Goal: Task Accomplishment & Management: Manage account settings

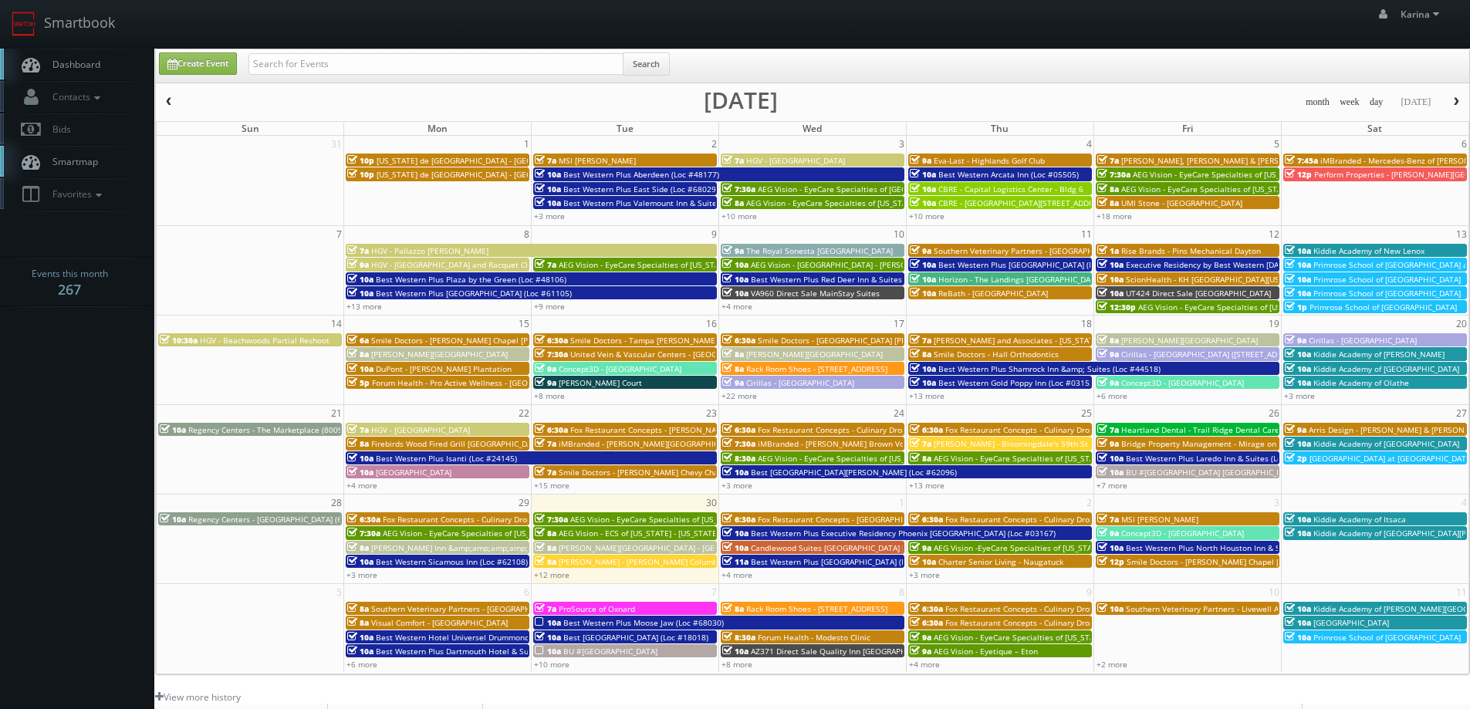
click at [571, 566] on span "[PERSON_NAME] - [PERSON_NAME] Columbus Circle" at bounding box center [654, 561] width 191 height 11
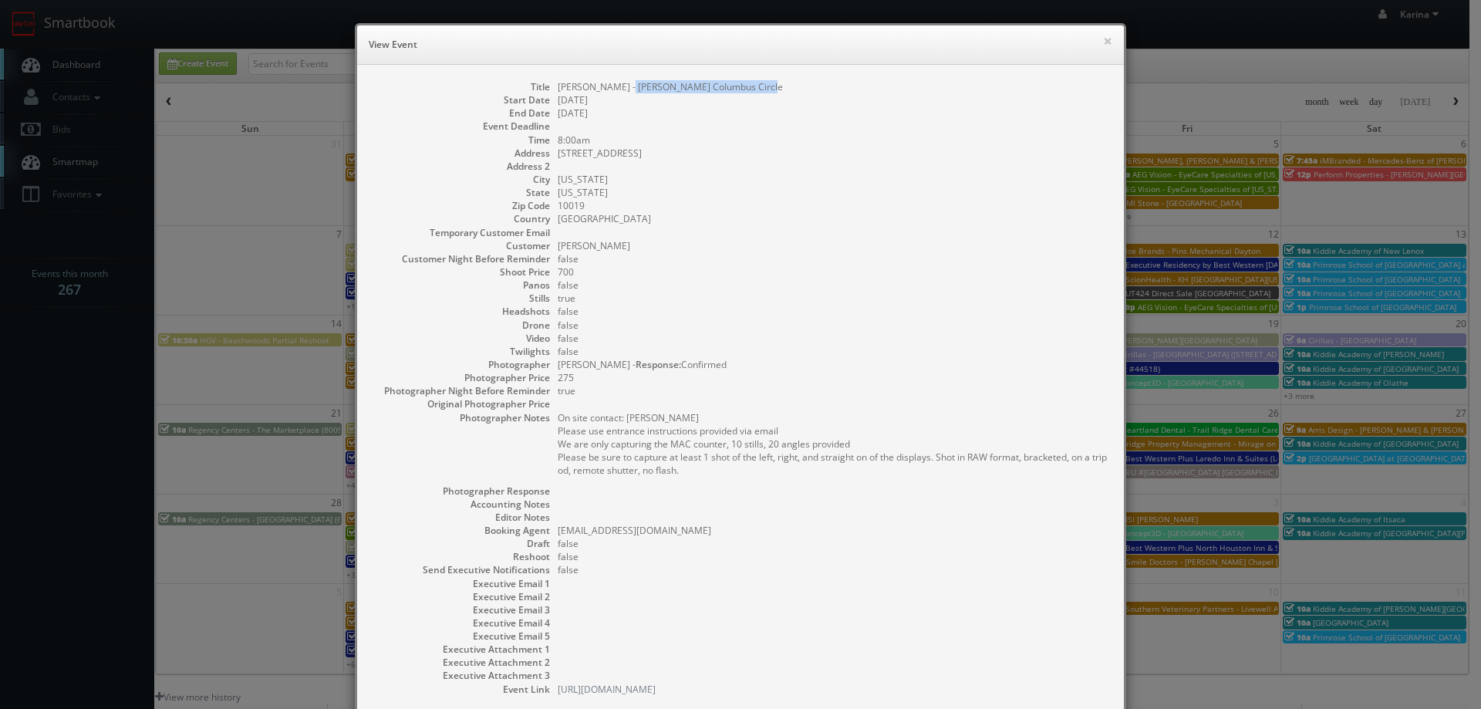
drag, startPoint x: 762, startPoint y: 83, endPoint x: 616, endPoint y: 80, distance: 145.1
click at [616, 80] on dd "[PERSON_NAME] - [PERSON_NAME] Columbus Circle" at bounding box center [833, 86] width 551 height 13
copy dd "MAC Nordstrom Columbus Circle"
click at [795, 654] on dl "Title Estee Lauder - MAC Nordstrom Columbus Circle Start Date 09/30/2025 End Da…" at bounding box center [741, 388] width 736 height 616
click at [687, 420] on pre "On site contact: Kimberly Schell Please use entrance instructions provided via …" at bounding box center [833, 444] width 551 height 66
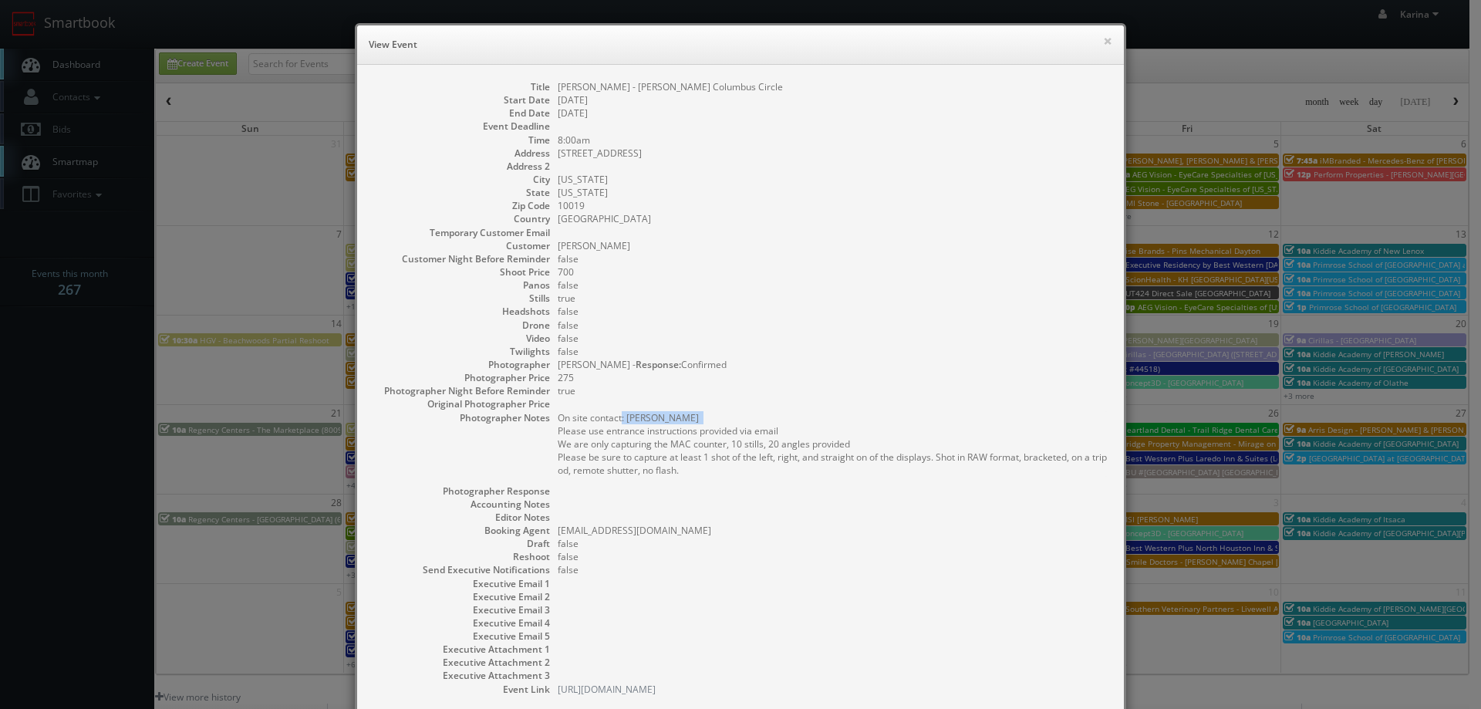
drag, startPoint x: 692, startPoint y: 417, endPoint x: 622, endPoint y: 417, distance: 70.2
click at [617, 417] on pre "On site contact: Kimberly Schell Please use entrance instructions provided via …" at bounding box center [833, 444] width 551 height 66
click at [653, 420] on pre "On site contact: Kimberly Schell Please use entrance instructions provided via …" at bounding box center [833, 444] width 551 height 66
drag, startPoint x: 692, startPoint y: 420, endPoint x: 620, endPoint y: 417, distance: 71.8
click at [620, 417] on pre "On site contact: Kimberly Schell Please use entrance instructions provided via …" at bounding box center [833, 444] width 551 height 66
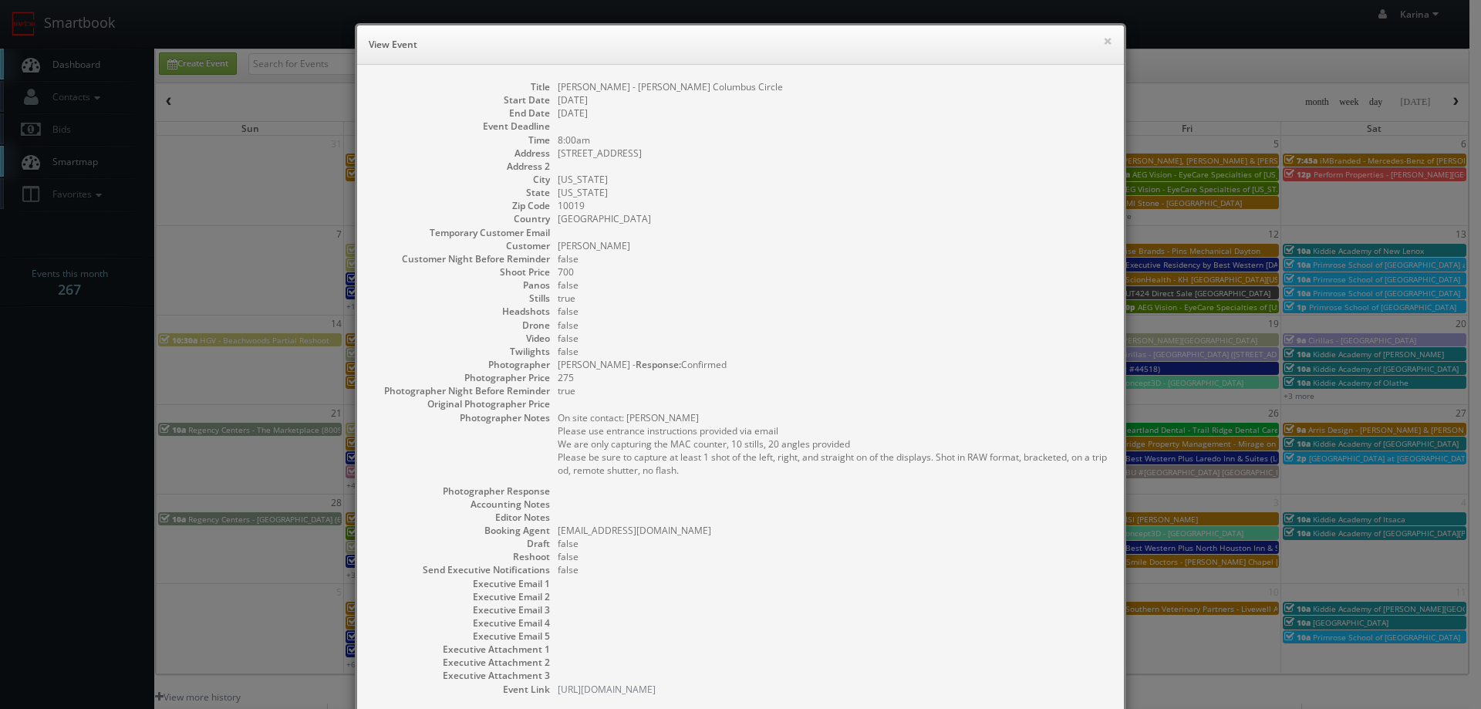
click at [697, 448] on pre "On site contact: Kimberly Schell Please use entrance instructions provided via …" at bounding box center [833, 444] width 551 height 66
drag, startPoint x: 660, startPoint y: 411, endPoint x: 611, endPoint y: 411, distance: 48.6
click at [660, 412] on pre "On site contact: Kimberly Schell Please use entrance instructions provided via …" at bounding box center [833, 444] width 551 height 66
drag, startPoint x: 688, startPoint y: 415, endPoint x: 623, endPoint y: 419, distance: 64.9
click at [623, 419] on pre "On site contact: Kimberly Schell Please use entrance instructions provided via …" at bounding box center [833, 444] width 551 height 66
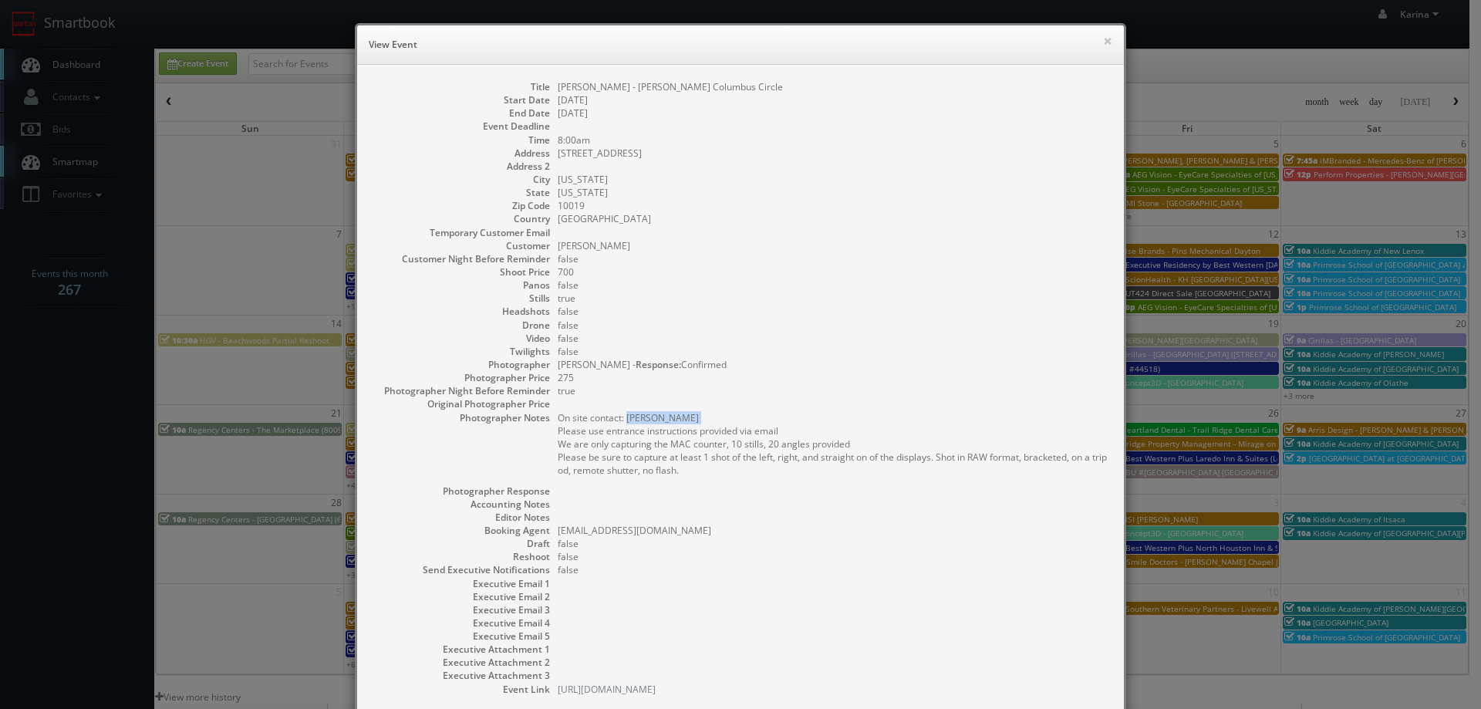
copy pre "Kimberly Schell"
drag, startPoint x: 746, startPoint y: 87, endPoint x: 702, endPoint y: 86, distance: 44.0
click at [619, 78] on div "Title Estee Lauder - MAC Nordstrom Columbus Circle Start Date 09/30/2025 End Da…" at bounding box center [740, 396] width 767 height 662
copy dd "MAC Nordstrom Columbus Circle"
click at [1104, 41] on button "×" at bounding box center [1107, 40] width 9 height 11
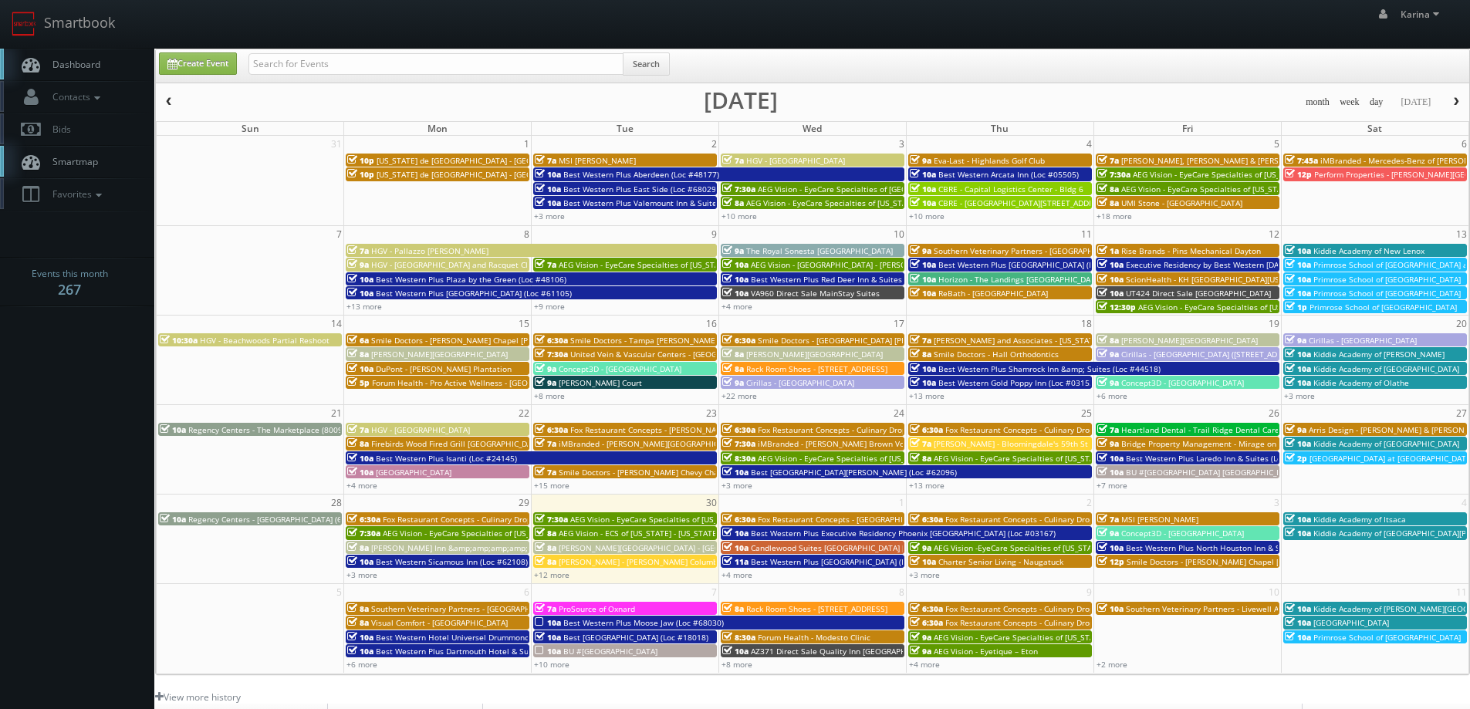
click at [93, 52] on link "Dashboard" at bounding box center [77, 65] width 154 height 32
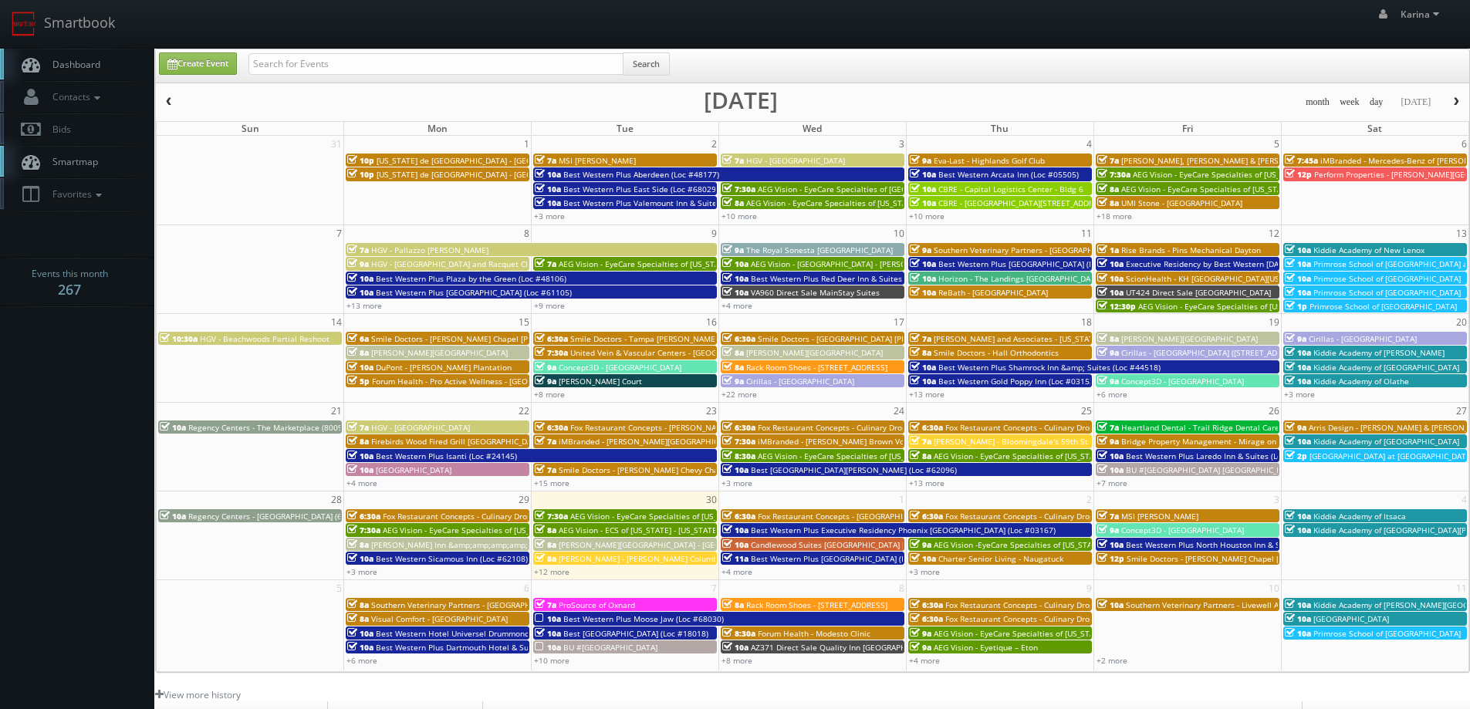
click at [60, 71] on link "Dashboard" at bounding box center [77, 65] width 154 height 32
click at [1184, 535] on span "Concept3D - [GEOGRAPHIC_DATA]" at bounding box center [1182, 530] width 123 height 11
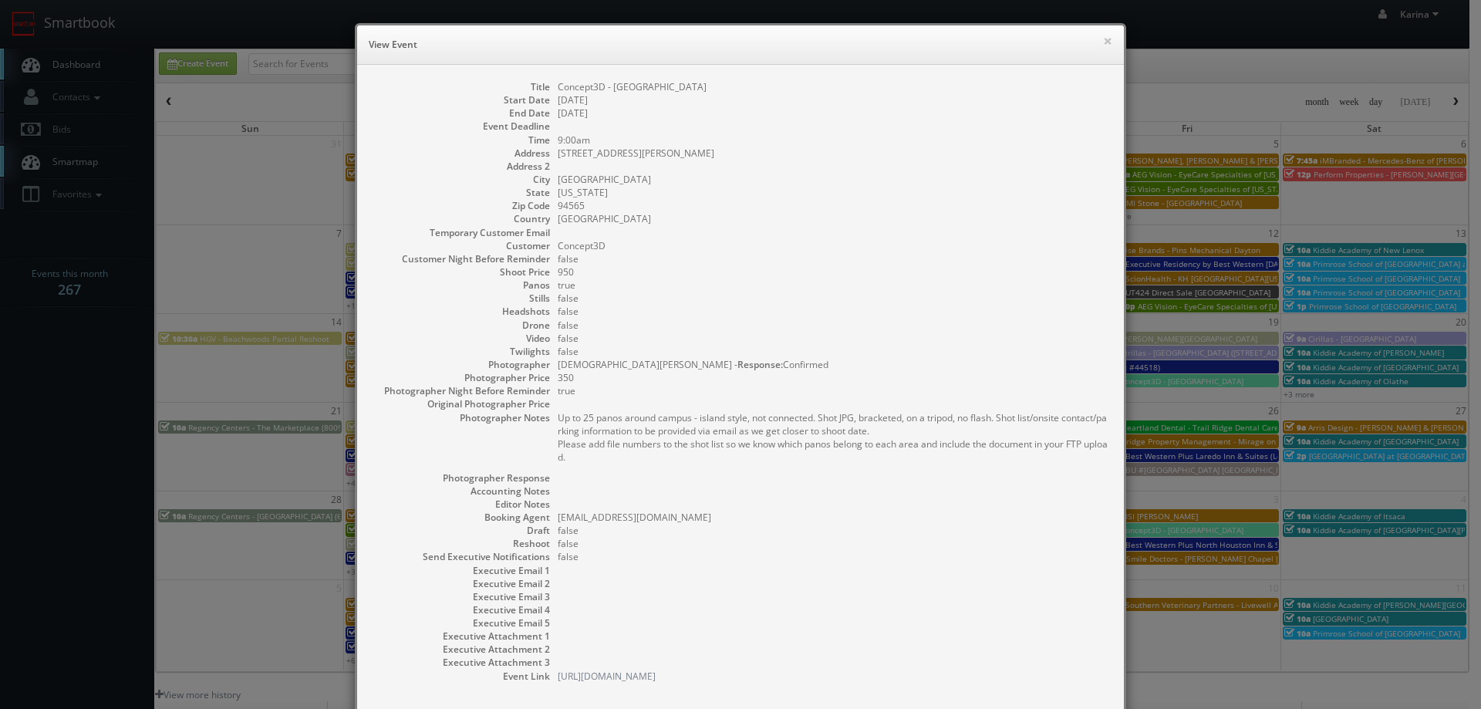
click at [1107, 36] on div "× View Event" at bounding box center [740, 44] width 767 height 39
click at [1096, 39] on h6 "View Event" at bounding box center [741, 44] width 744 height 15
click at [1103, 39] on button "×" at bounding box center [1107, 40] width 9 height 11
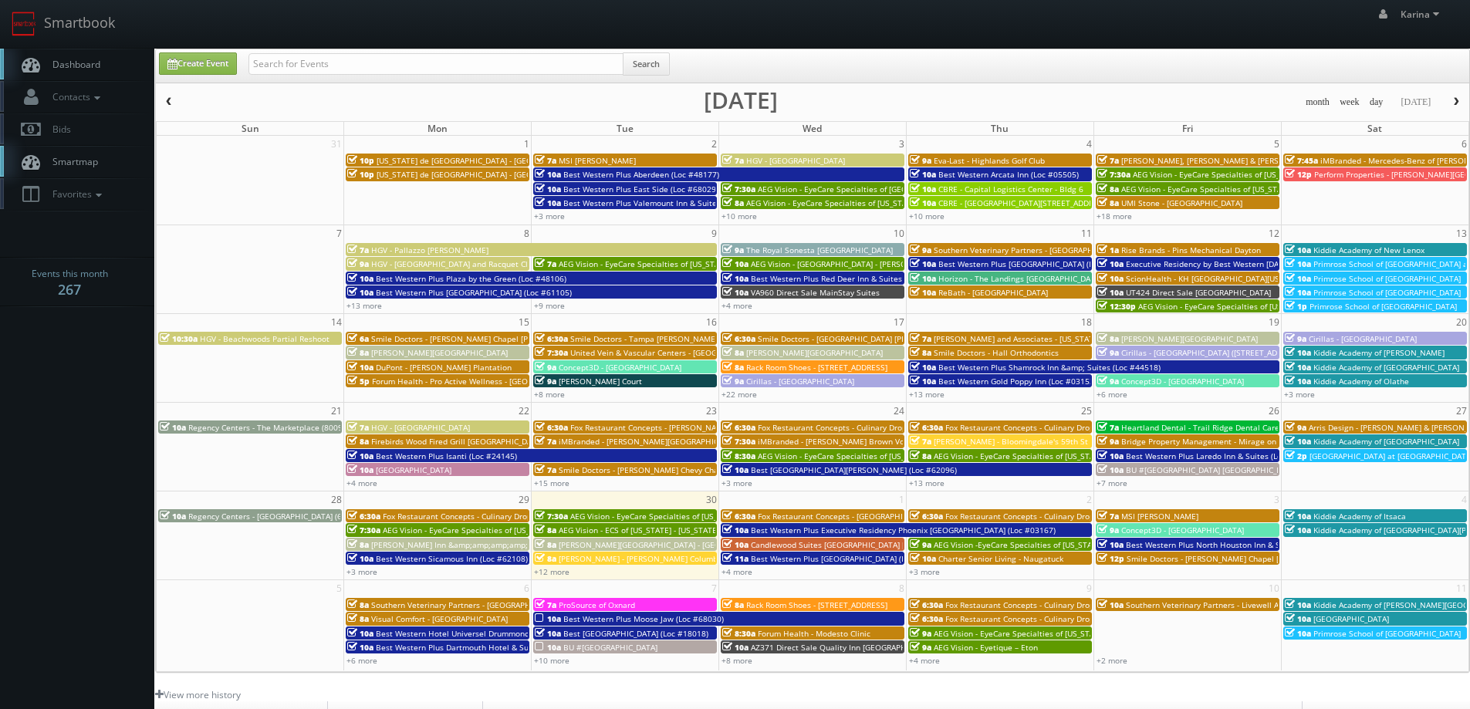
click at [91, 75] on link "Dashboard" at bounding box center [77, 65] width 154 height 32
click at [546, 569] on link "+12 more" at bounding box center [551, 571] width 35 height 11
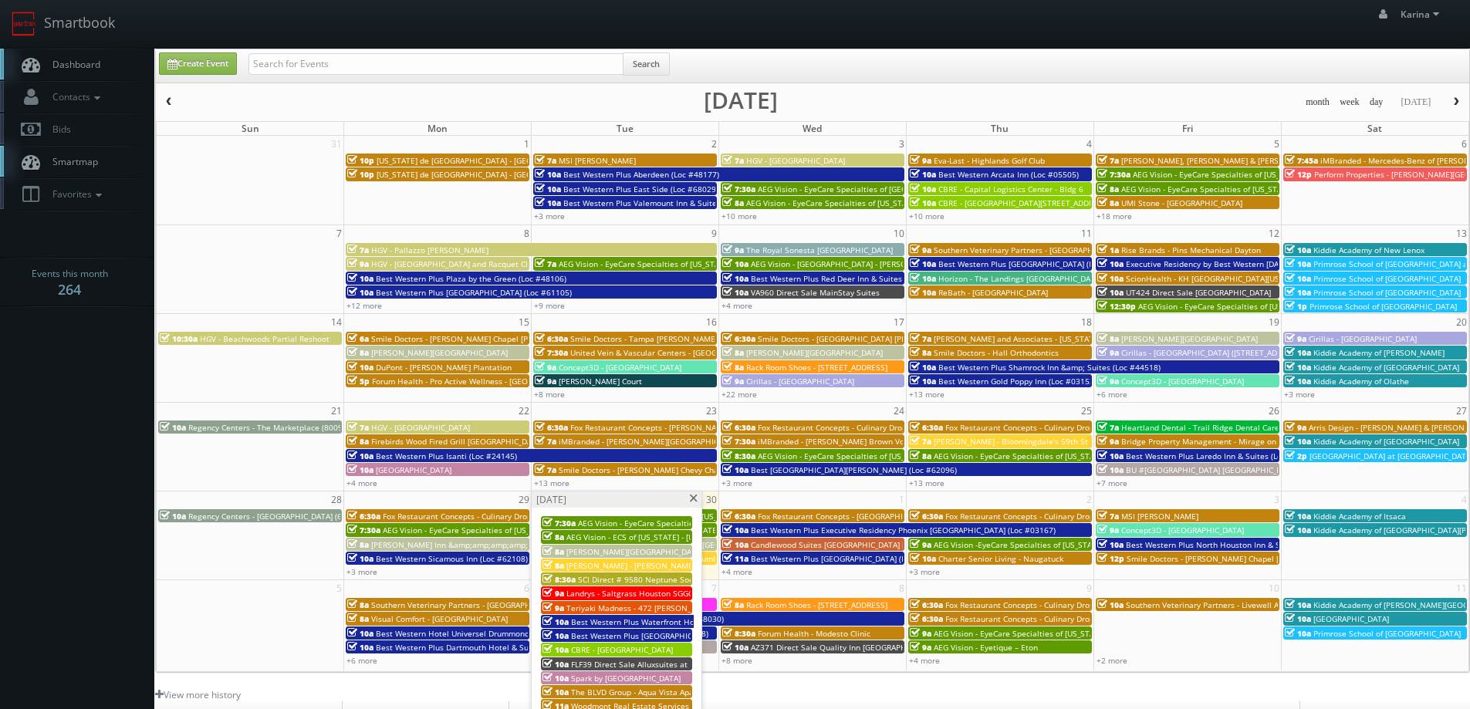
click at [627, 636] on span "Best Western Plus [GEOGRAPHIC_DATA] (Loc #50153)" at bounding box center [669, 635] width 196 height 11
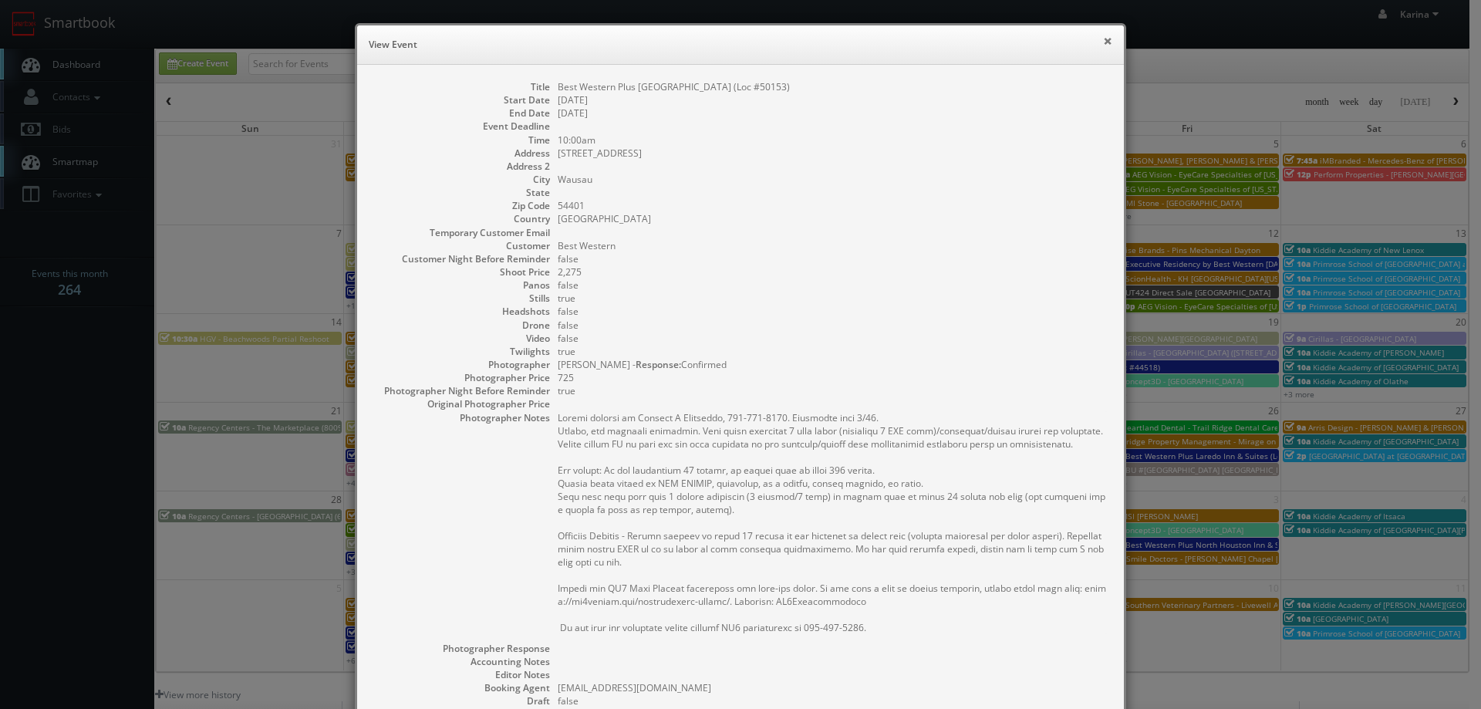
click at [1103, 42] on button "×" at bounding box center [1107, 40] width 9 height 11
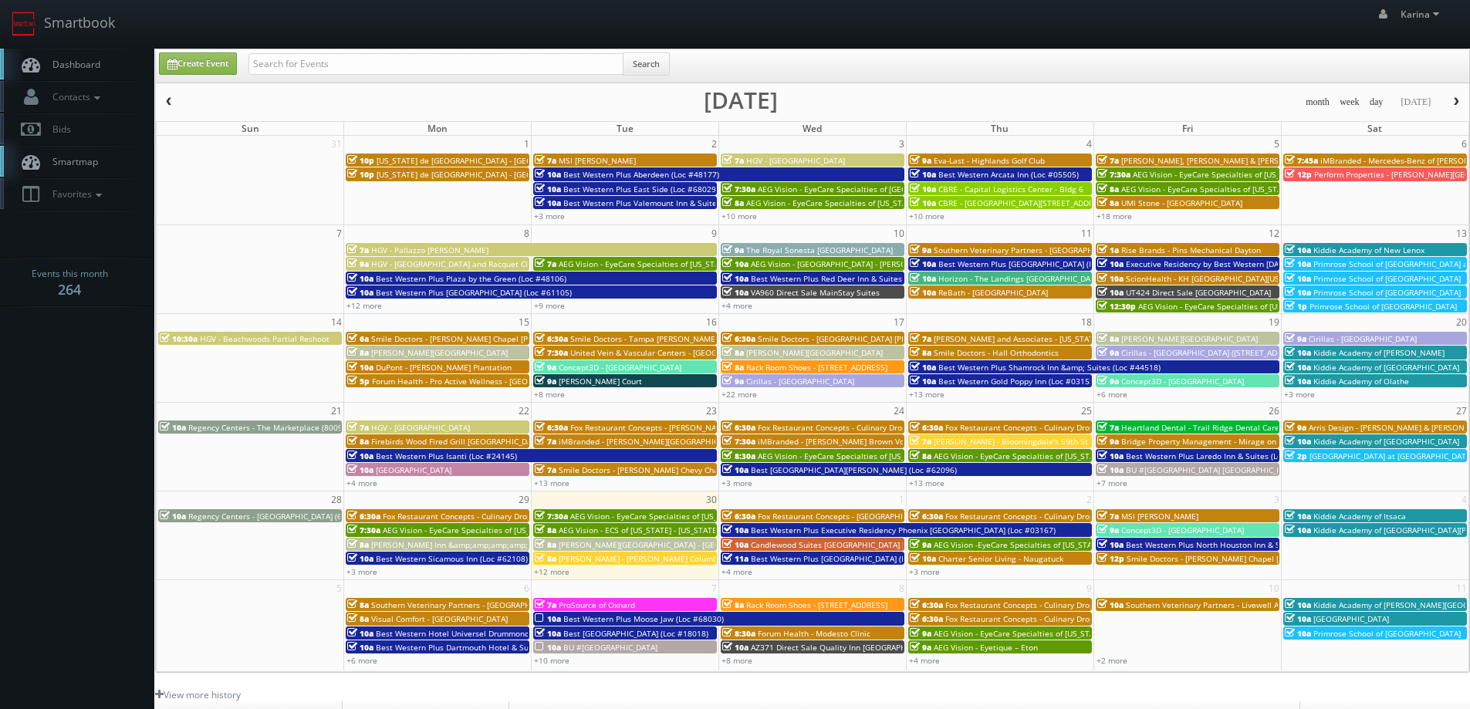
click at [515, 451] on div "10a Best Western Plus Isanti (Loc #24145)" at bounding box center [531, 456] width 368 height 12
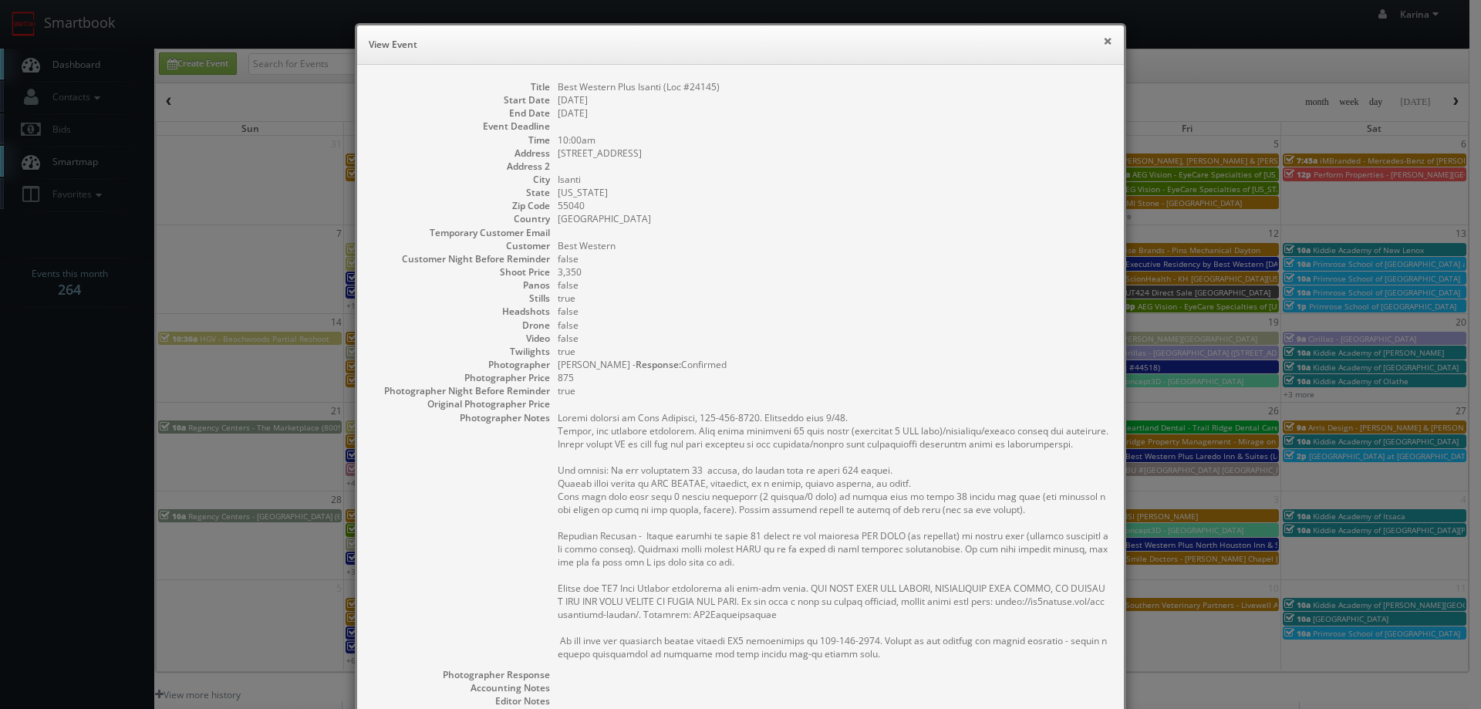
click at [1103, 44] on button "×" at bounding box center [1107, 40] width 9 height 11
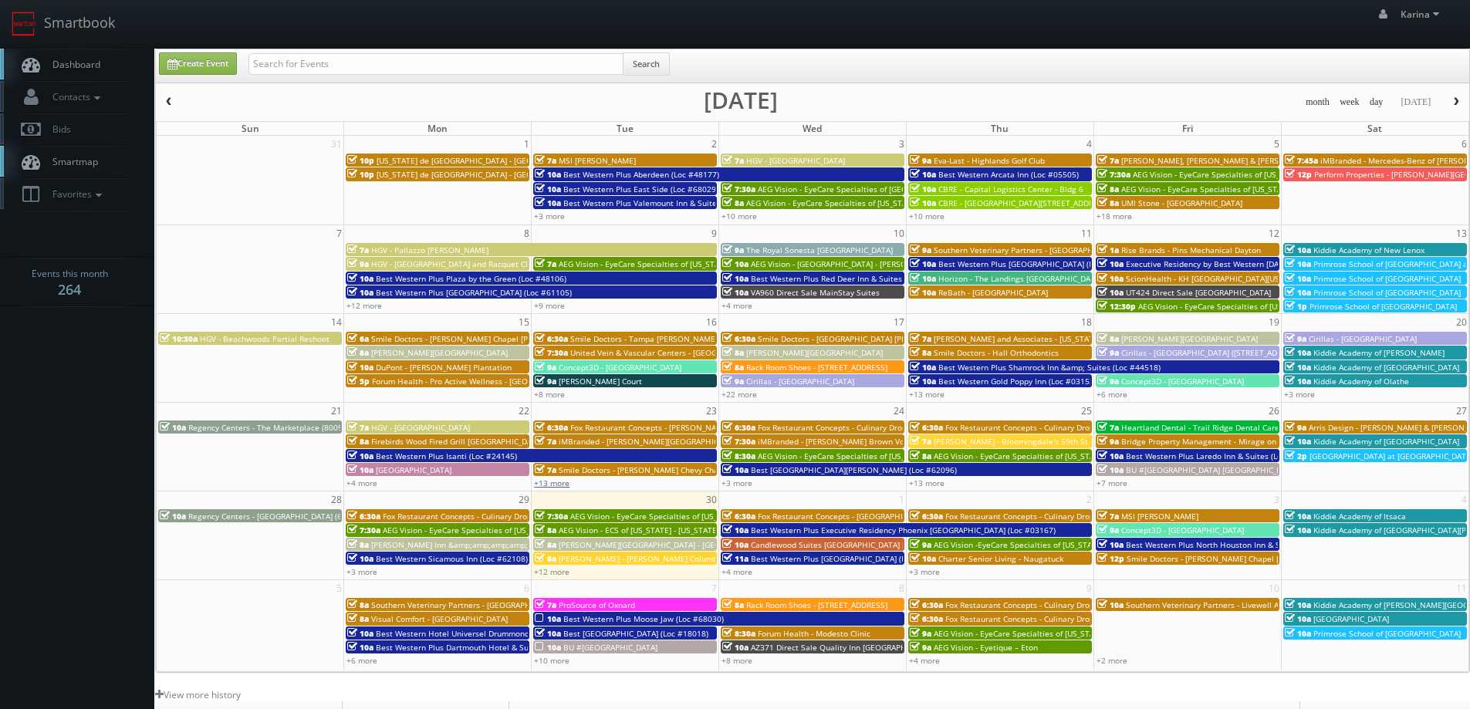
click at [542, 485] on link "+13 more" at bounding box center [551, 483] width 35 height 11
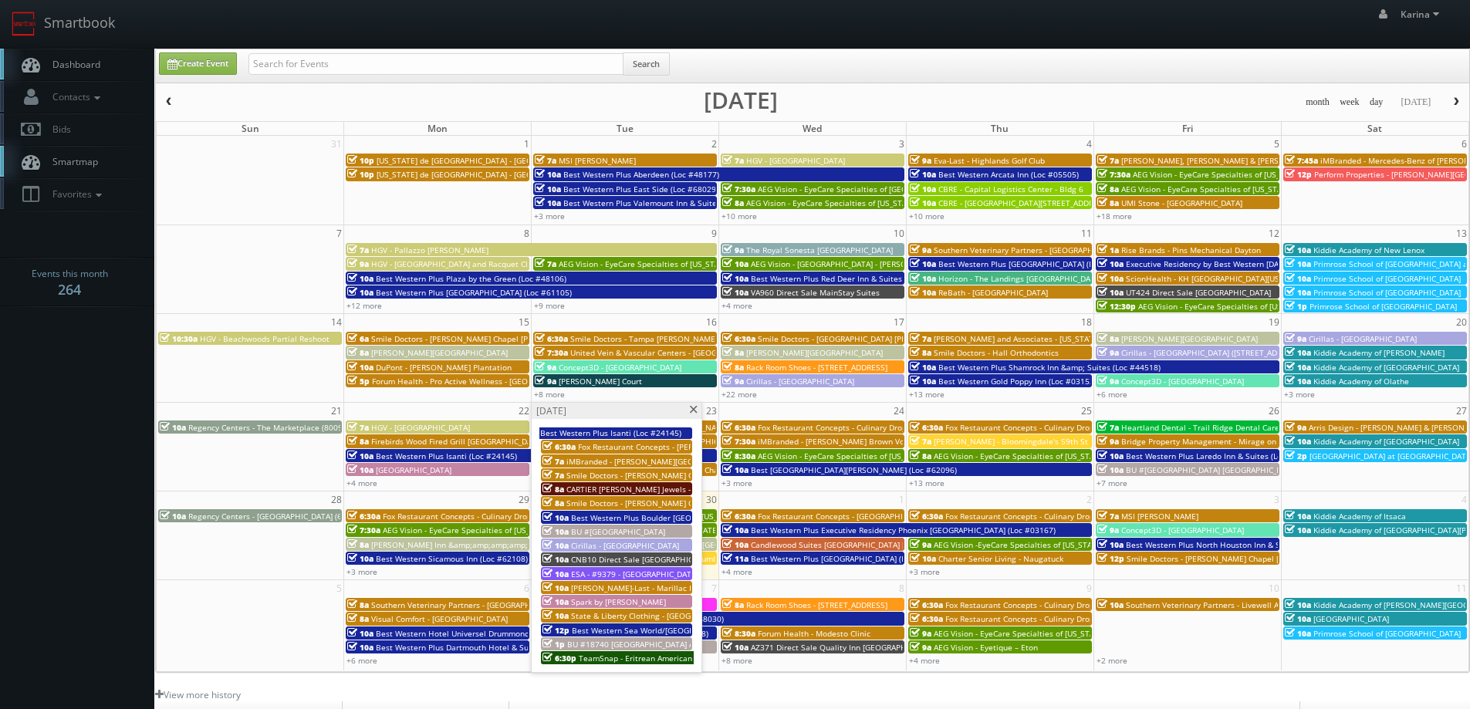
click at [690, 407] on span at bounding box center [693, 410] width 10 height 8
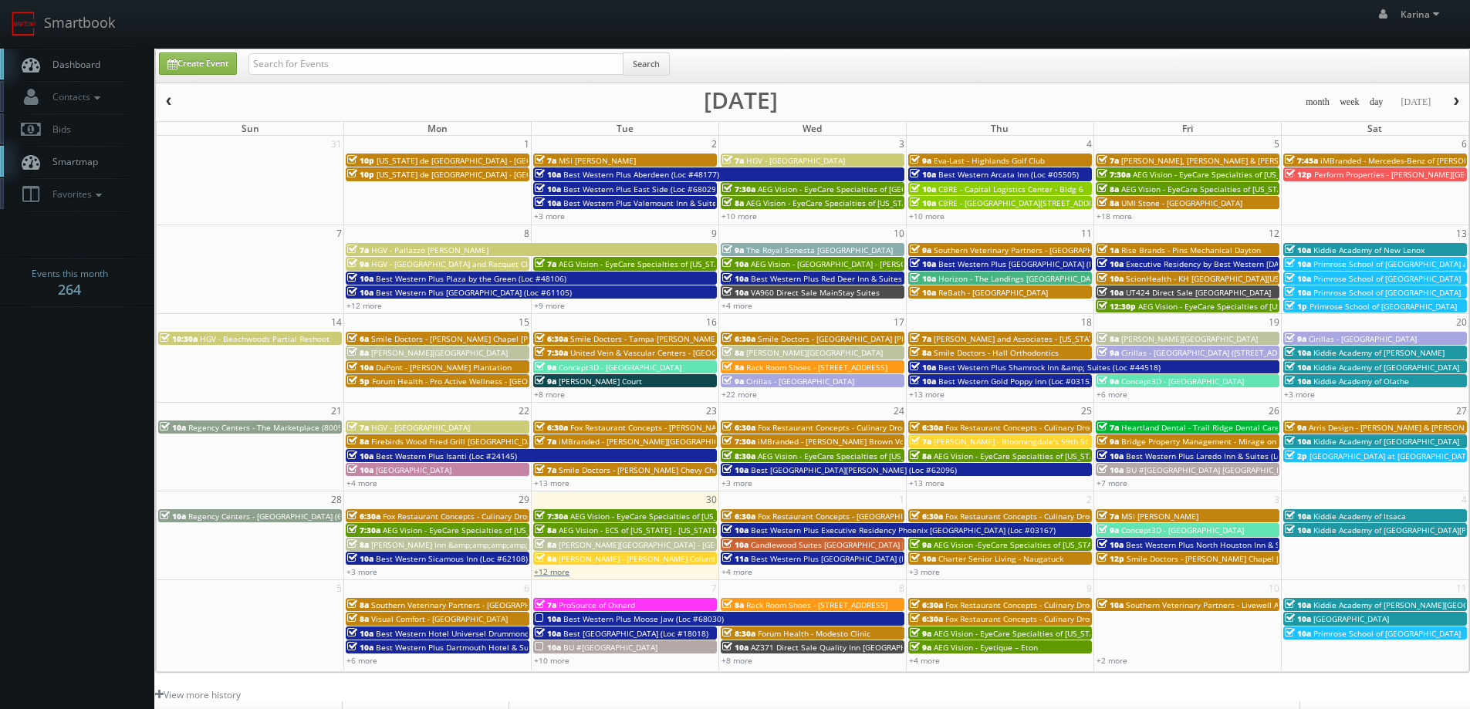
click at [558, 571] on link "+12 more" at bounding box center [551, 571] width 35 height 11
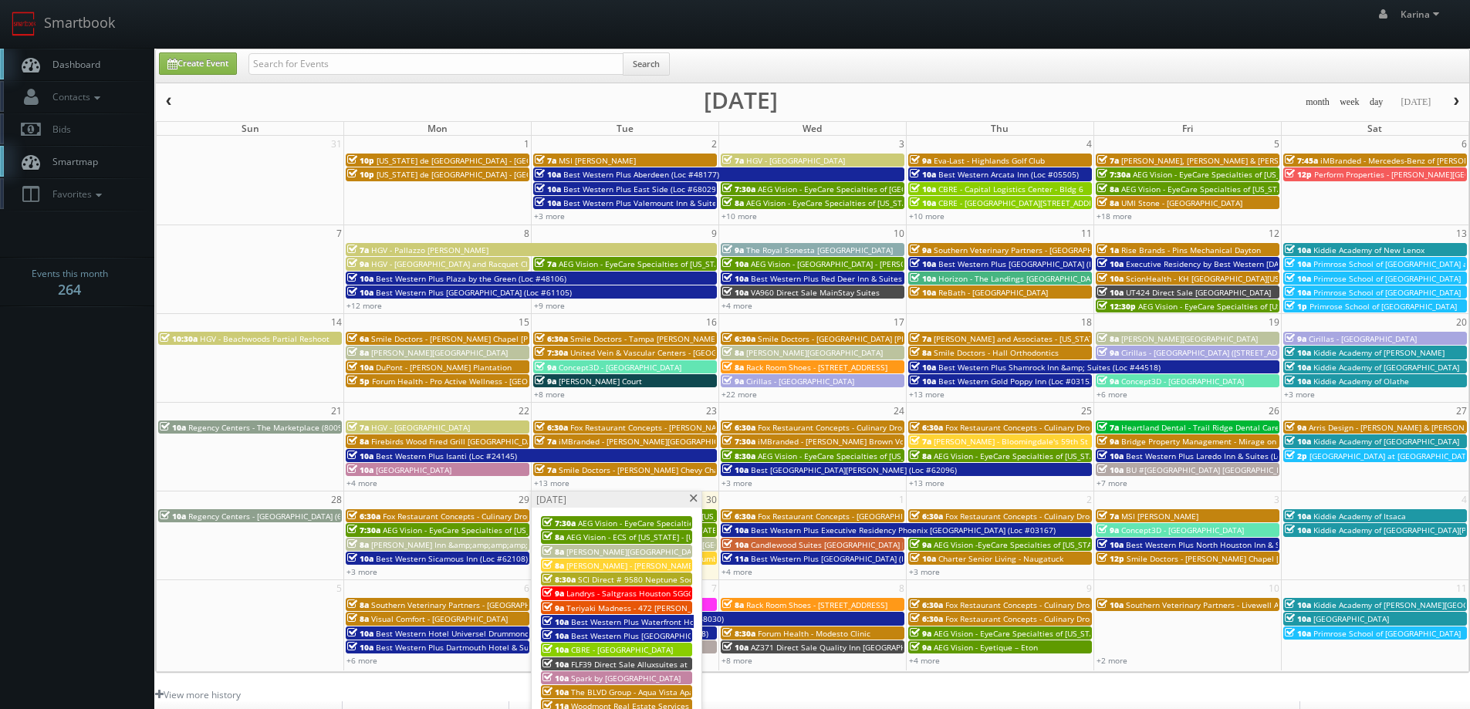
scroll to position [231, 0]
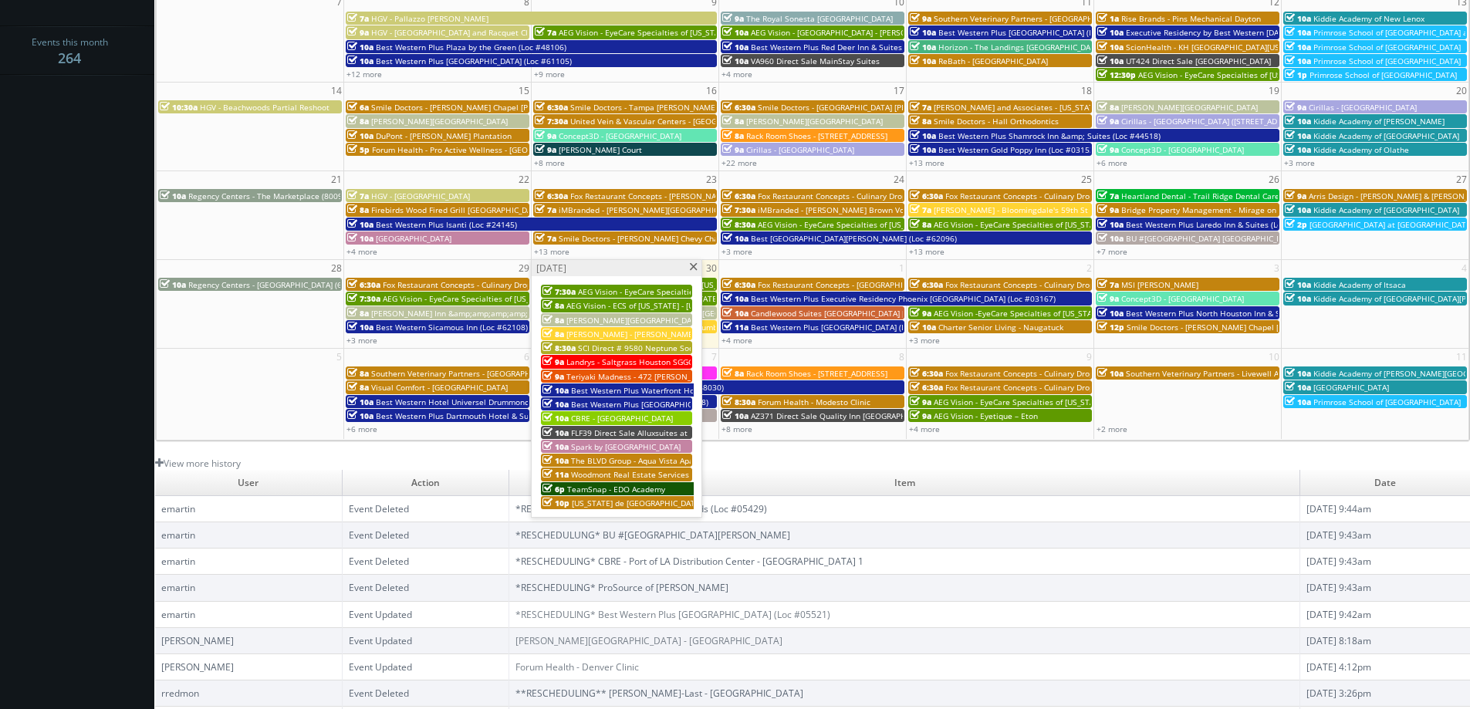
click at [642, 387] on span "Best Western Plus Waterfront Hotel (Loc #66117)" at bounding box center [663, 390] width 184 height 11
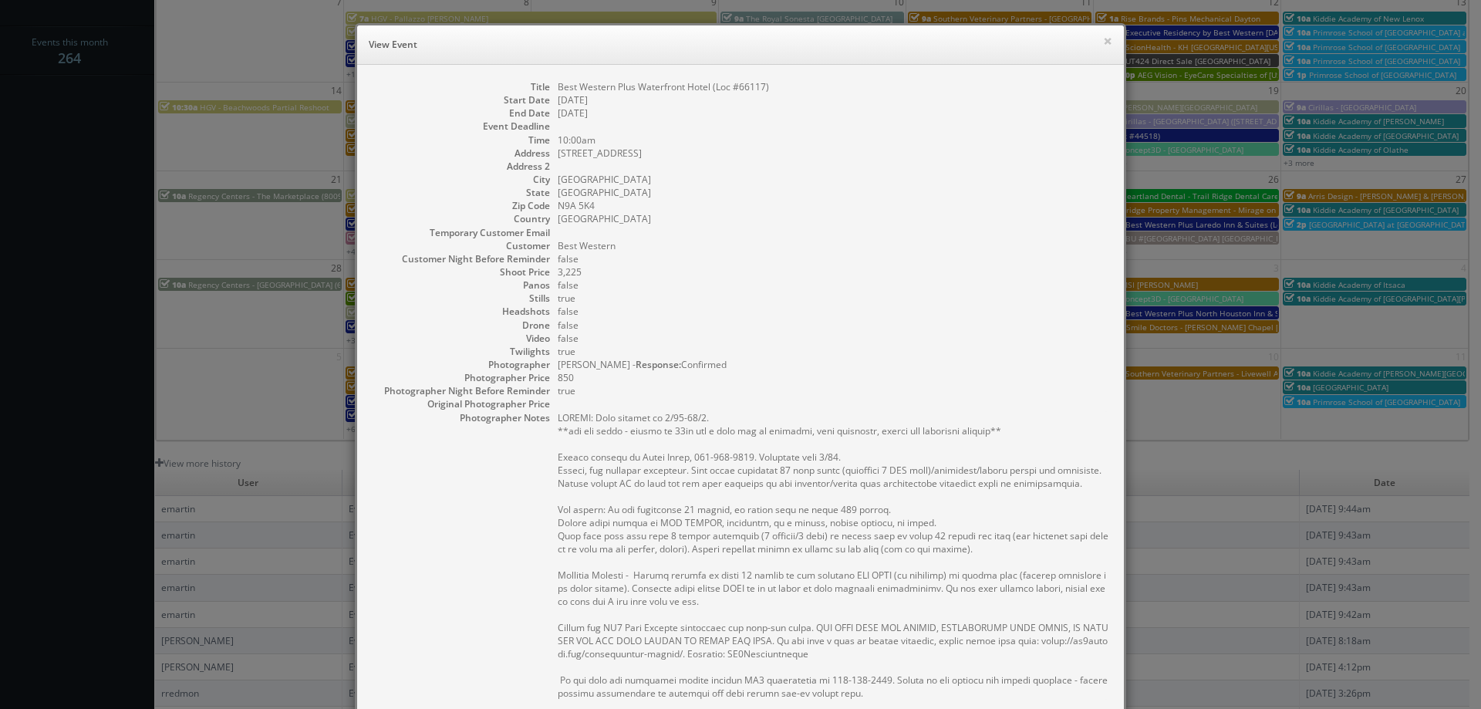
click at [766, 85] on dd "Best Western Plus Waterfront Hotel (Loc #66117)" at bounding box center [833, 86] width 551 height 13
drag, startPoint x: 766, startPoint y: 85, endPoint x: 552, endPoint y: 88, distance: 214.5
click at [558, 88] on dd "Best Western Plus Waterfront Hotel (Loc #66117)" at bounding box center [833, 86] width 551 height 13
copy dd "Best Western Plus Waterfront Hotel (Loc #66117)"
click at [1103, 43] on button "×" at bounding box center [1107, 40] width 9 height 11
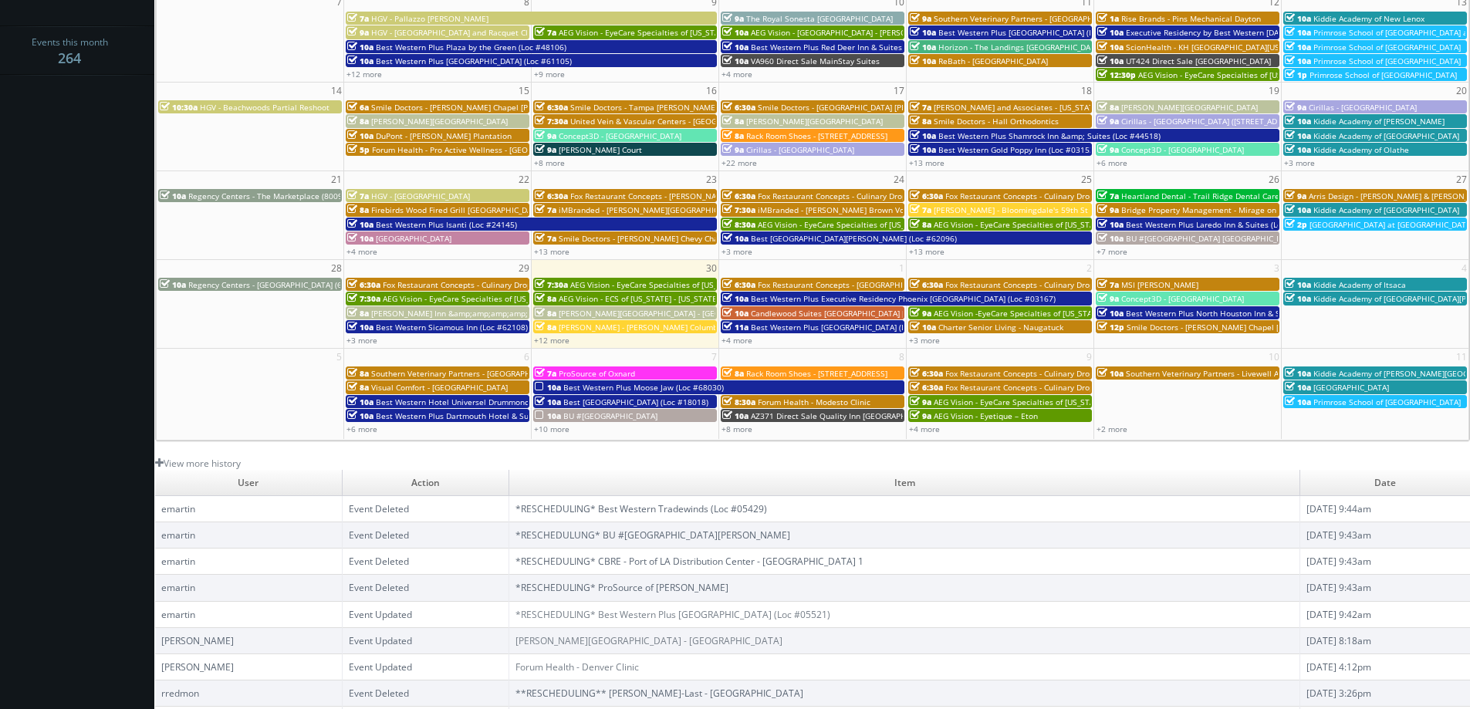
scroll to position [0, 0]
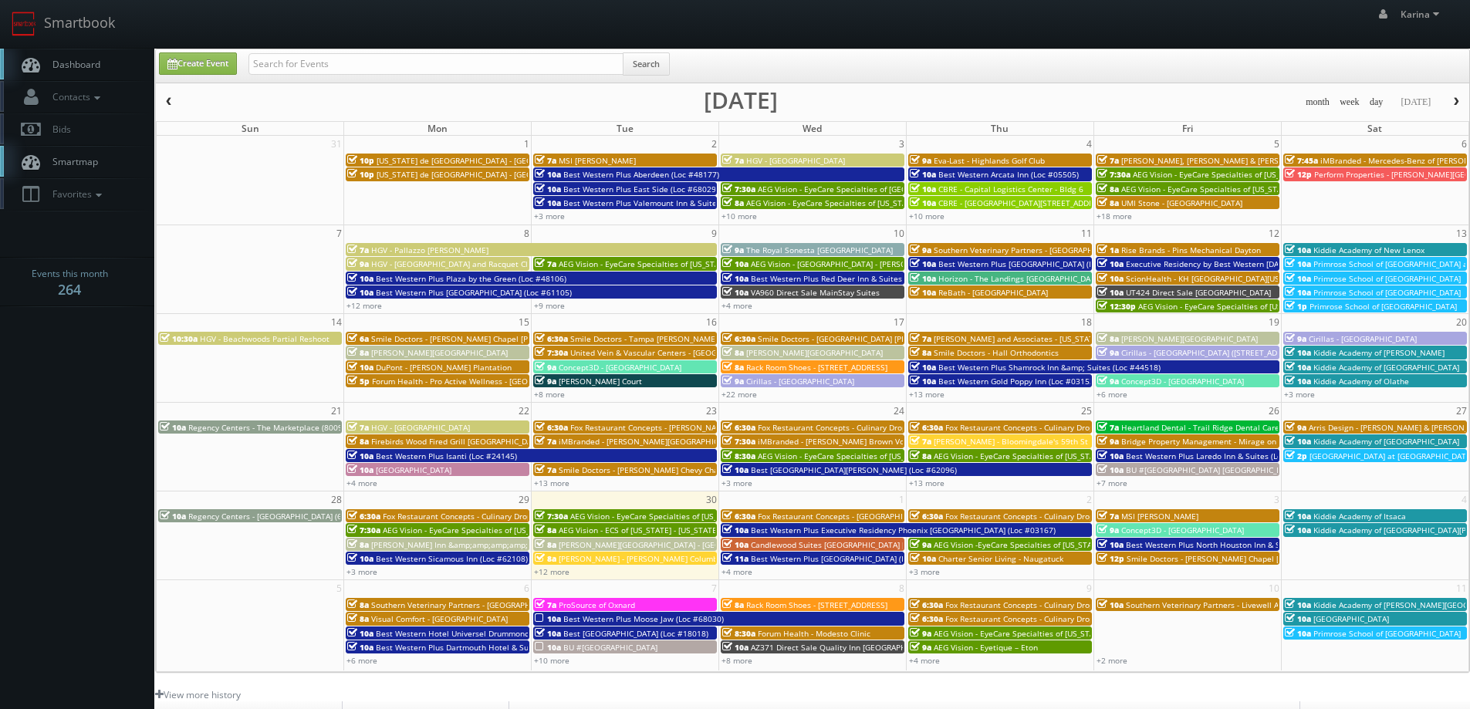
click at [80, 66] on span "Dashboard" at bounding box center [73, 64] width 56 height 13
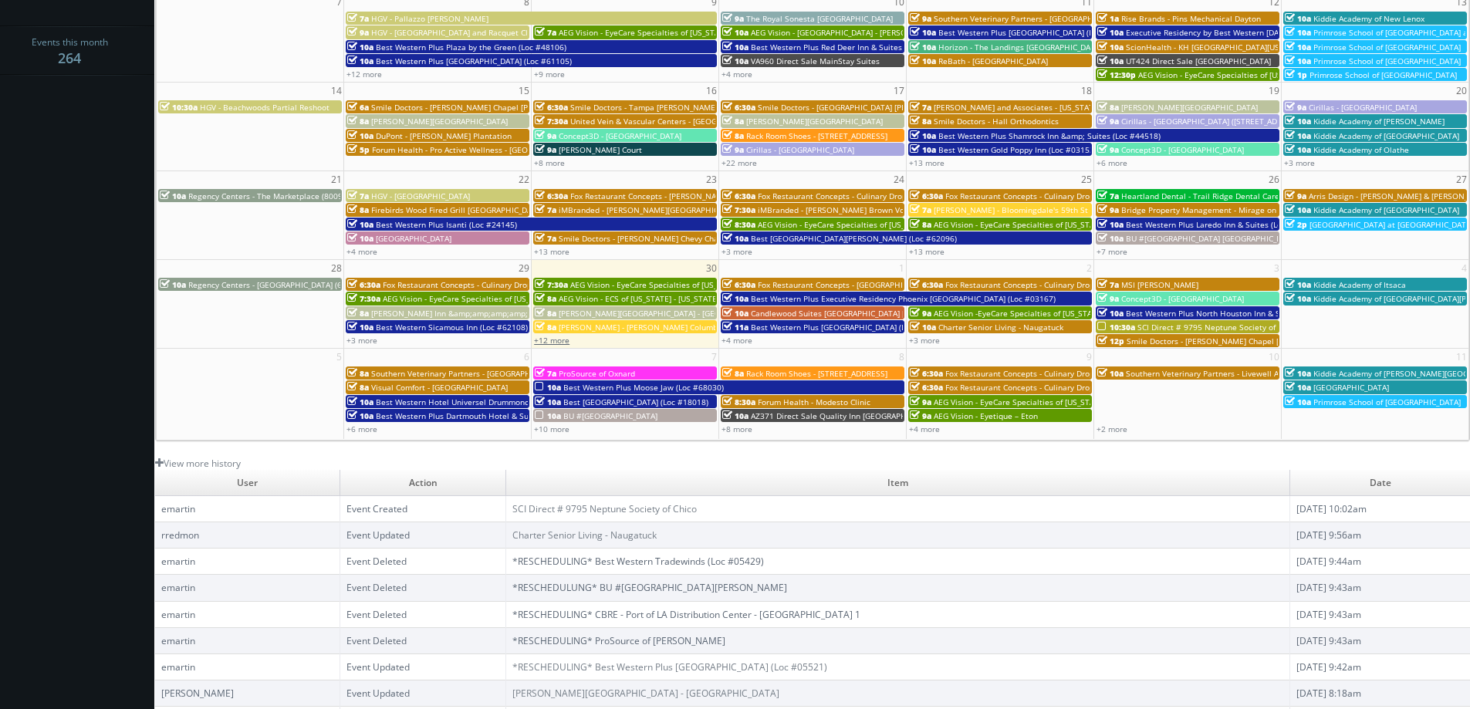
click at [545, 342] on link "+12 more" at bounding box center [551, 340] width 35 height 11
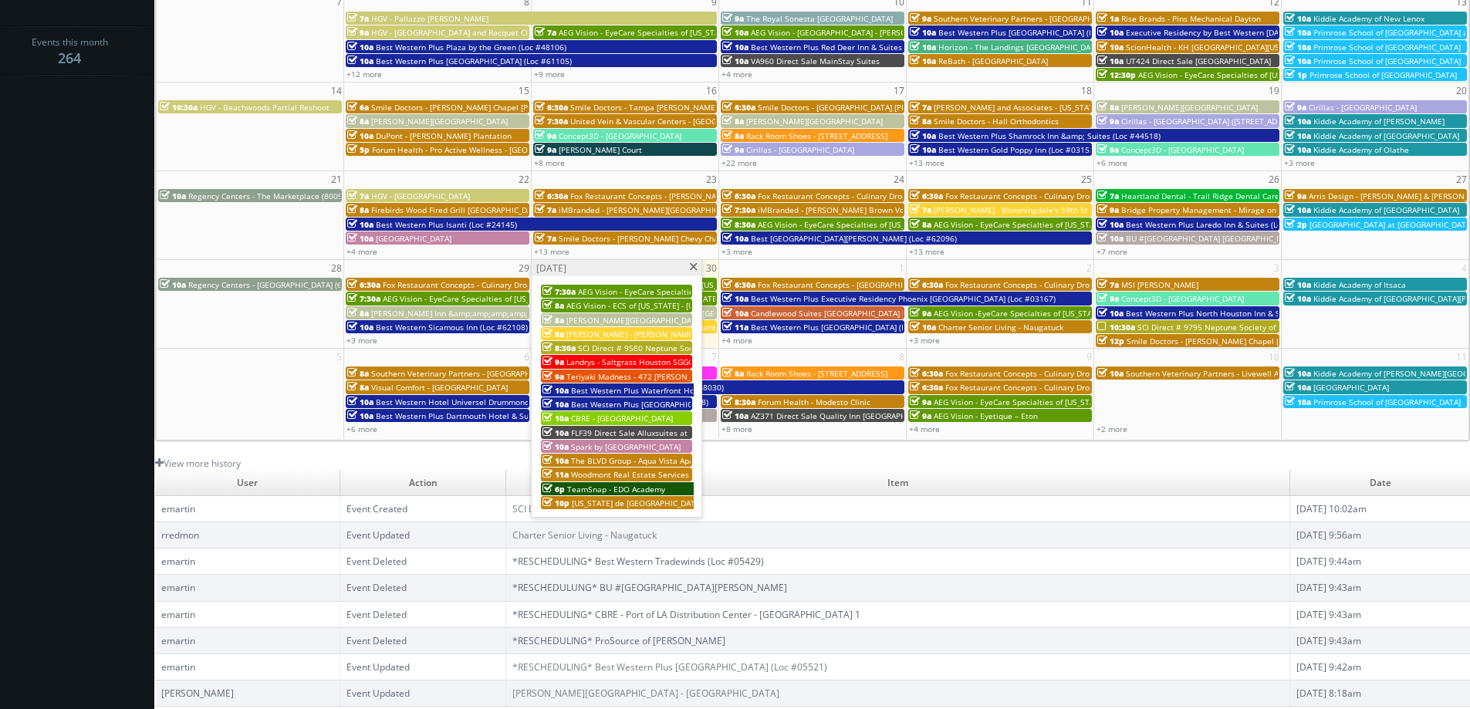
click at [691, 268] on span at bounding box center [693, 267] width 10 height 8
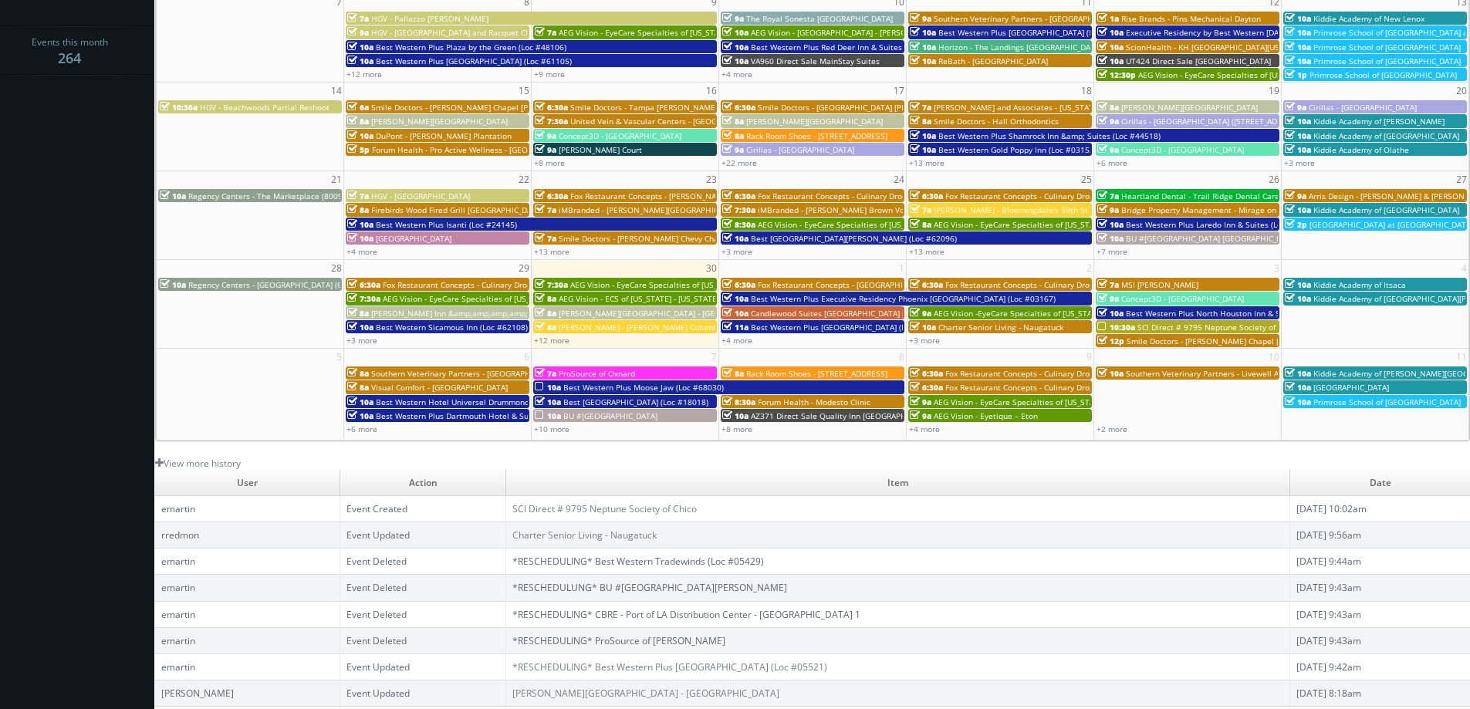
scroll to position [0, 0]
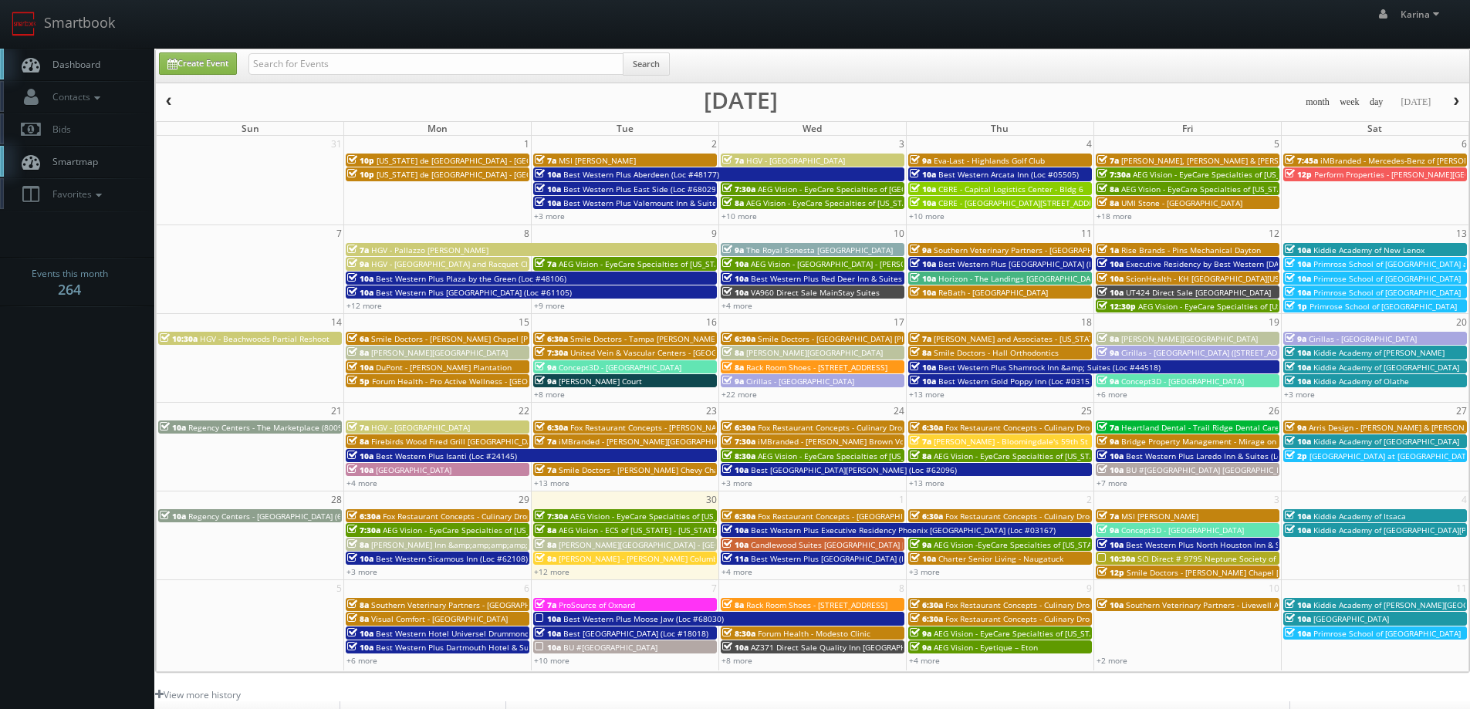
click at [110, 71] on link "Dashboard" at bounding box center [77, 65] width 154 height 32
click at [66, 66] on span "Dashboard" at bounding box center [73, 64] width 56 height 13
click at [89, 59] on span "Dashboard" at bounding box center [73, 64] width 56 height 13
click at [565, 573] on link "+12 more" at bounding box center [551, 571] width 35 height 11
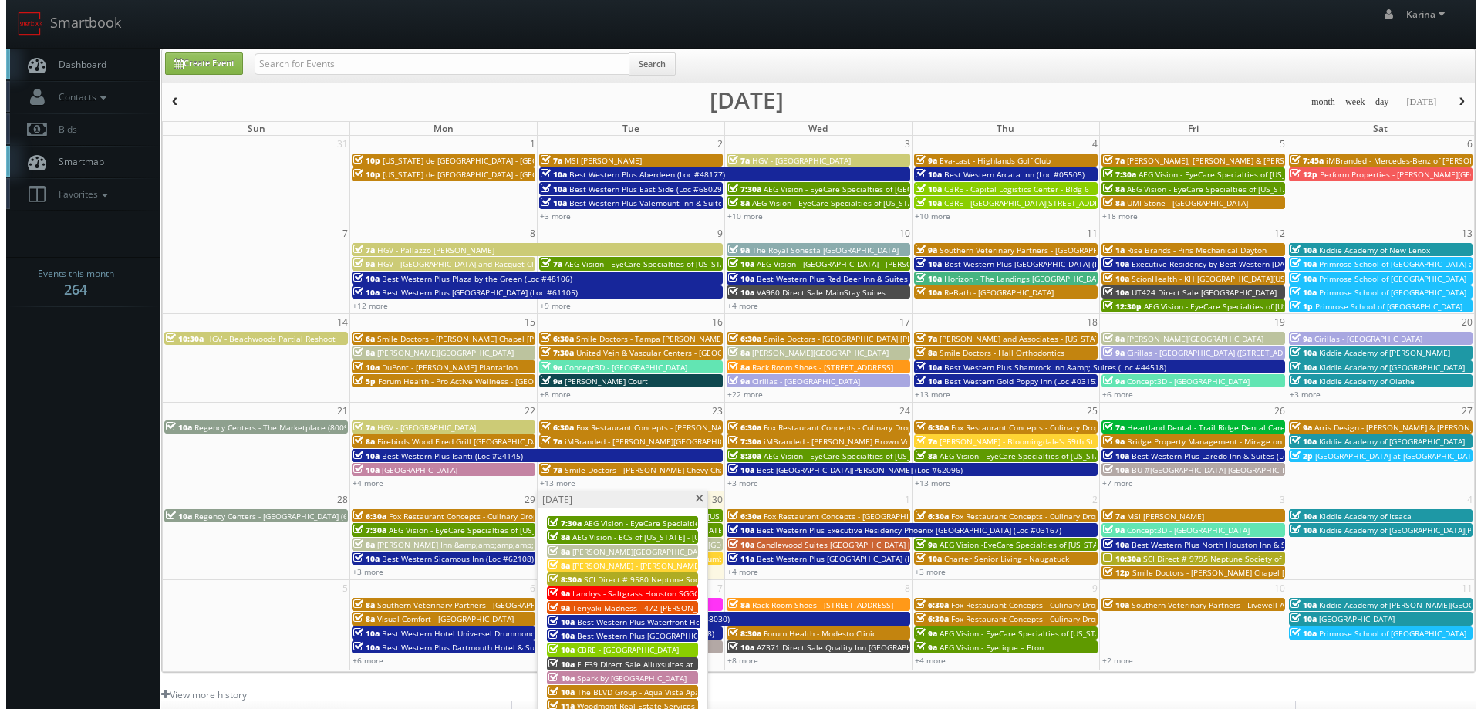
scroll to position [231, 0]
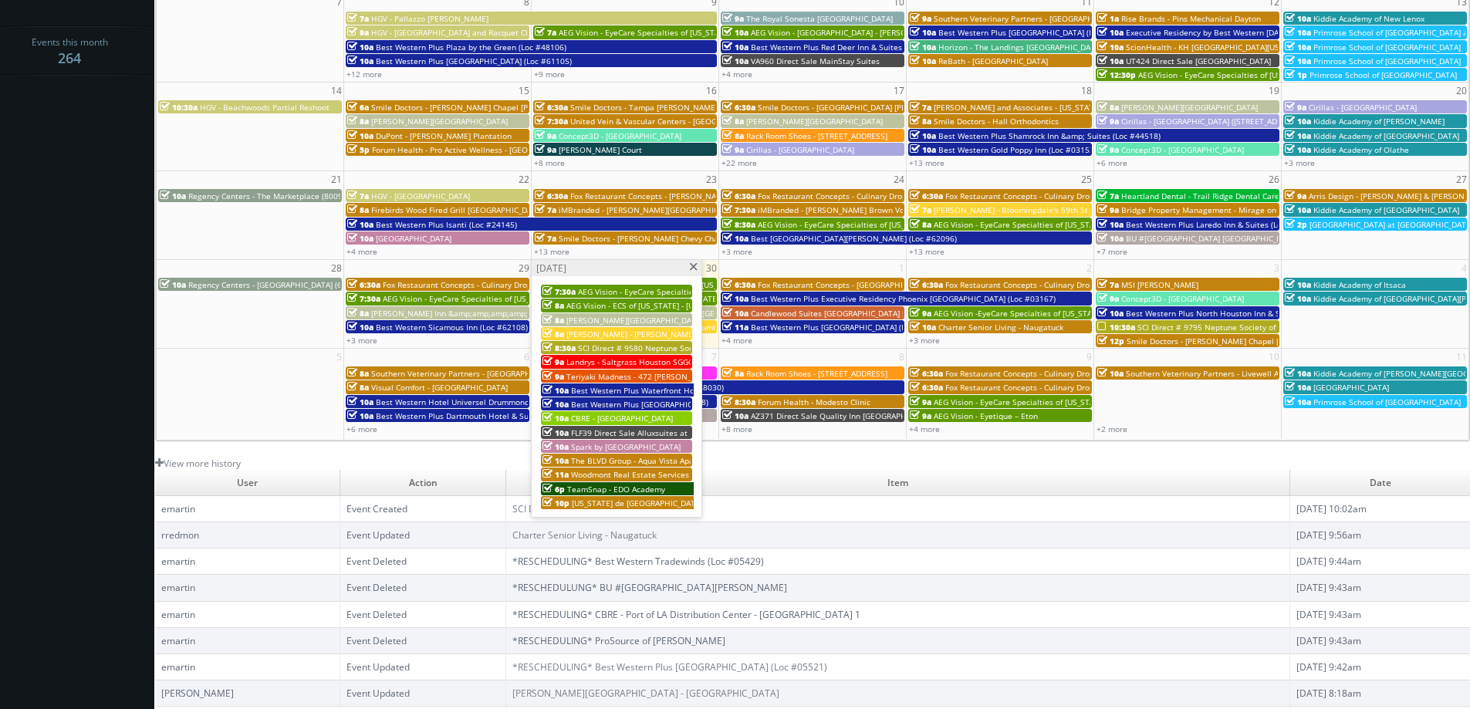
click at [615, 476] on span "Woodmont Real Estate Services - The [PERSON_NAME] Apartments" at bounding box center [695, 474] width 248 height 11
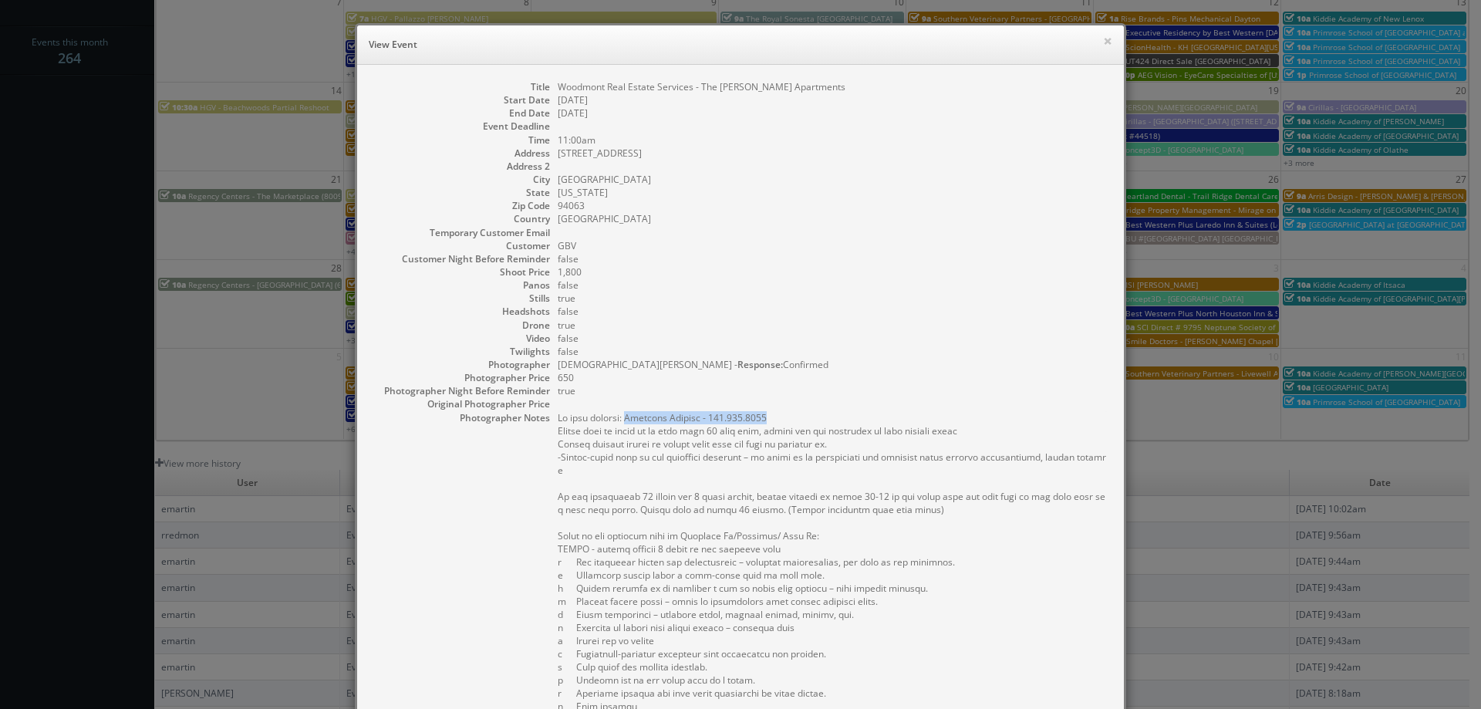
drag, startPoint x: 761, startPoint y: 418, endPoint x: 623, endPoint y: 422, distance: 137.4
click at [623, 422] on pre at bounding box center [833, 562] width 551 height 302
copy pre "[PERSON_NAME] - 650.808.7383"
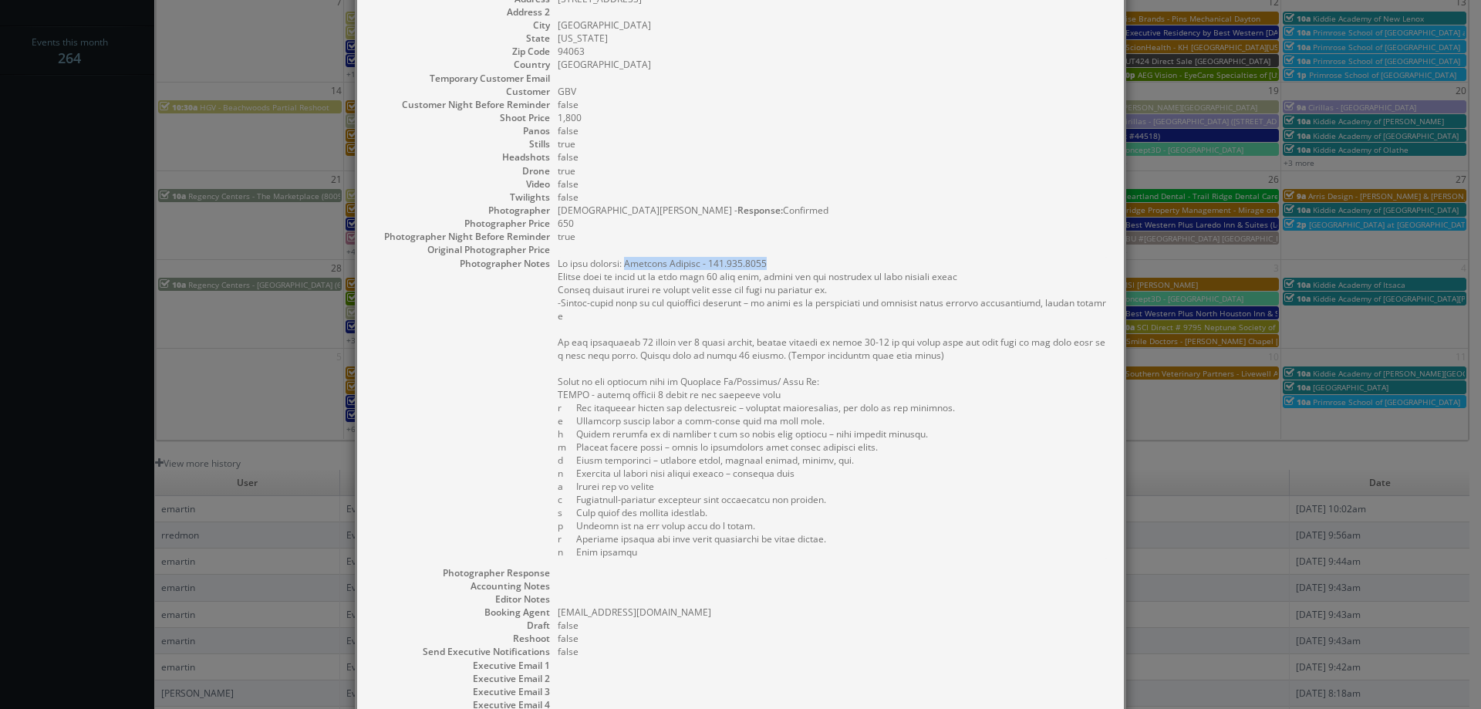
click at [784, 265] on pre at bounding box center [833, 408] width 551 height 302
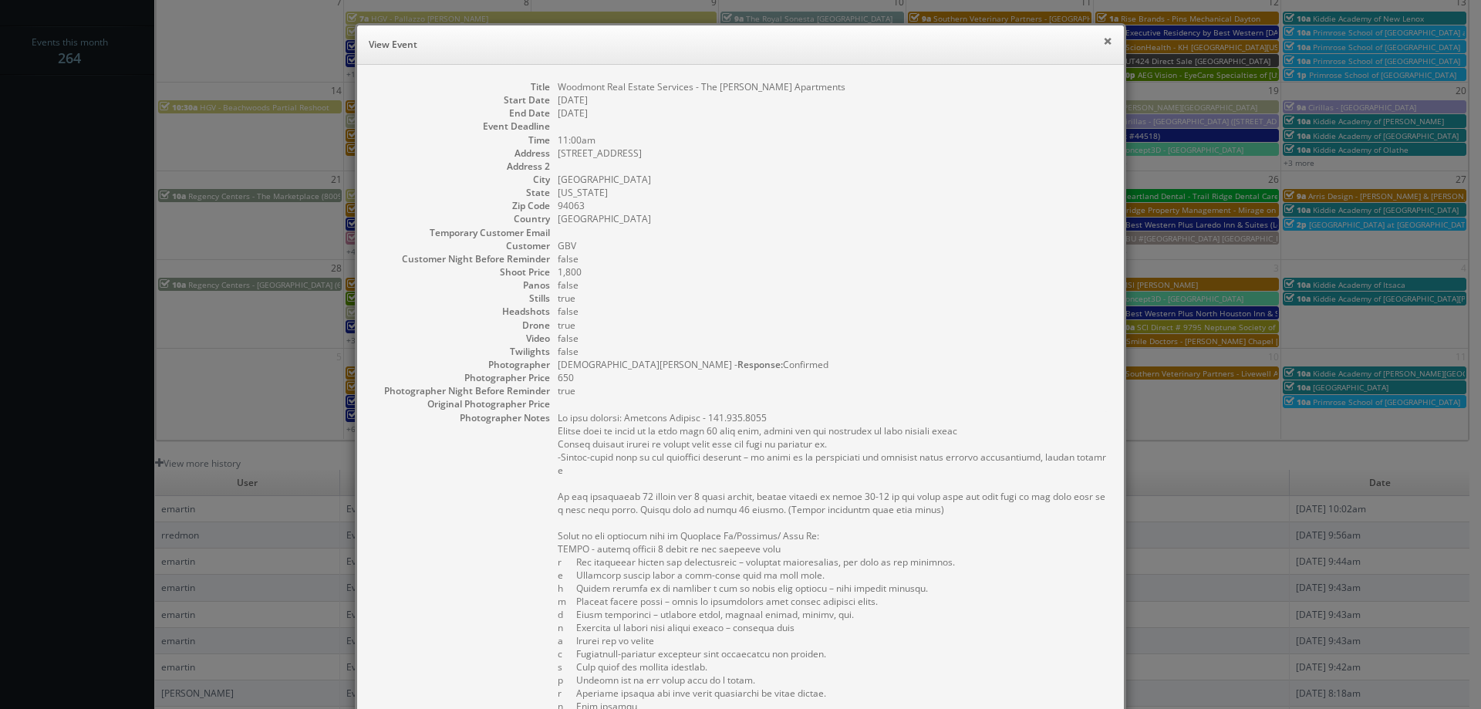
click at [1103, 42] on button "×" at bounding box center [1107, 40] width 9 height 11
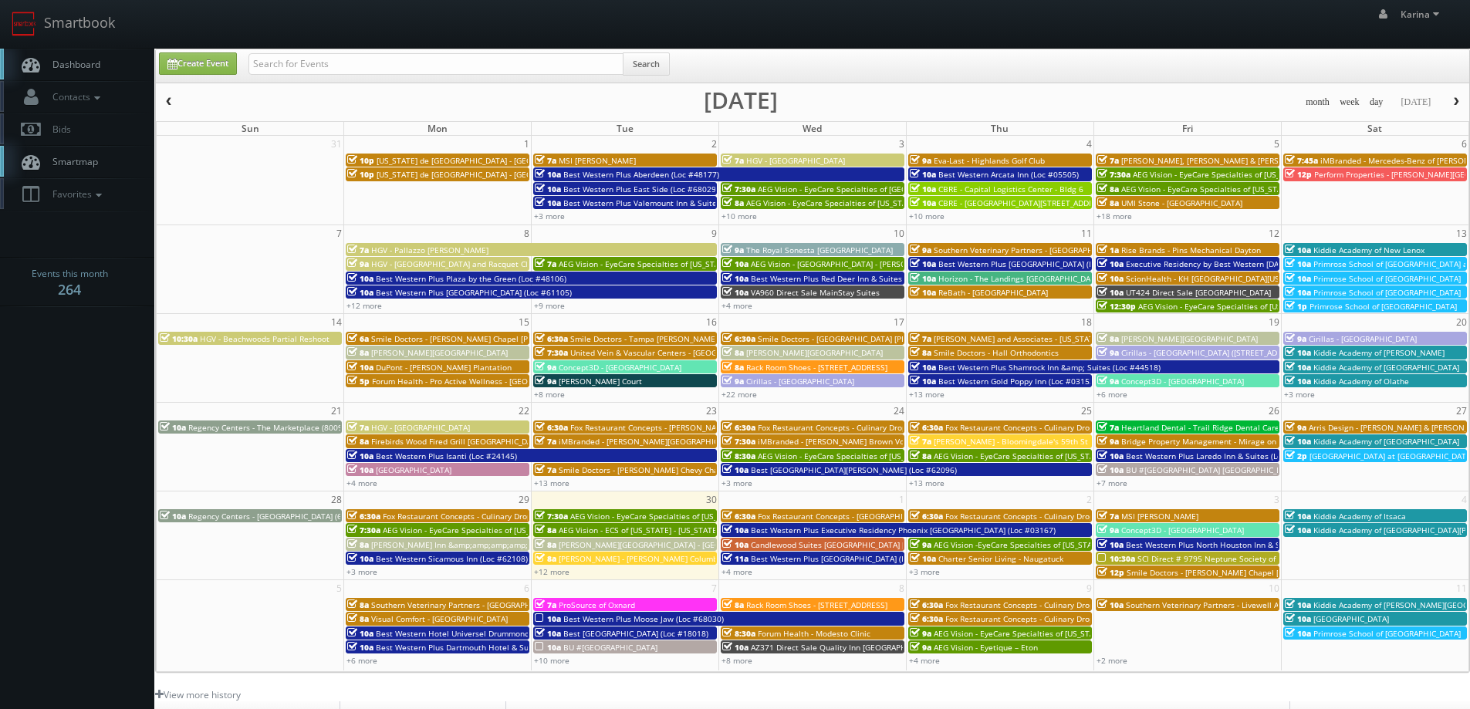
click at [79, 66] on span "Dashboard" at bounding box center [73, 64] width 56 height 13
click at [87, 54] on link "Dashboard" at bounding box center [77, 65] width 154 height 32
click at [86, 69] on span "Dashboard" at bounding box center [73, 64] width 56 height 13
click at [1457, 100] on span "button" at bounding box center [1456, 101] width 11 height 9
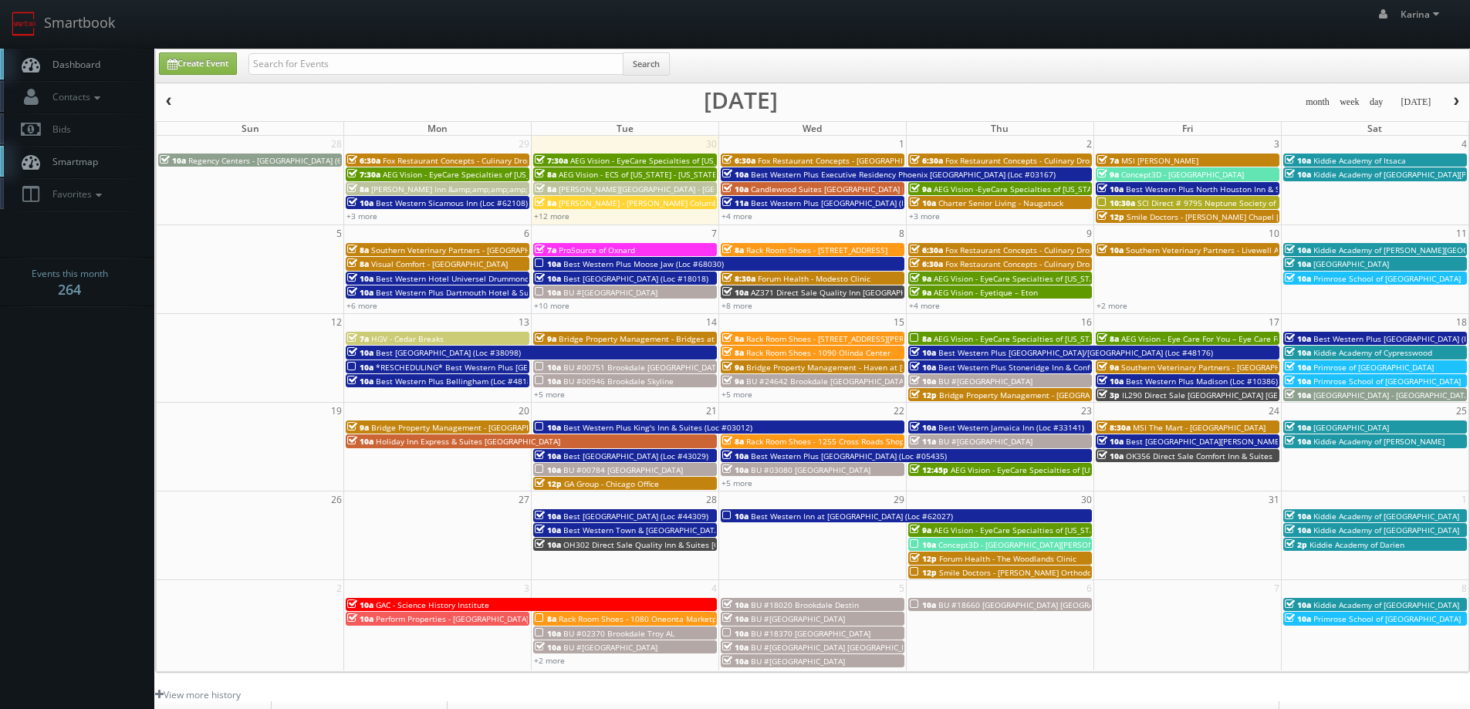
click at [837, 340] on span "Rack Room Shoes - 1088 Staples Mills Plaza" at bounding box center [847, 338] width 202 height 11
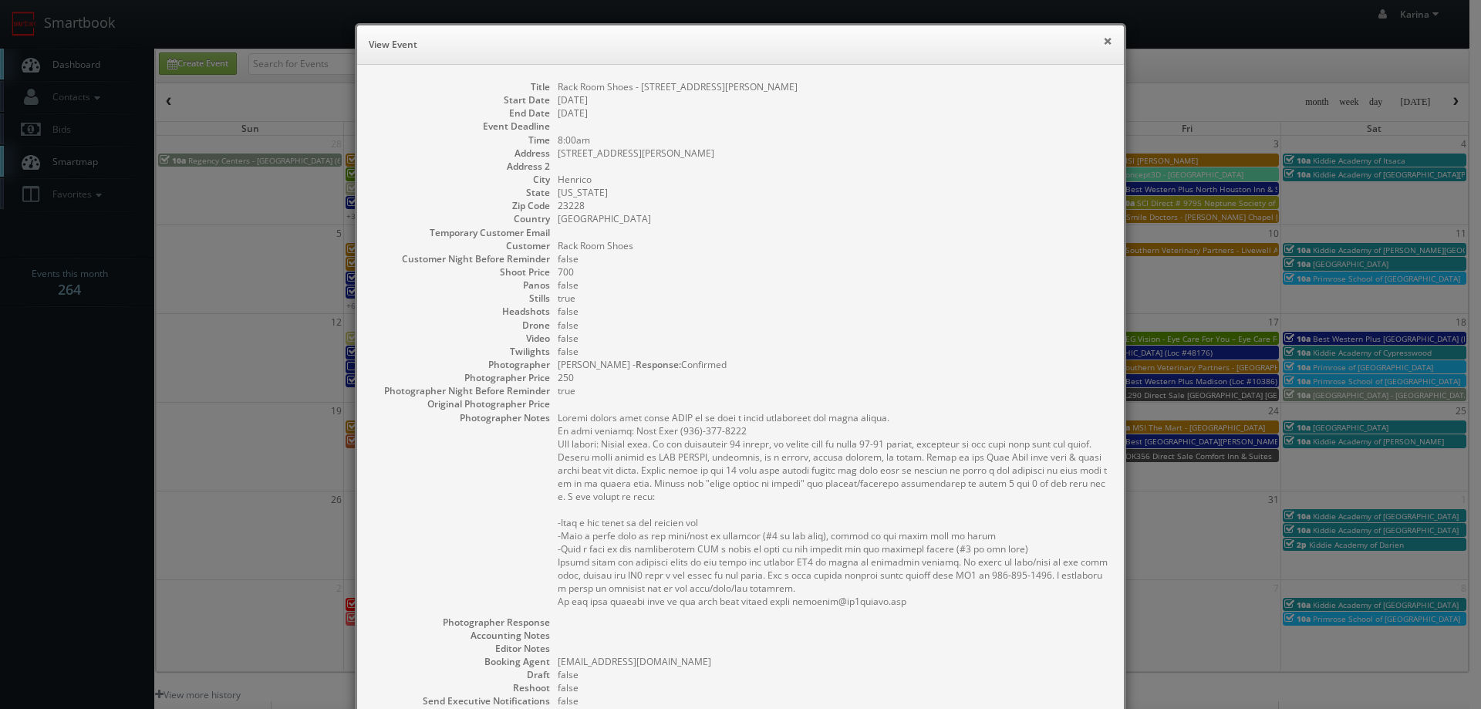
click at [1103, 42] on button "×" at bounding box center [1107, 40] width 9 height 11
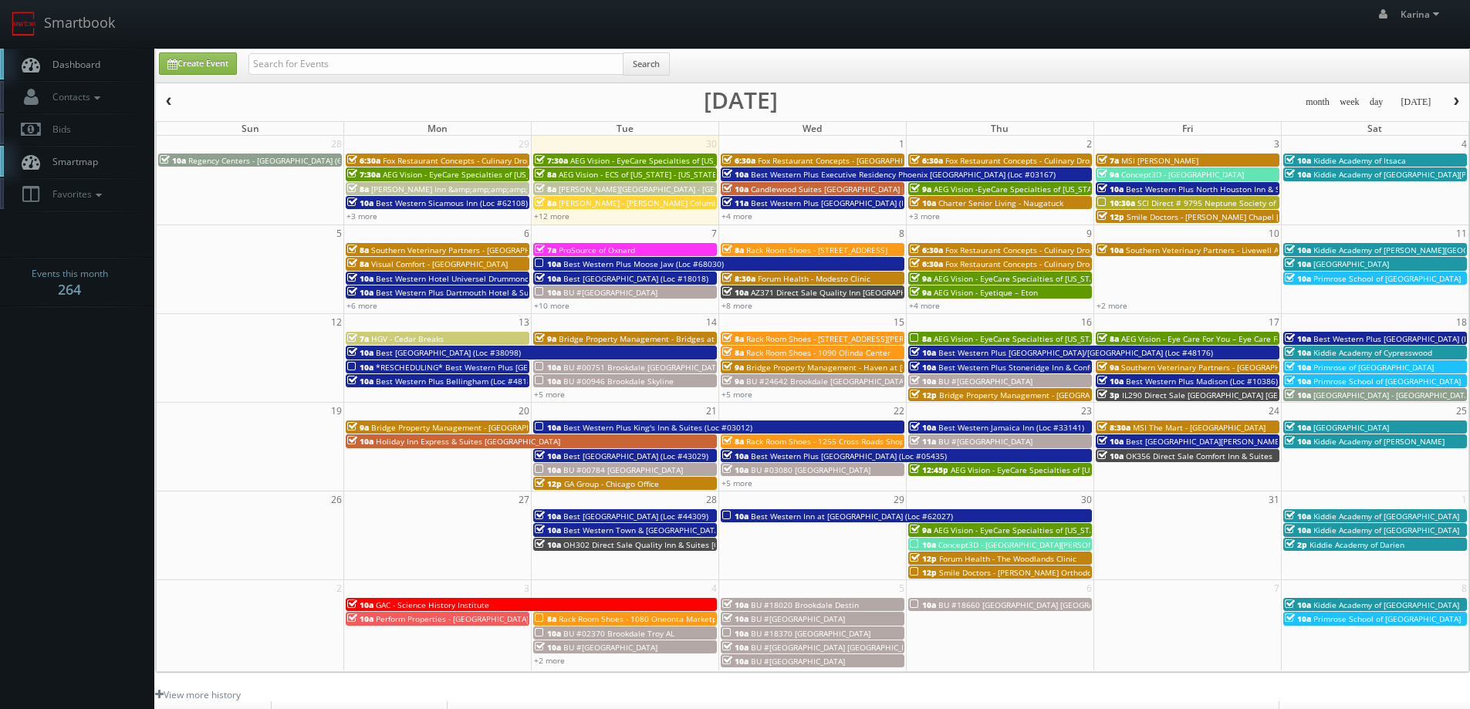
click at [819, 250] on span "Rack Room Shoes - [STREET_ADDRESS]" at bounding box center [816, 250] width 141 height 11
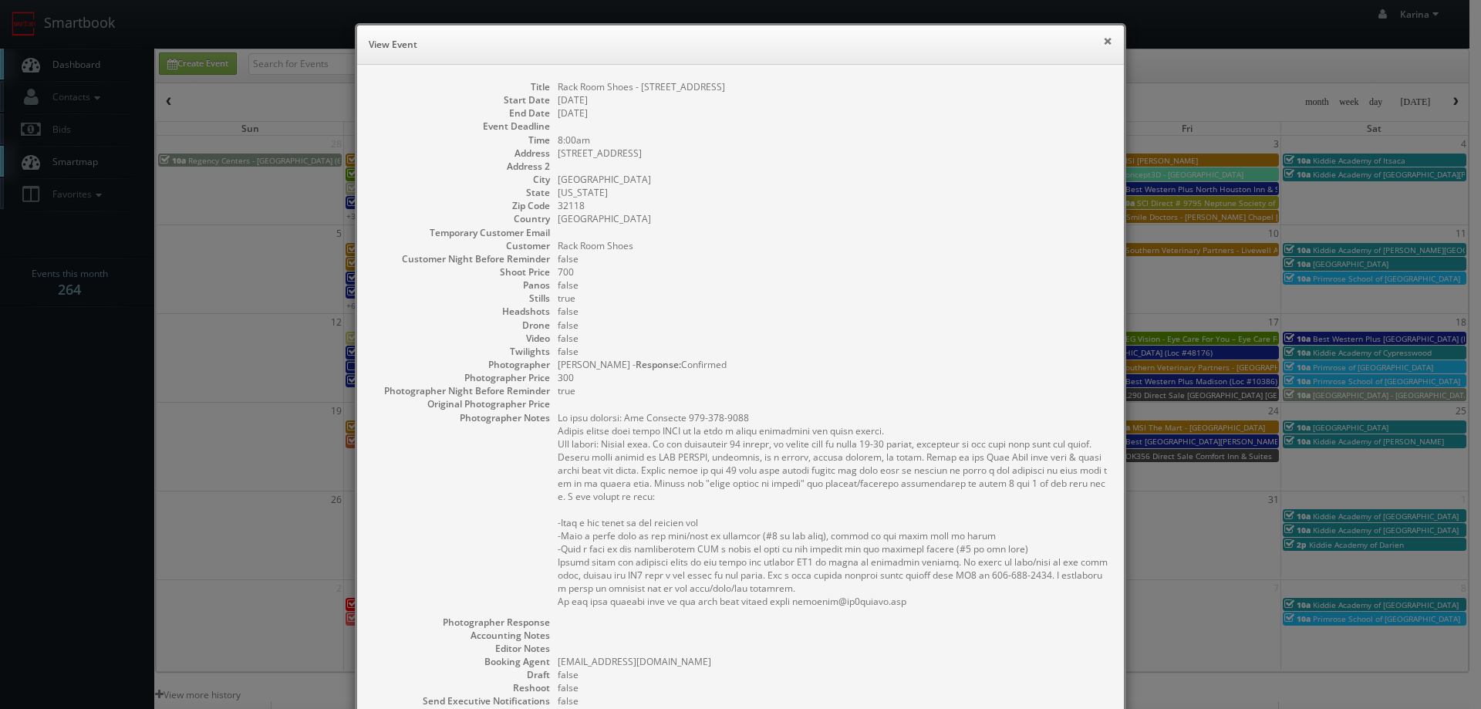
click at [1103, 42] on button "×" at bounding box center [1107, 40] width 9 height 11
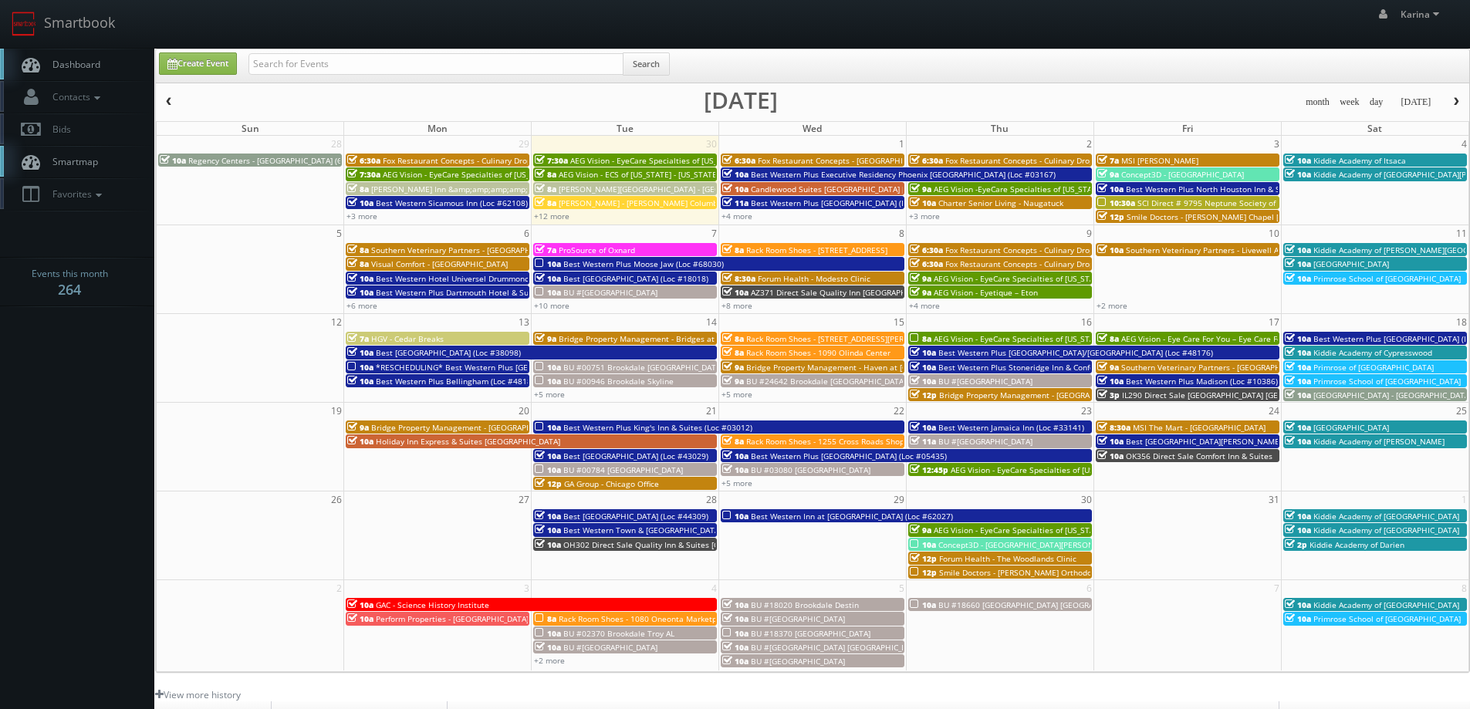
click at [174, 97] on button "button" at bounding box center [169, 102] width 26 height 19
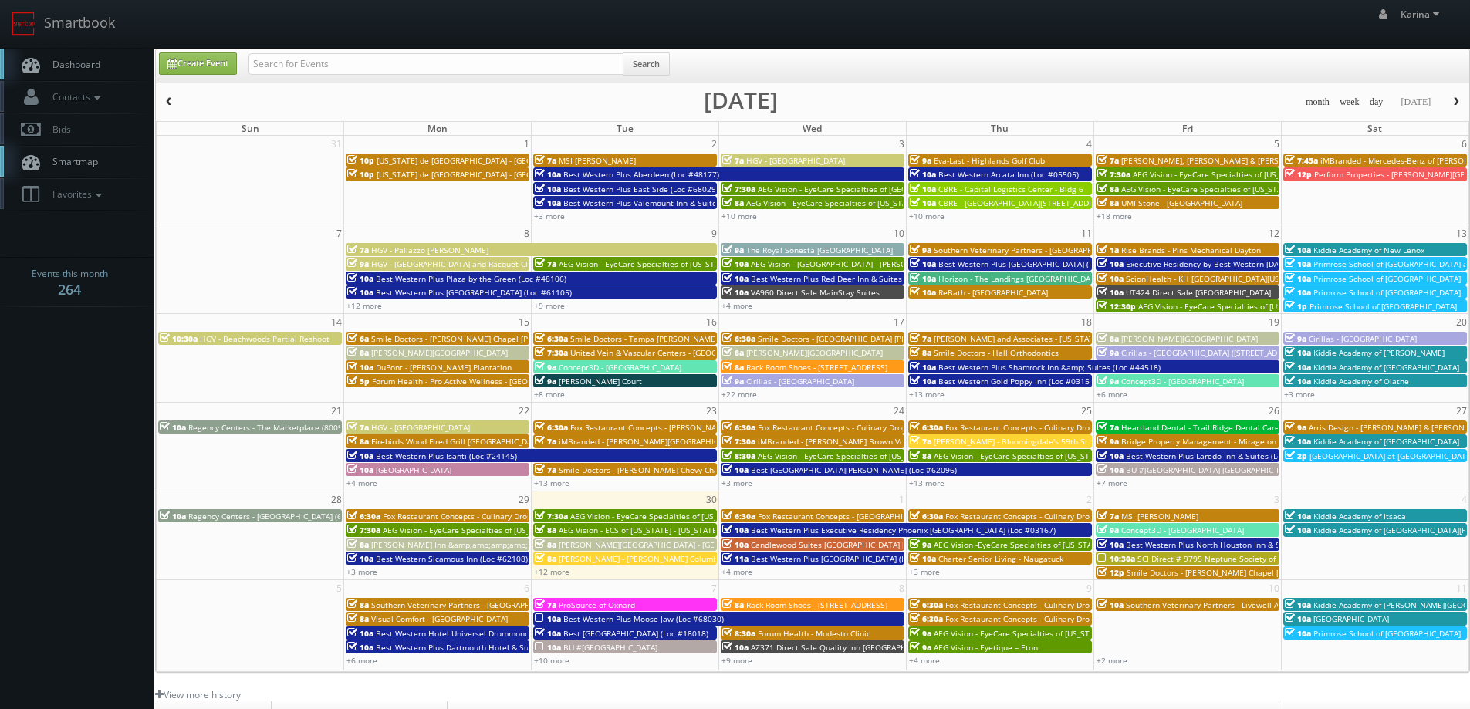
click at [1410, 456] on span "[GEOGRAPHIC_DATA] at [GEOGRAPHIC_DATA]" at bounding box center [1391, 456] width 164 height 11
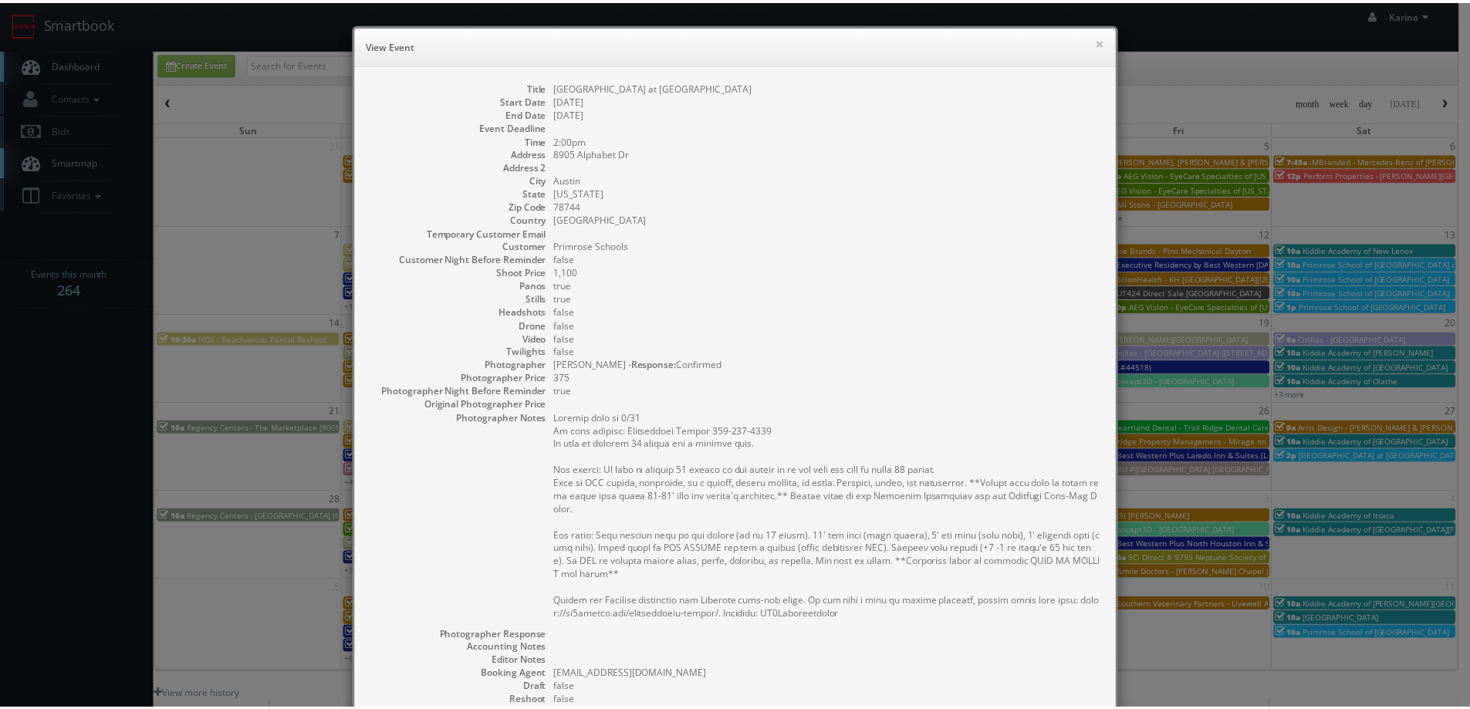
scroll to position [241, 0]
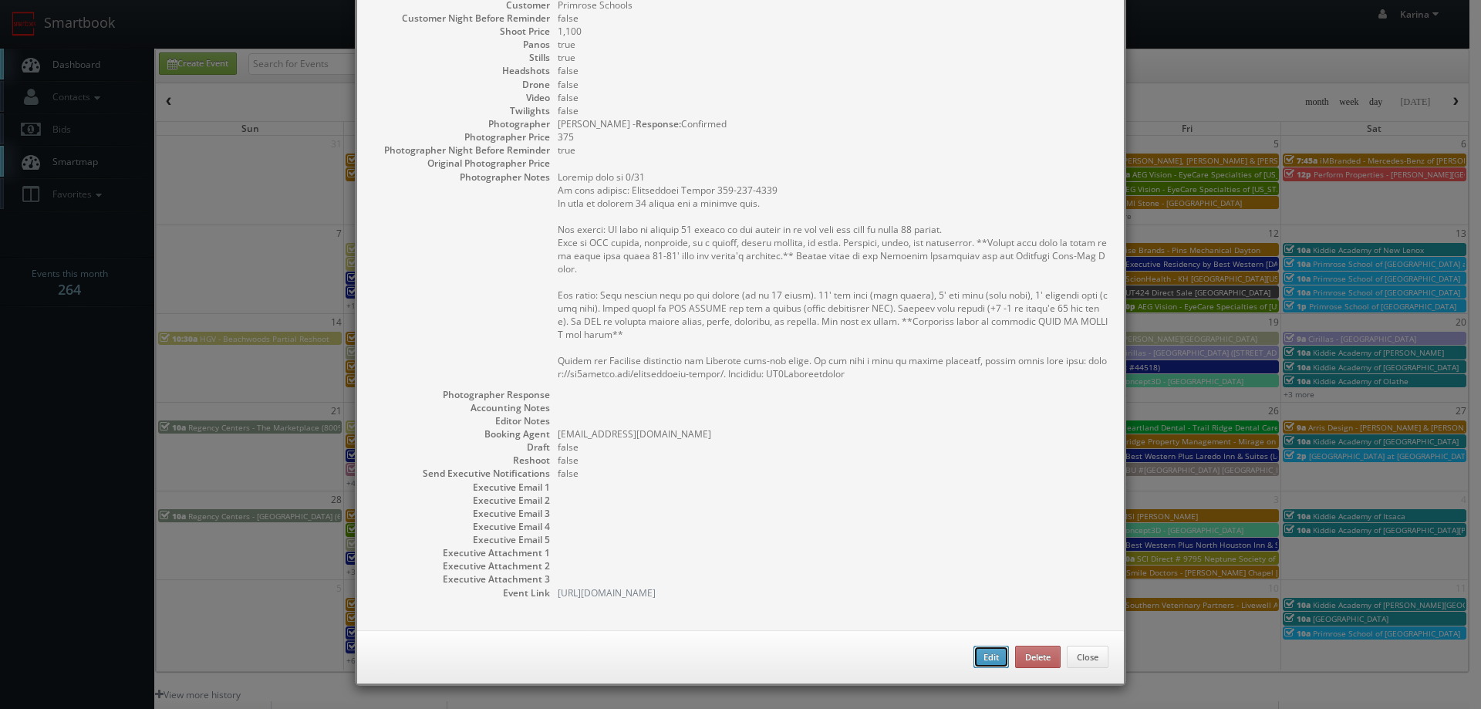
click at [984, 656] on button "Edit" at bounding box center [991, 657] width 35 height 23
type input "[GEOGRAPHIC_DATA] at [GEOGRAPHIC_DATA]"
type input "8905 Alphabet Dr"
type input "Austin"
type input "78744"
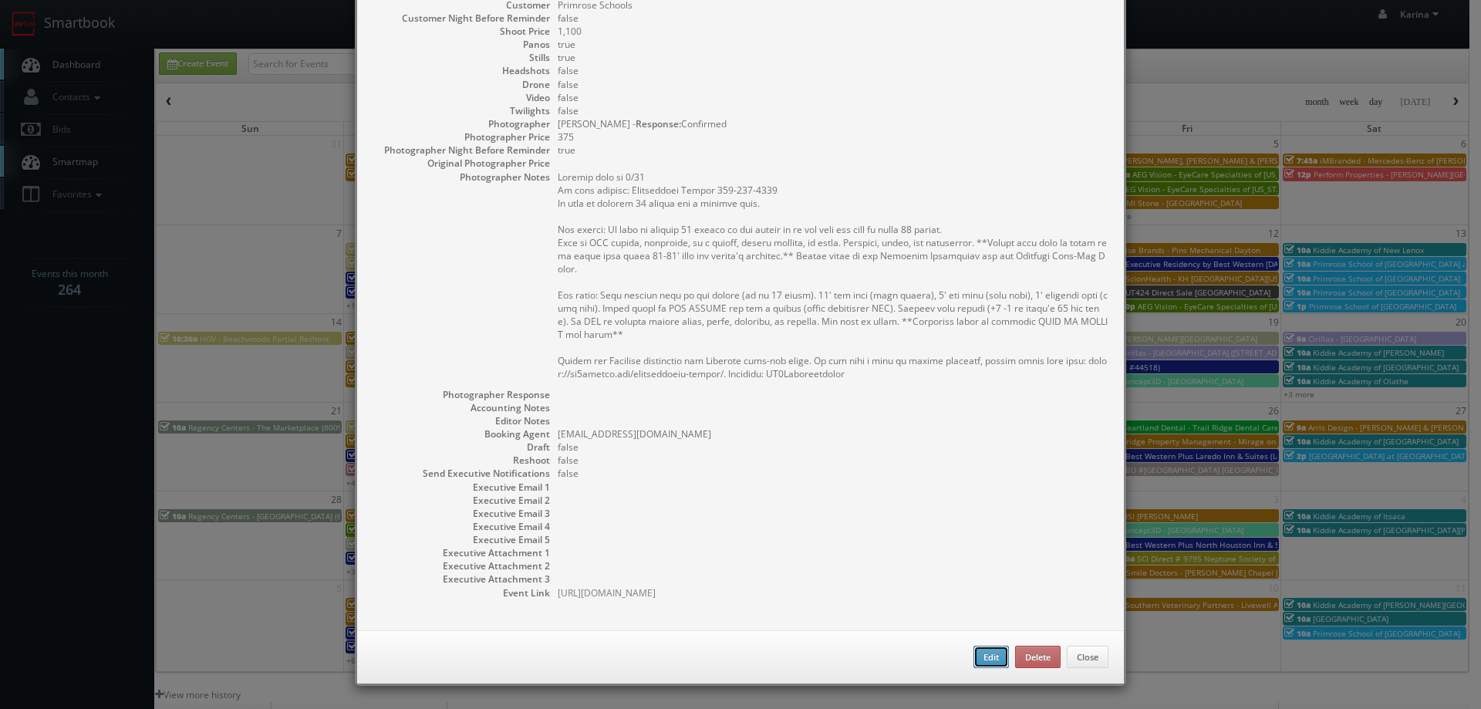
type input "1,100"
checkbox input "true"
type input "09/27/2025"
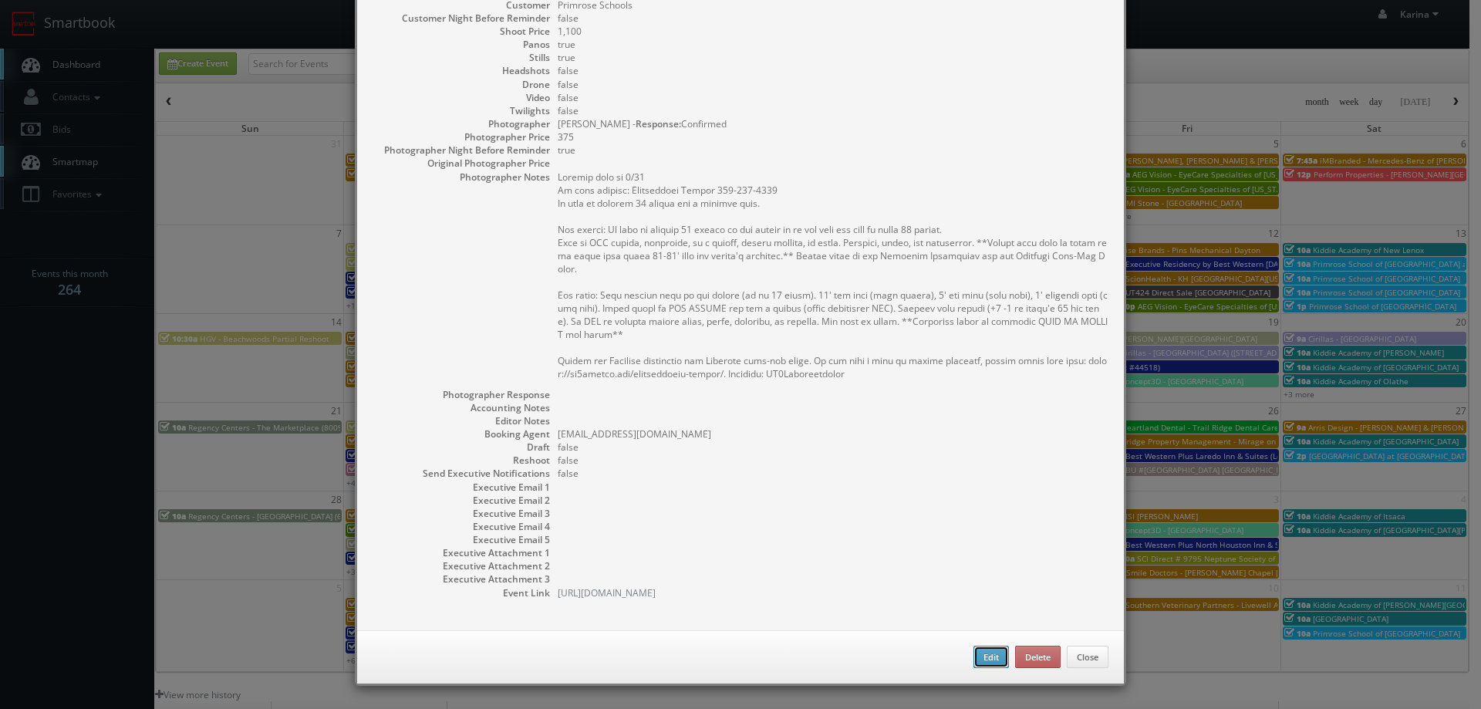
type input "2:00pm"
checkbox input "true"
type textarea "Updated date to 9/27 On site contact: Christopher Mabasa 512-843-2279 We need t…"
select select "[US_STATE]"
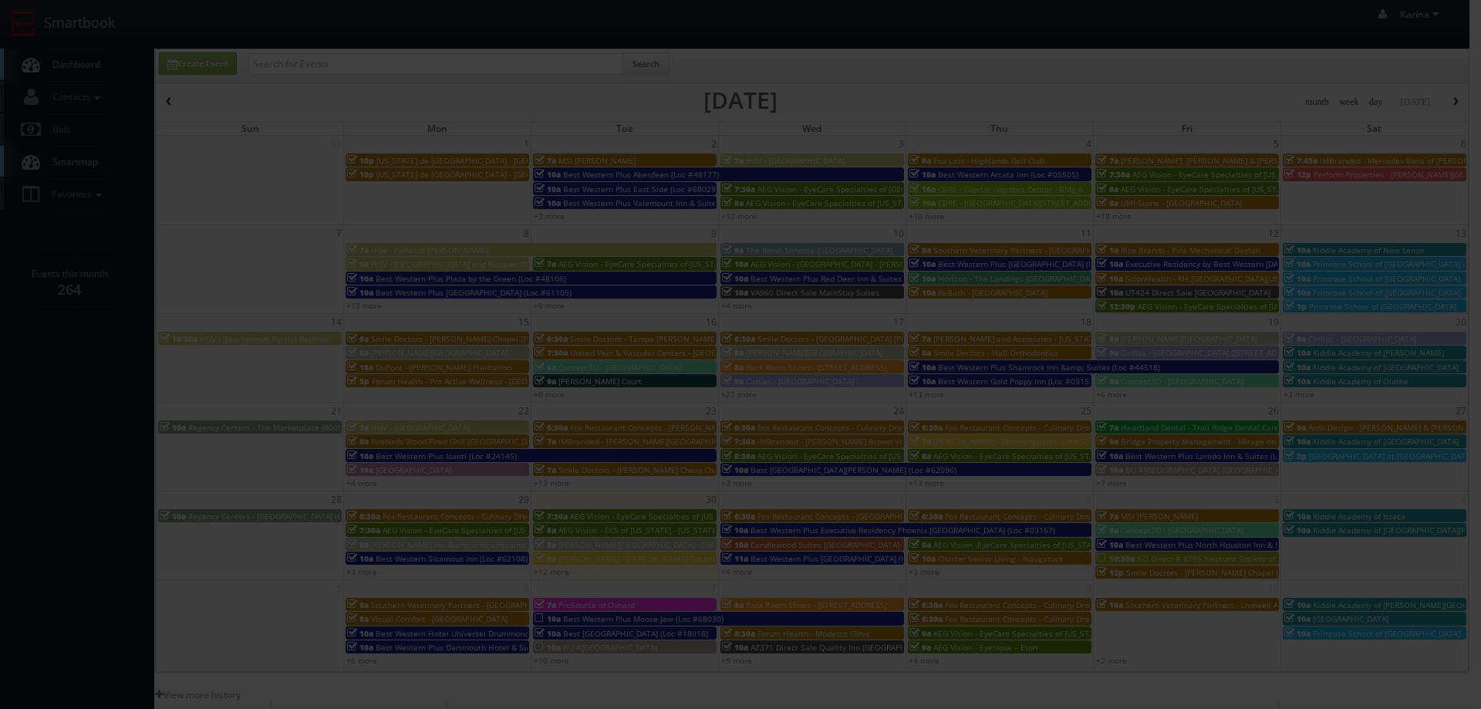
type input "1,100"
type input "375"
select select "fake96@mg.cs3calendar.com"
select select "vtourstudiosaustin@gmail.com"
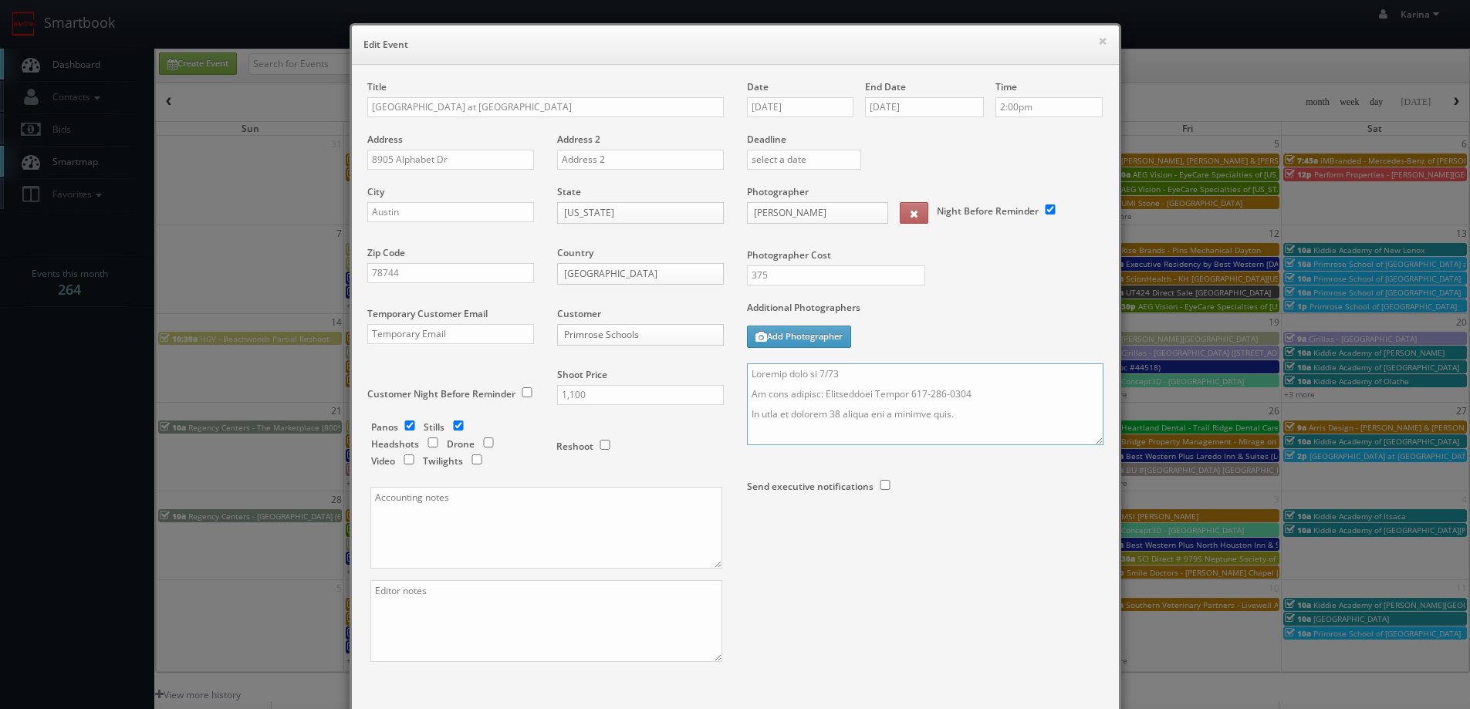
click at [832, 413] on textarea at bounding box center [925, 404] width 356 height 82
drag, startPoint x: 1091, startPoint y: 446, endPoint x: 1109, endPoint y: 467, distance: 27.9
click at [1109, 467] on div "Title Primrose School at Easton Park Address 8905 Alphabet Dr Address 2 City Au…" at bounding box center [735, 392] width 767 height 655
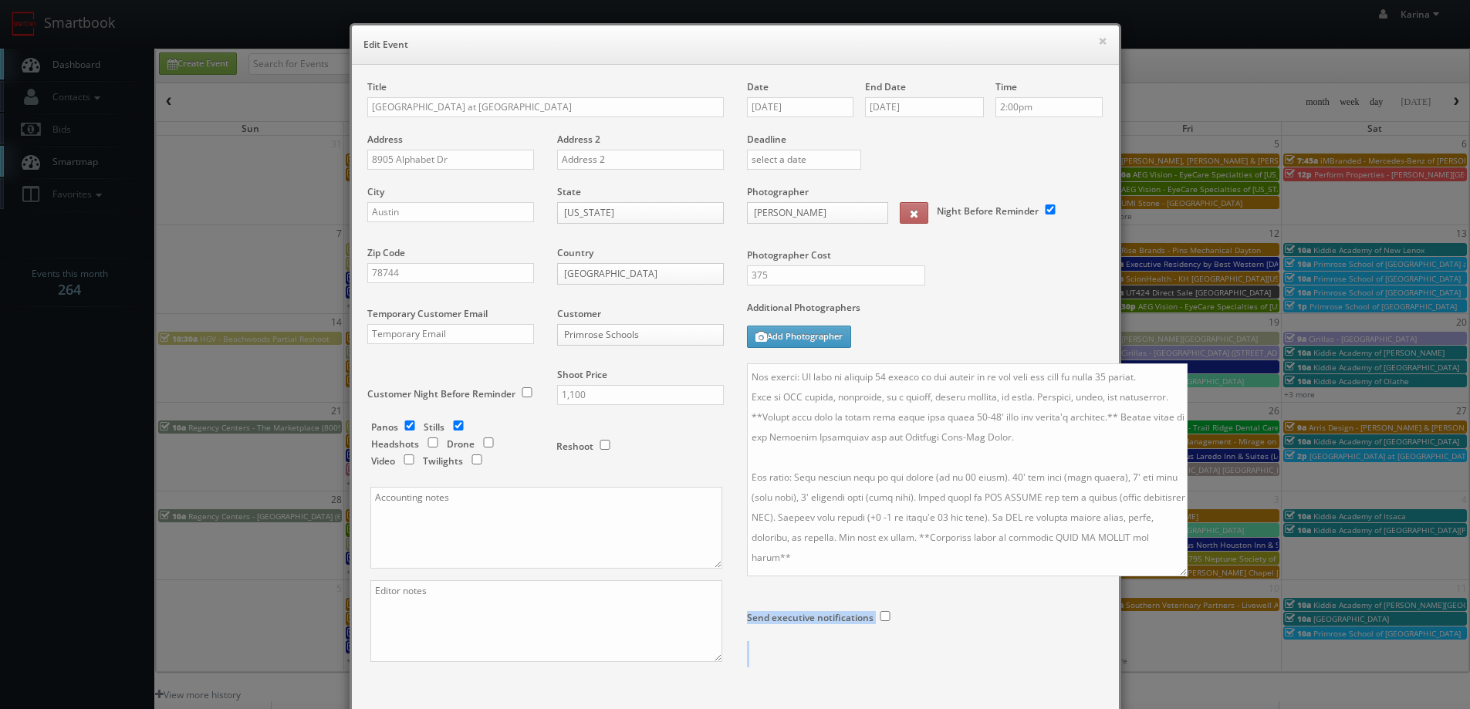
drag, startPoint x: 1092, startPoint y: 440, endPoint x: 1128, endPoint y: 535, distance: 101.6
click at [1177, 575] on textarea at bounding box center [967, 469] width 441 height 213
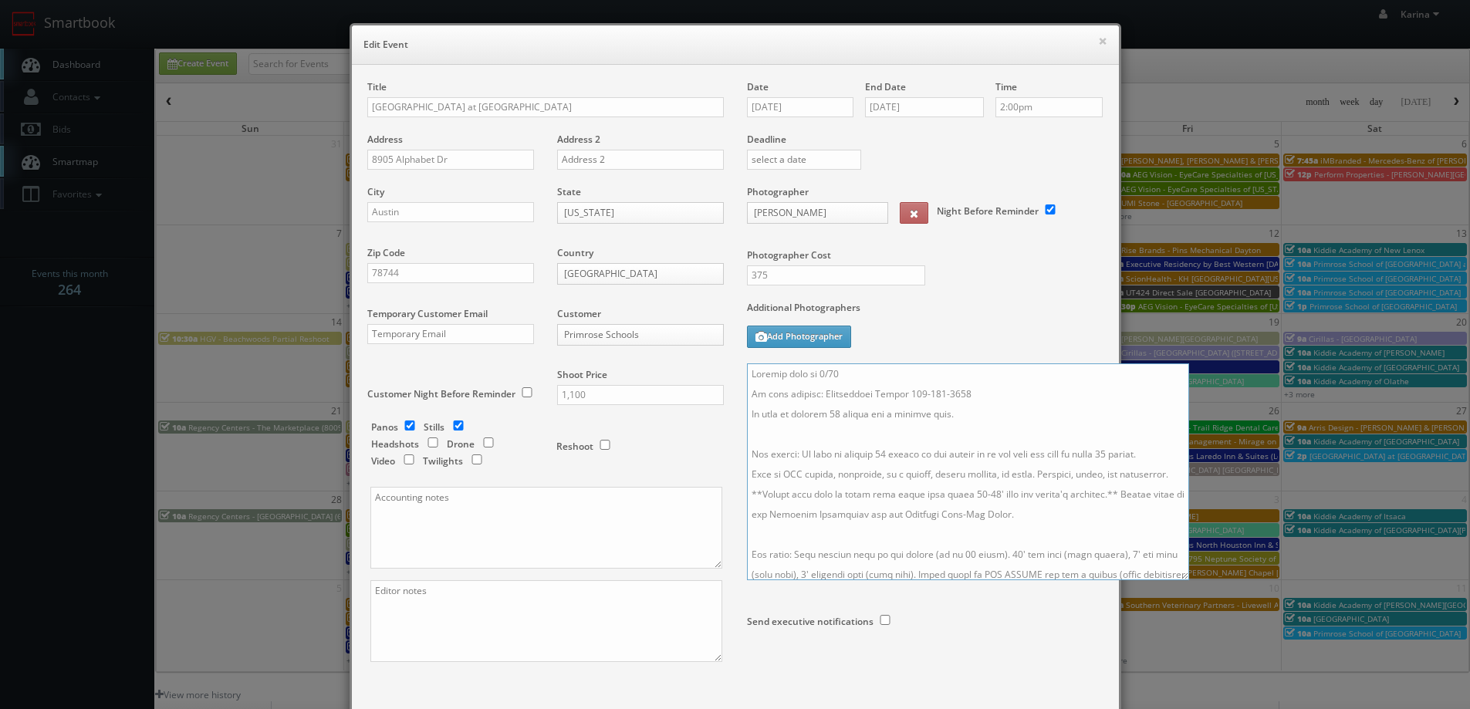
click at [873, 454] on textarea at bounding box center [968, 471] width 442 height 217
type textarea "Updated date to 9/27 On site contact: Christopher Mabasa 512-843-2279 We need t…"
click at [603, 400] on input "1,100" at bounding box center [640, 395] width 167 height 20
type input "1,250"
click at [481, 517] on textarea at bounding box center [546, 528] width 352 height 82
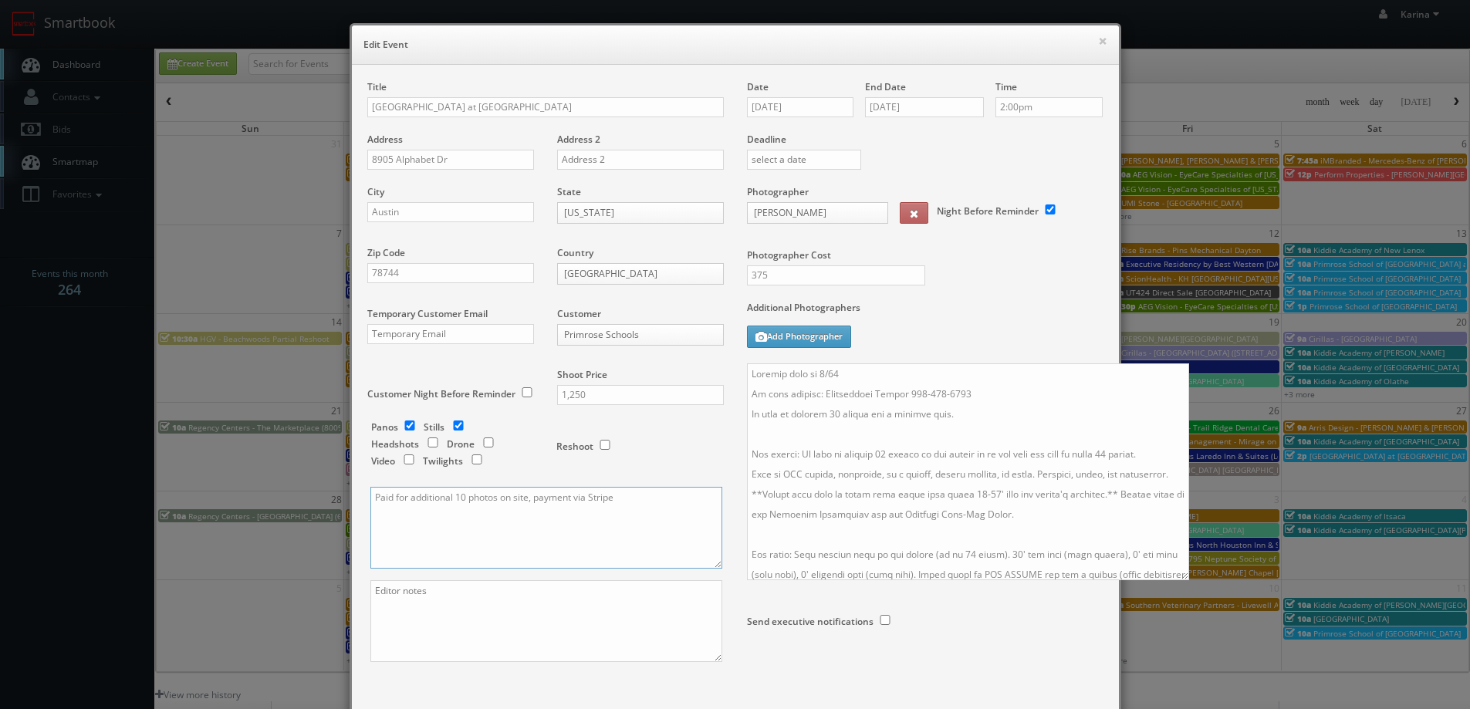
type textarea "Paid for additional 10 photos on site, payment via Stripe"
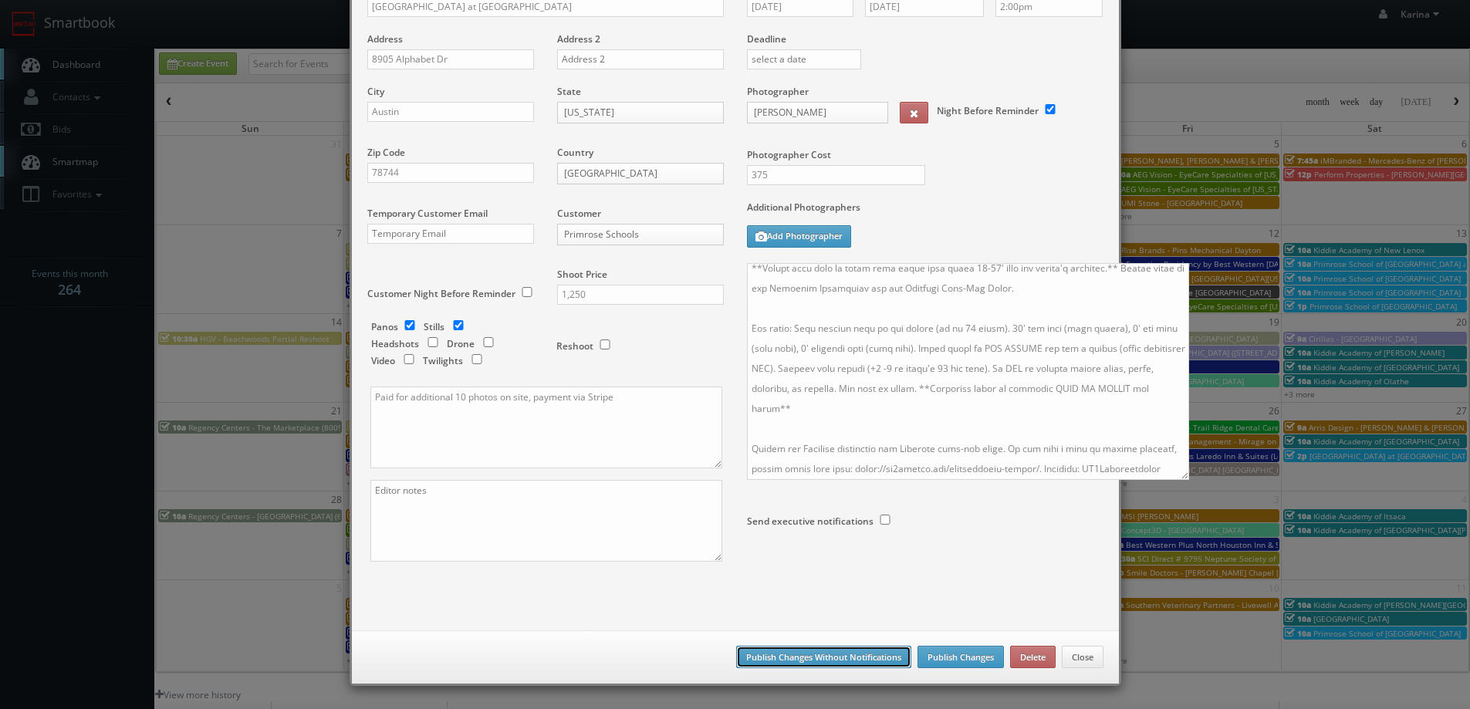
click at [877, 659] on button "Publish Changes Without Notifications" at bounding box center [823, 657] width 175 height 23
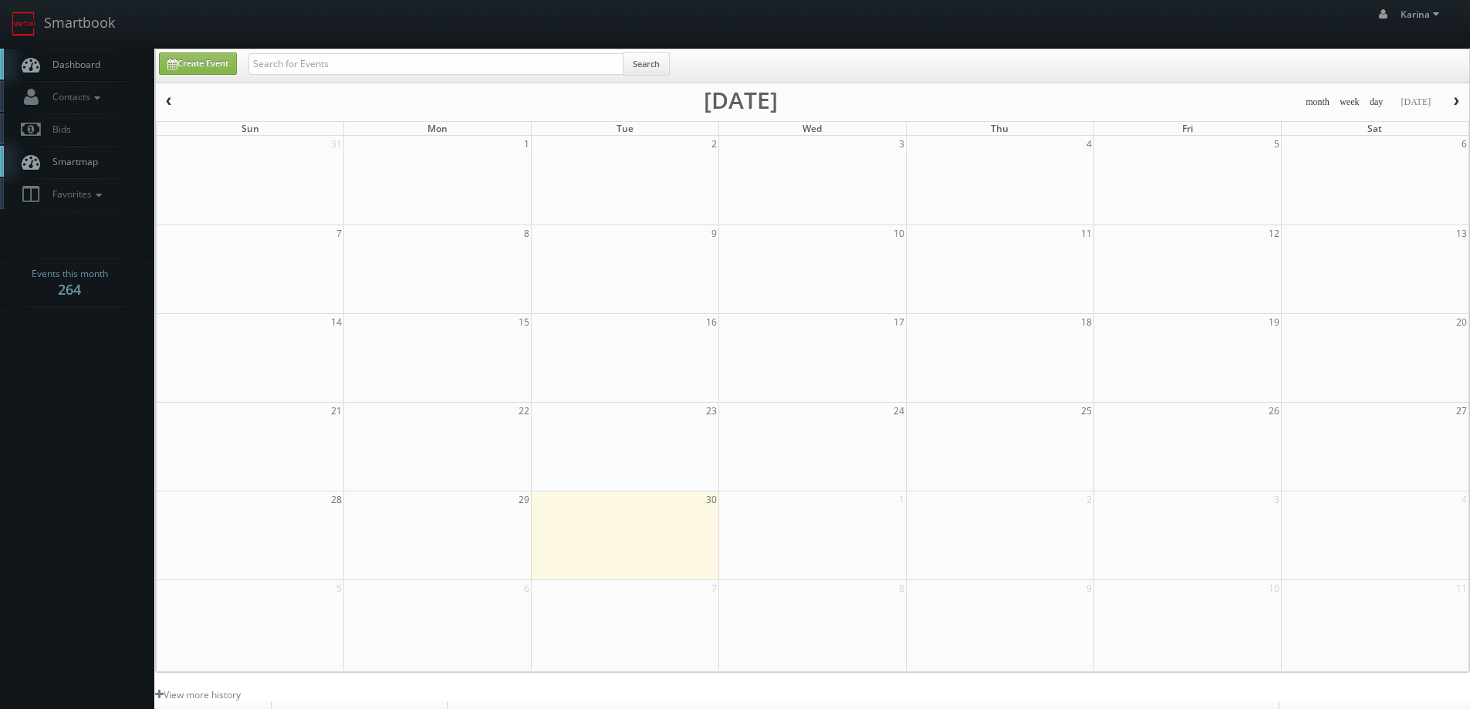
click at [73, 73] on link "Dashboard" at bounding box center [77, 65] width 154 height 32
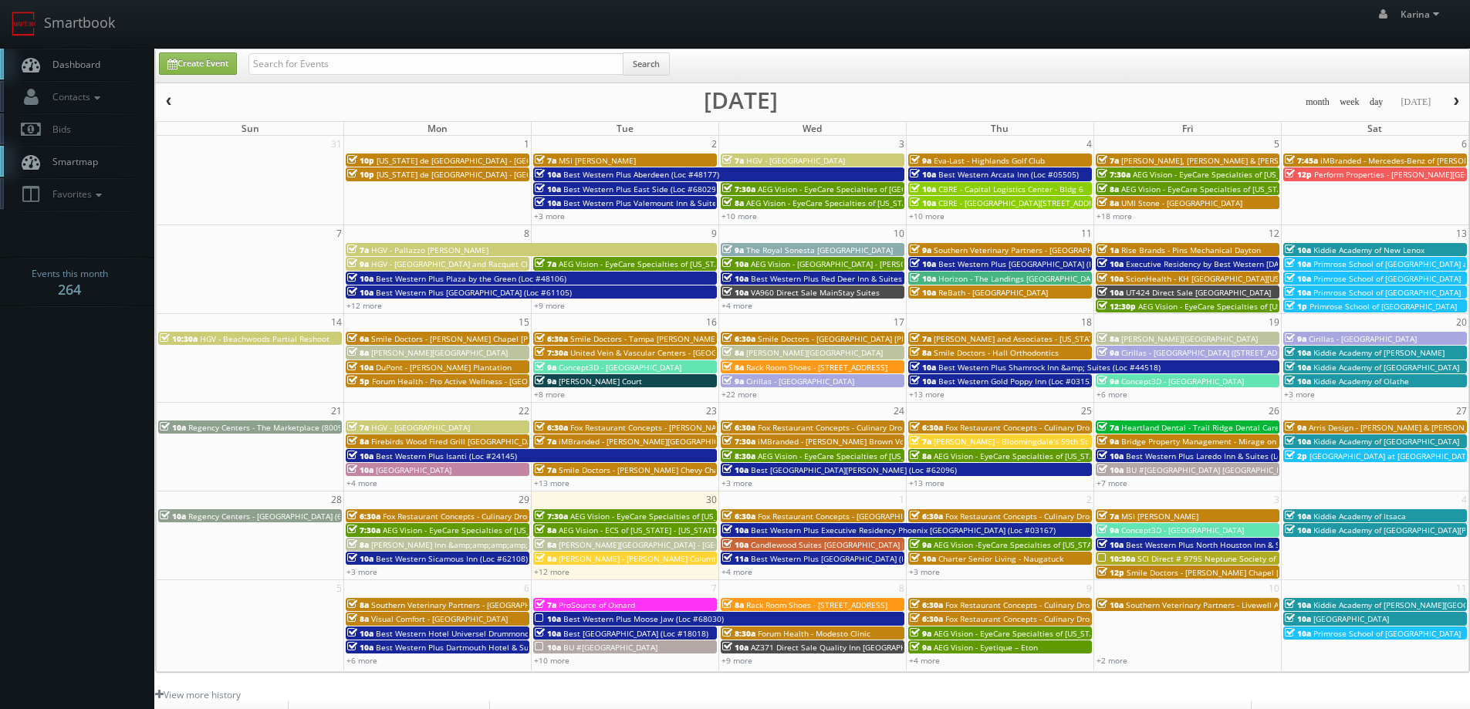
click at [81, 59] on span "Dashboard" at bounding box center [73, 64] width 56 height 13
click at [87, 66] on span "Dashboard" at bounding box center [73, 64] width 56 height 13
click at [106, 65] on link "Dashboard" at bounding box center [77, 65] width 154 height 32
click at [102, 68] on link "Dashboard" at bounding box center [77, 65] width 154 height 32
click at [101, 56] on link "Dashboard" at bounding box center [77, 65] width 154 height 32
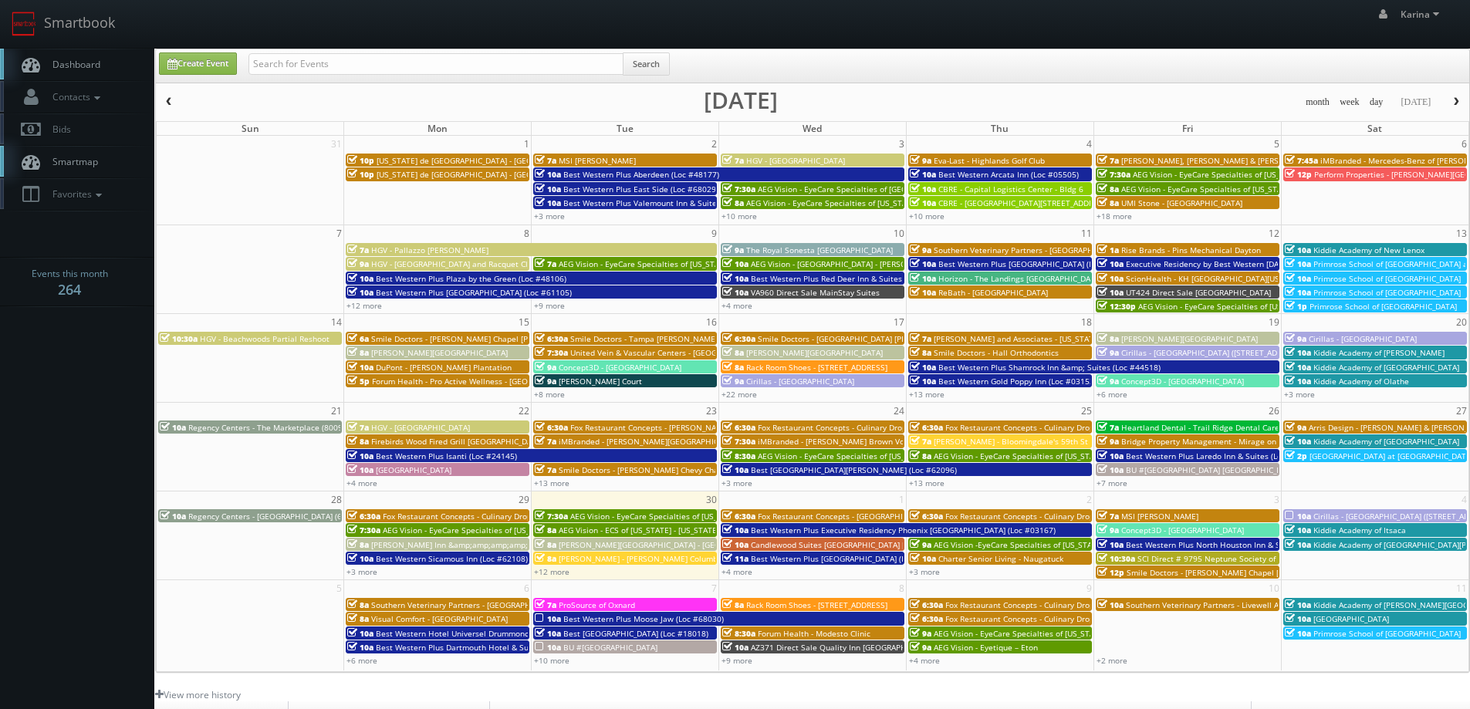
click at [96, 62] on span "Dashboard" at bounding box center [73, 64] width 56 height 13
click at [86, 62] on span "Dashboard" at bounding box center [73, 64] width 56 height 13
click at [79, 58] on span "Dashboard" at bounding box center [73, 64] width 56 height 13
click at [94, 62] on span "Dashboard" at bounding box center [73, 64] width 56 height 13
click at [1452, 93] on button "button" at bounding box center [1456, 102] width 26 height 19
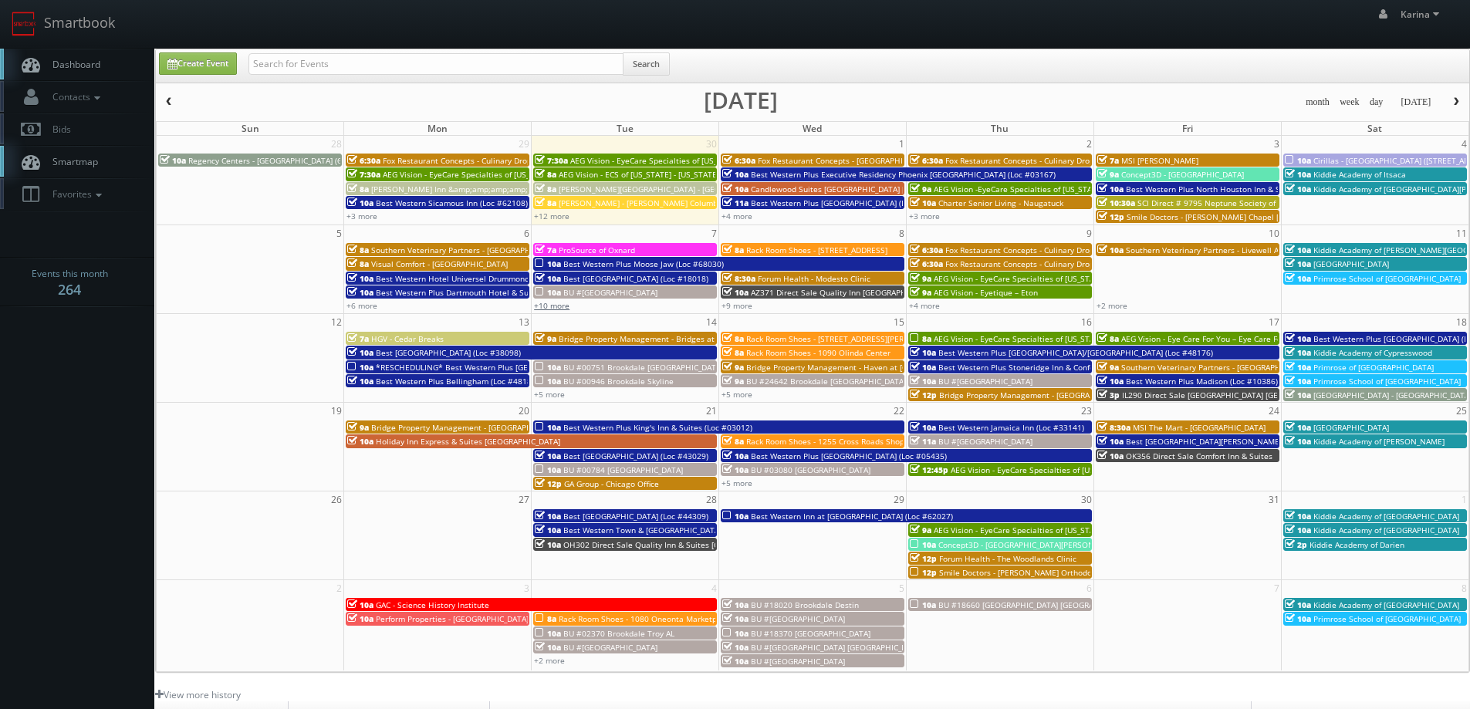
click at [549, 302] on link "+10 more" at bounding box center [551, 305] width 35 height 11
click at [368, 306] on link "+6 more" at bounding box center [361, 305] width 31 height 11
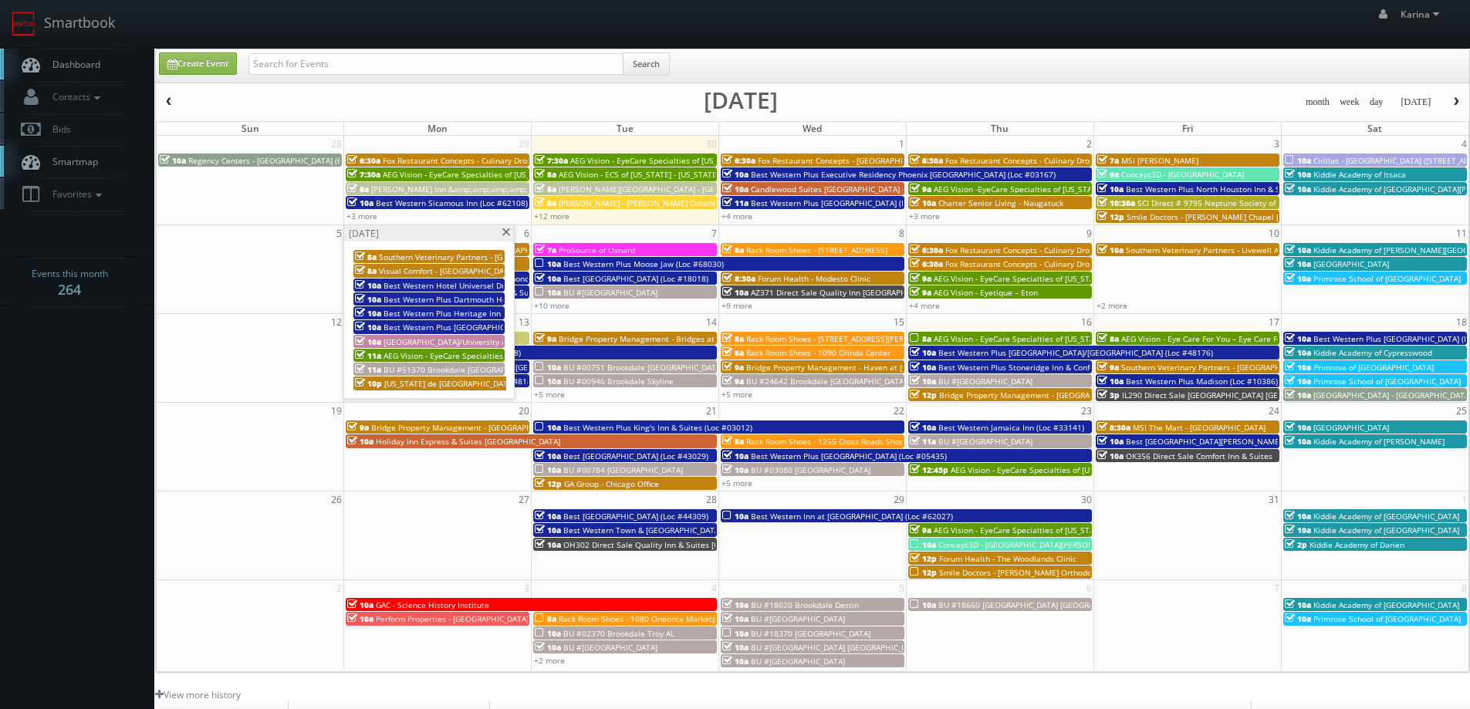
click at [505, 232] on span at bounding box center [506, 232] width 10 height 8
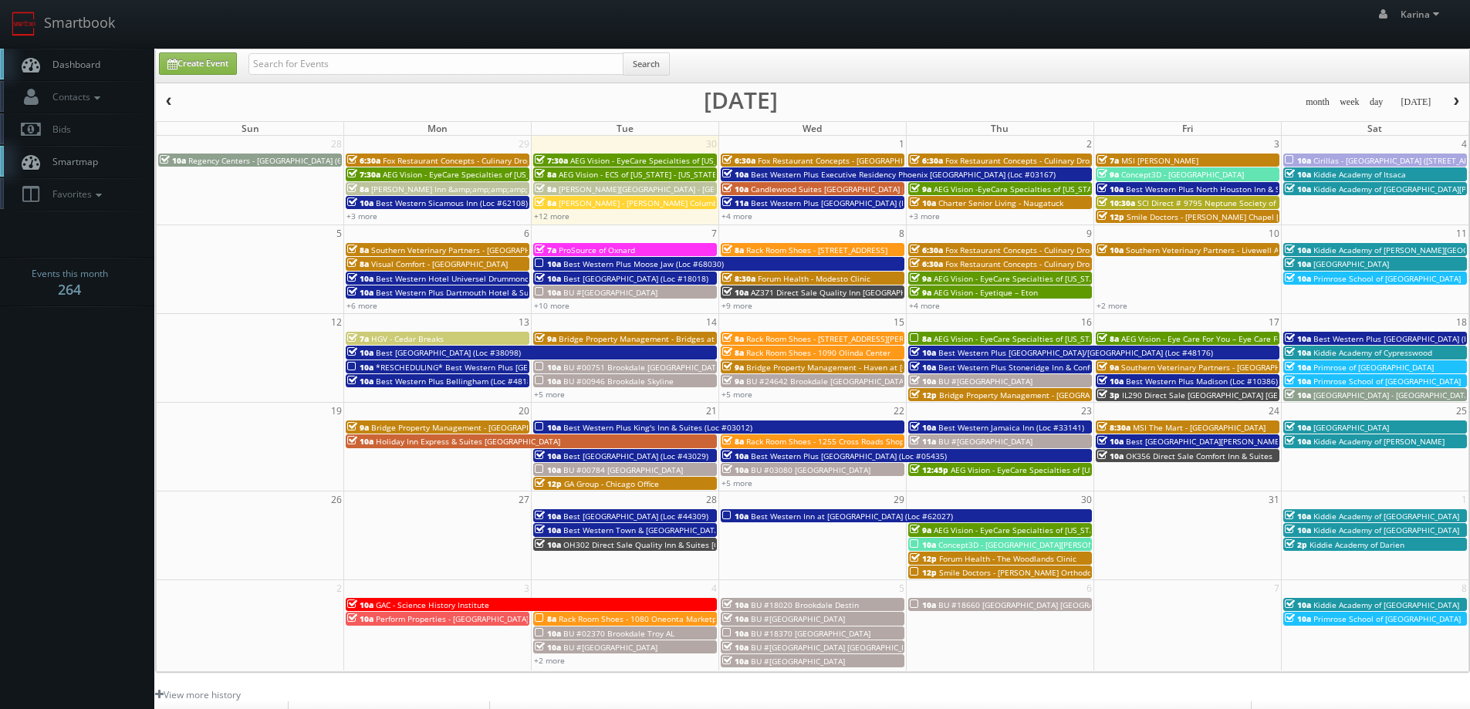
click at [93, 65] on span "Dashboard" at bounding box center [73, 64] width 56 height 13
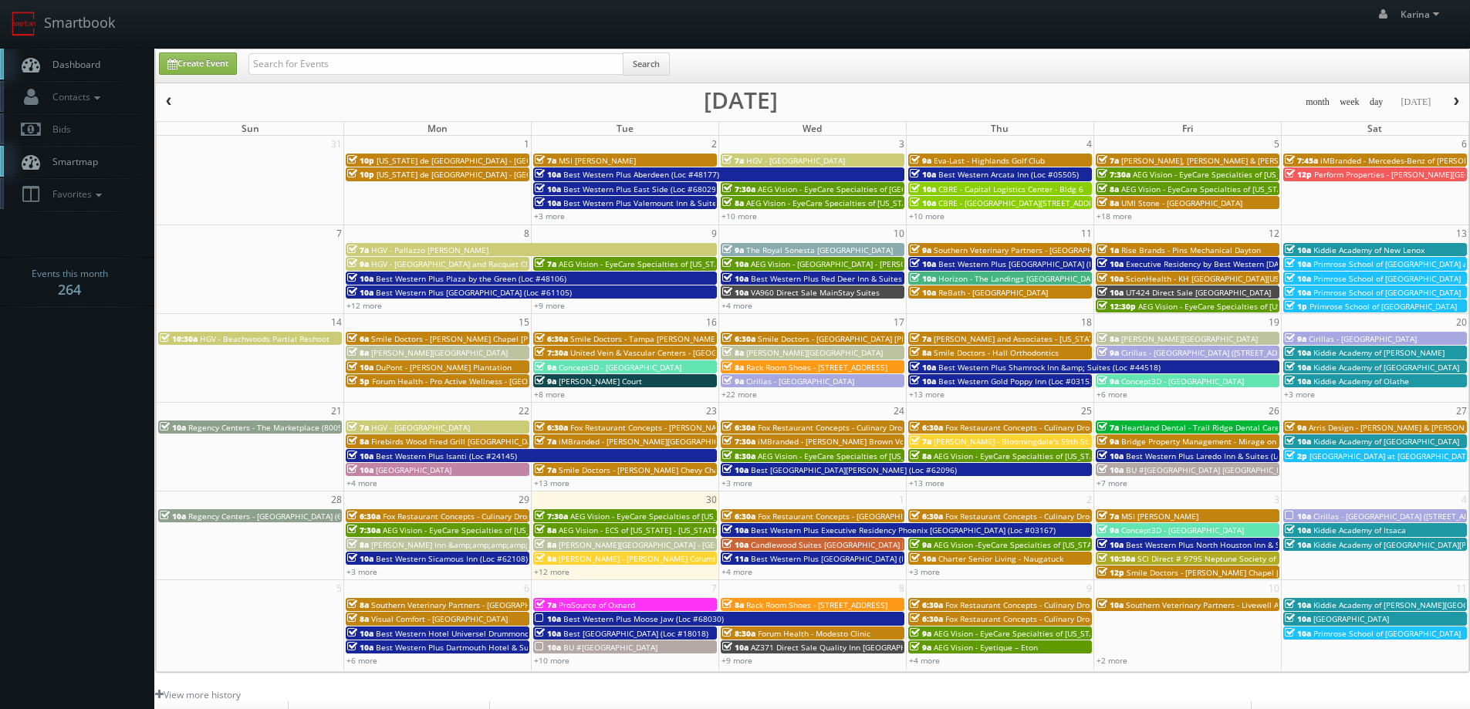
click at [78, 68] on span "Dashboard" at bounding box center [73, 64] width 56 height 13
click at [103, 60] on link "Dashboard" at bounding box center [77, 65] width 154 height 32
click at [1456, 103] on span "button" at bounding box center [1456, 101] width 11 height 9
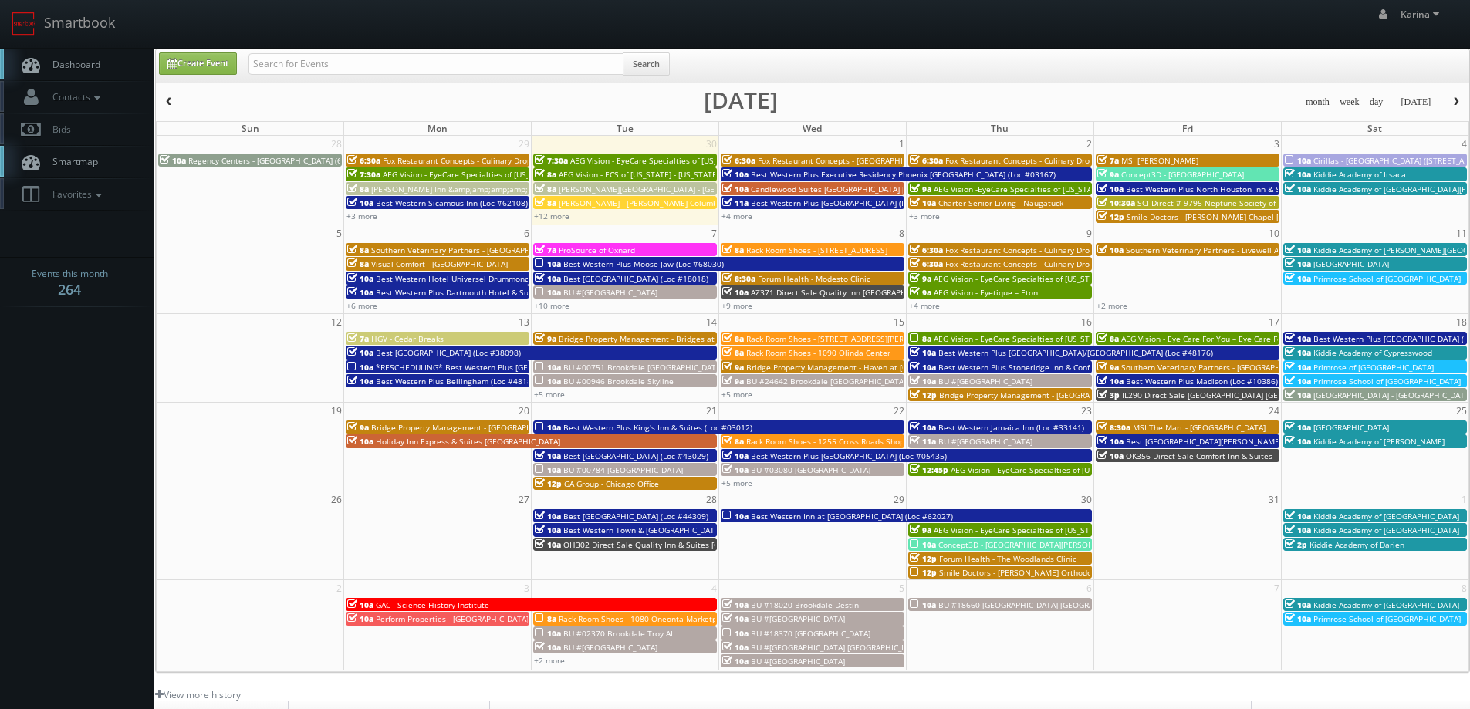
click at [1167, 174] on span "Concept3D - [GEOGRAPHIC_DATA]" at bounding box center [1182, 174] width 123 height 11
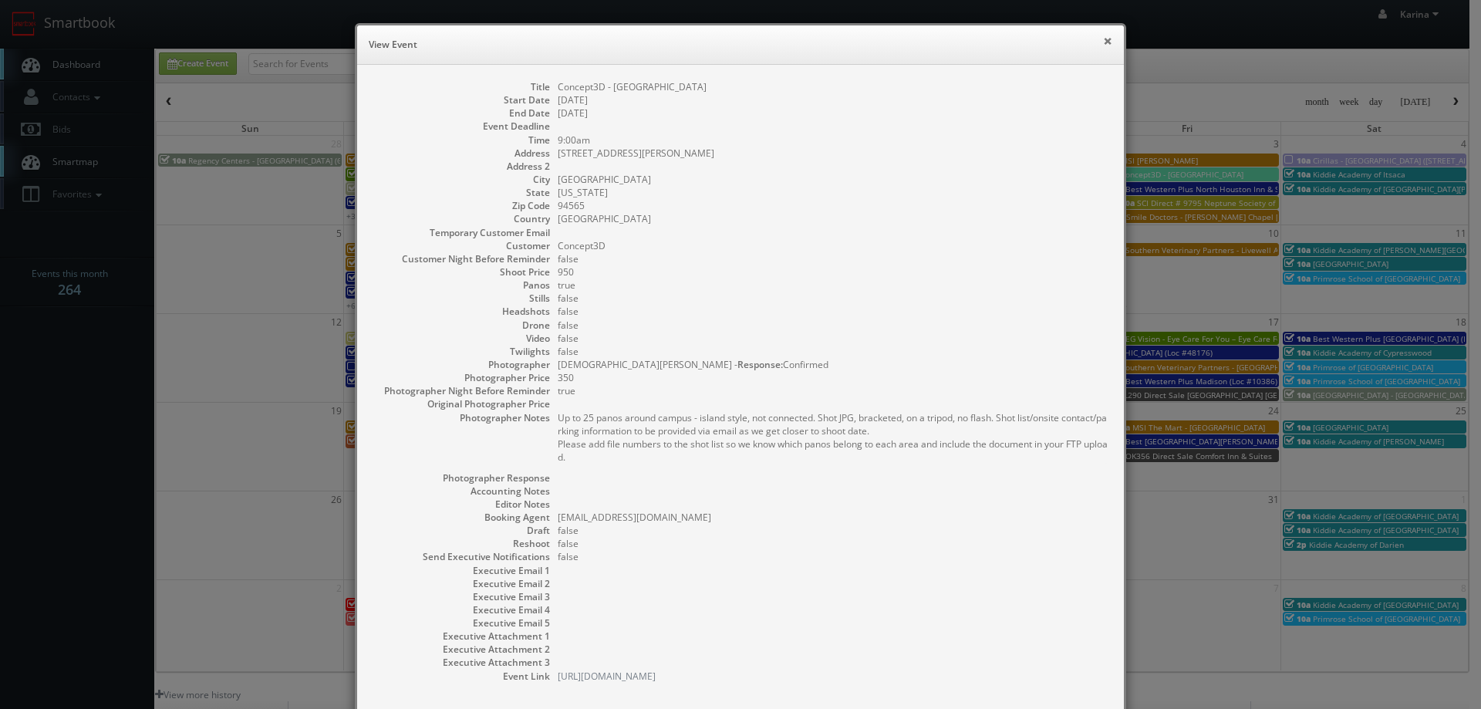
click at [1103, 42] on button "×" at bounding box center [1107, 40] width 9 height 11
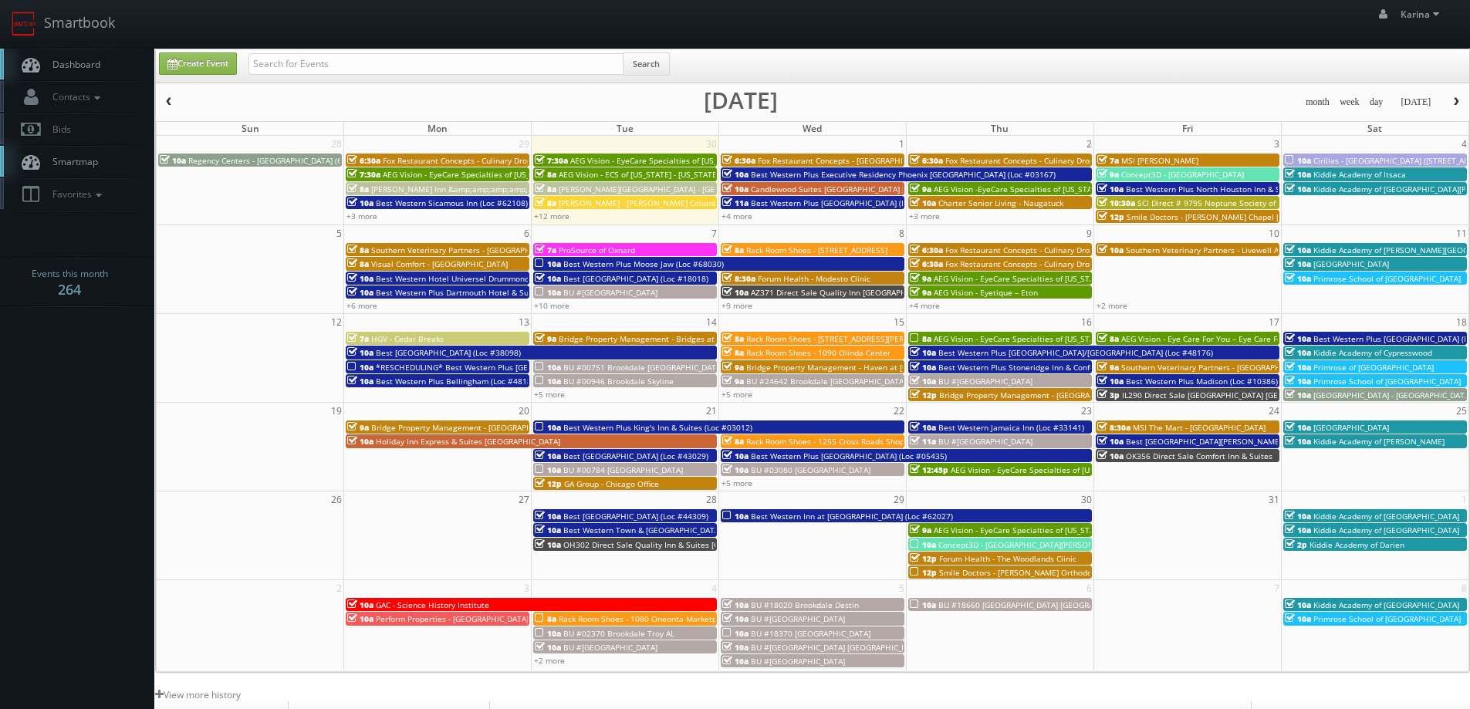
click at [1165, 204] on span "SCI Direct # 9795 Neptune Society of Chico" at bounding box center [1217, 203] width 160 height 11
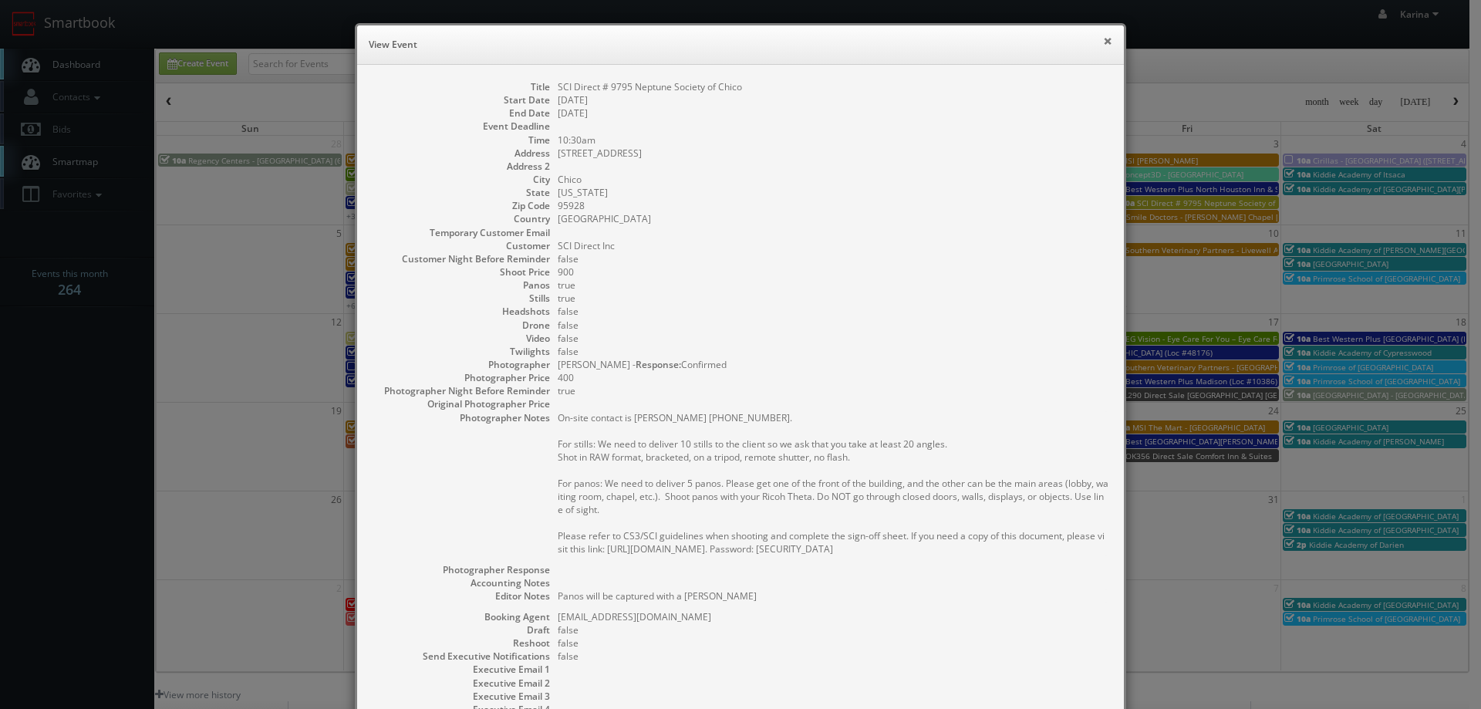
click at [1103, 42] on button "×" at bounding box center [1107, 40] width 9 height 11
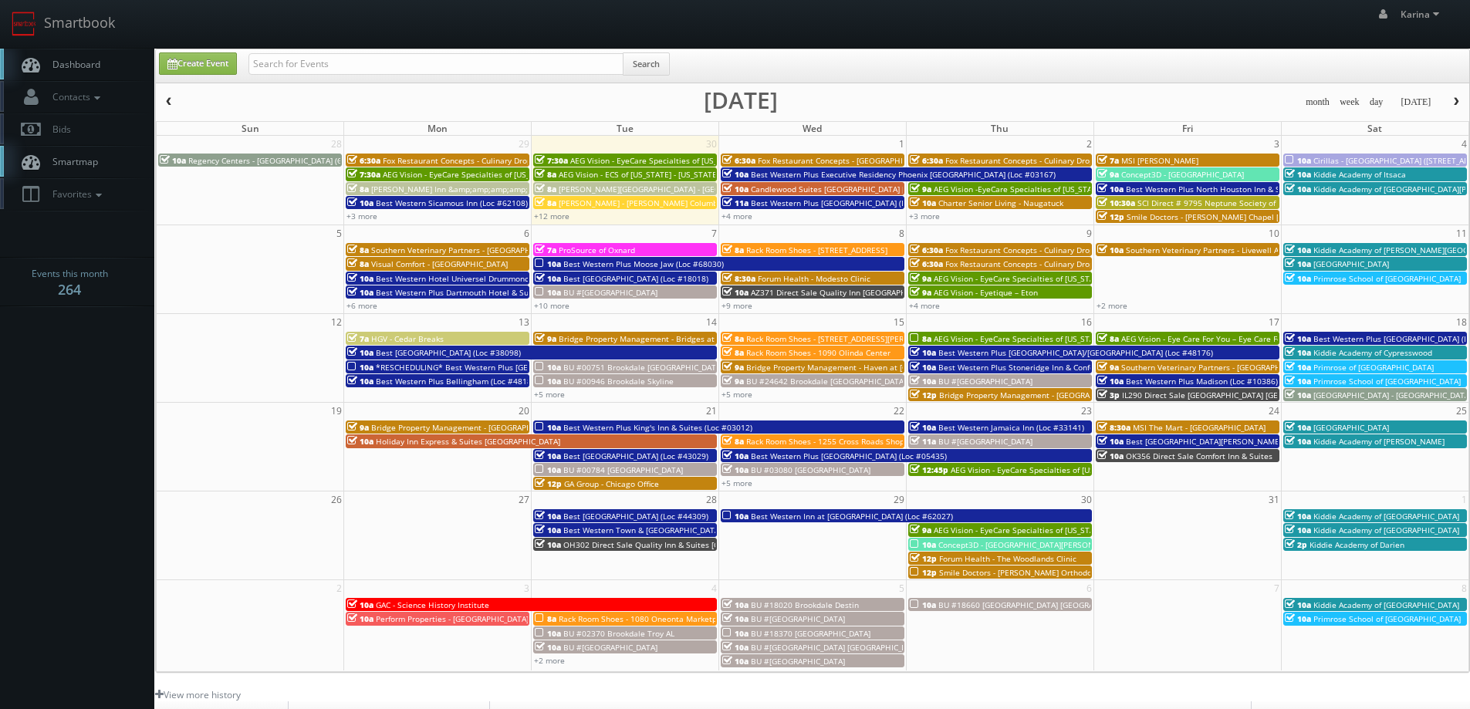
click at [83, 65] on span "Dashboard" at bounding box center [73, 64] width 56 height 13
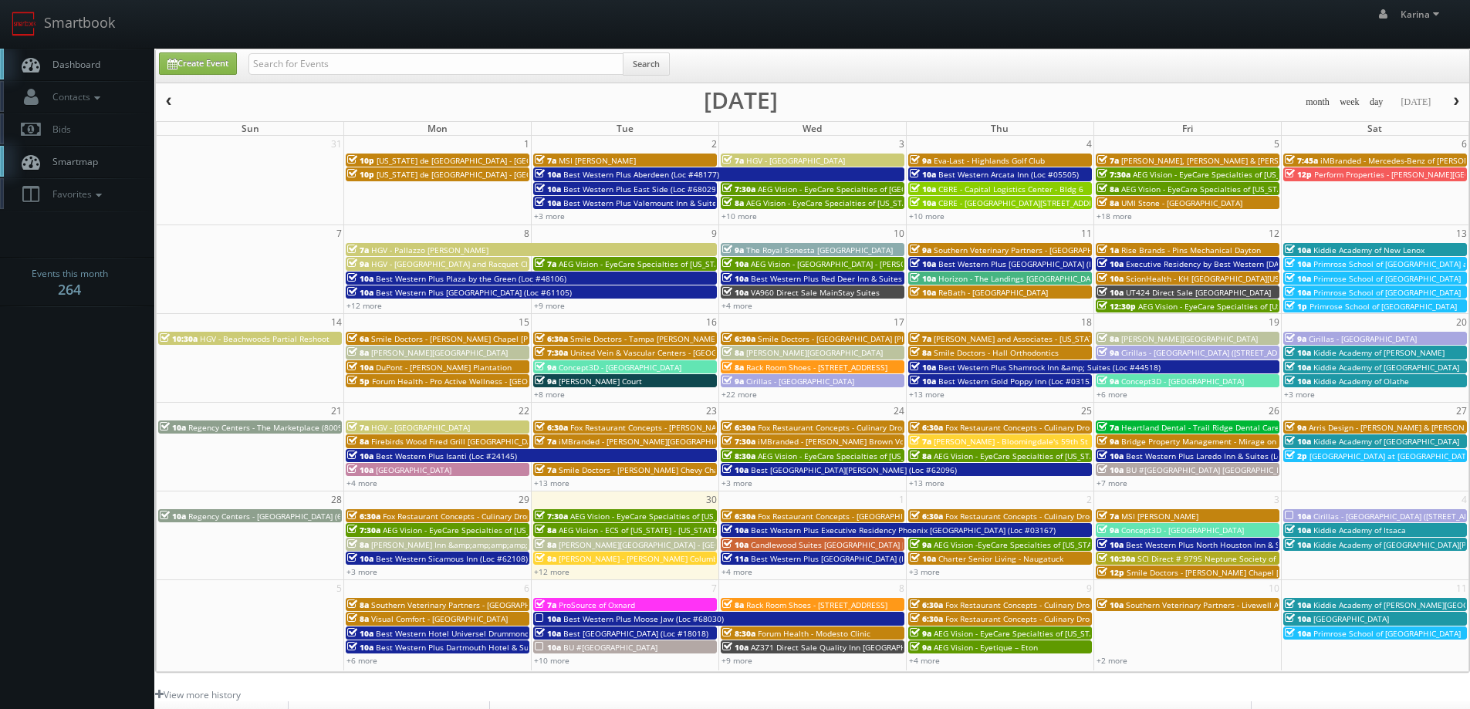
click at [105, 69] on link "Dashboard" at bounding box center [77, 65] width 154 height 32
click at [930, 217] on link "+10 more" at bounding box center [926, 216] width 35 height 11
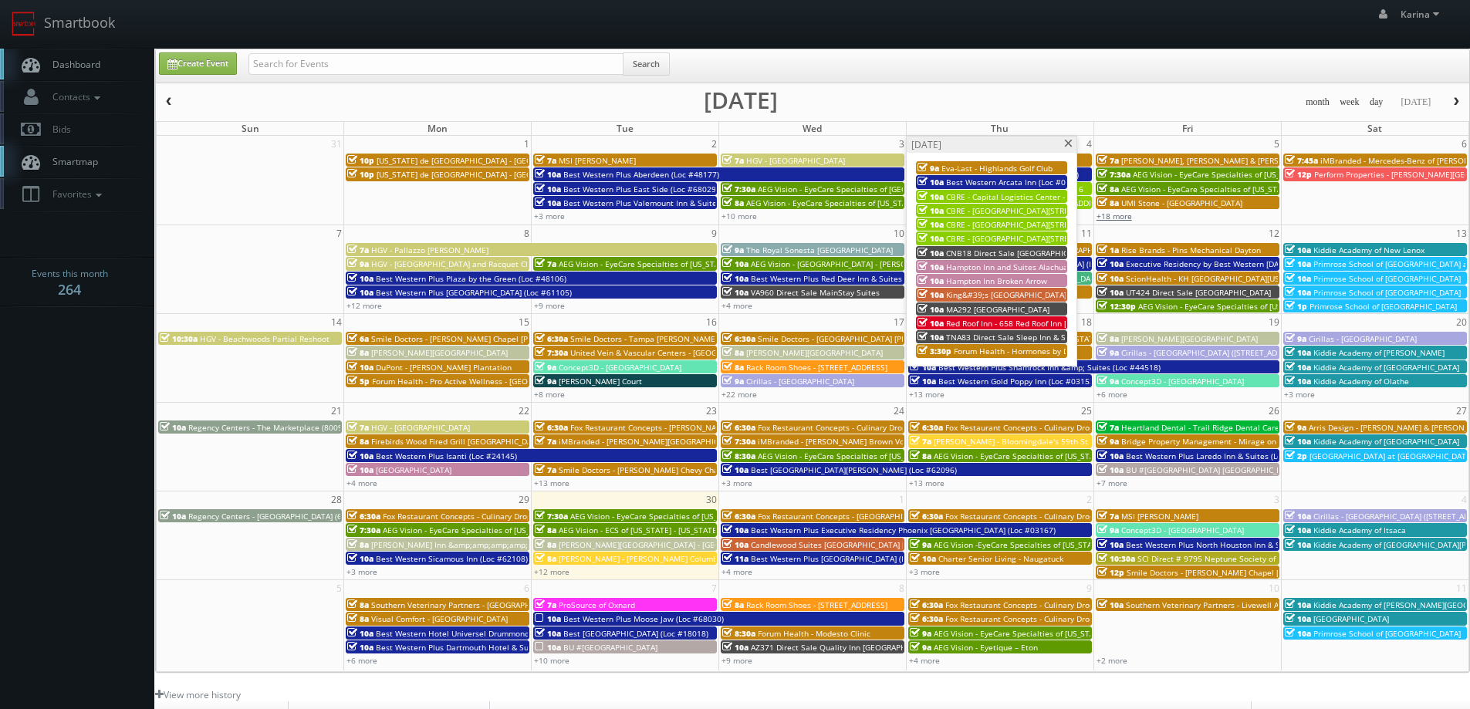
click at [1126, 216] on link "+18 more" at bounding box center [1113, 216] width 35 height 11
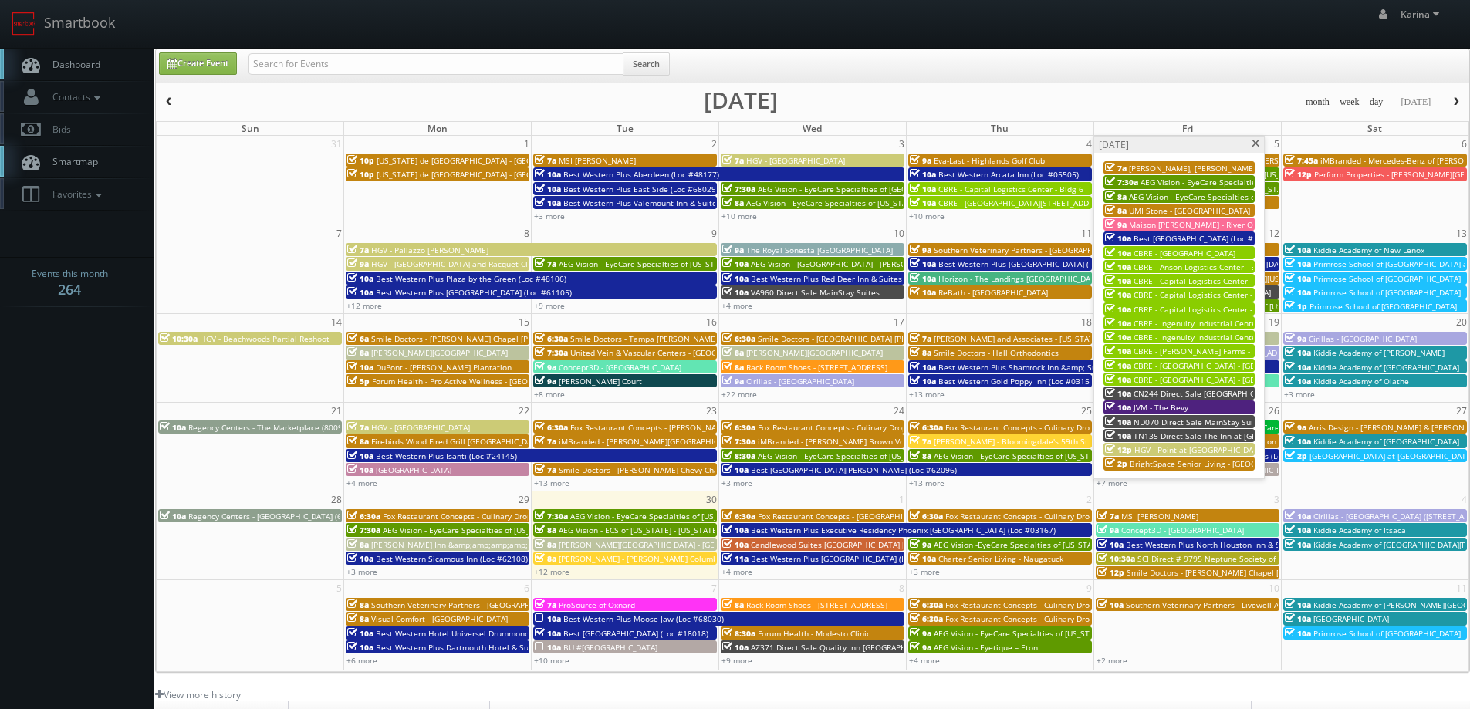
click at [1255, 144] on span at bounding box center [1256, 144] width 10 height 8
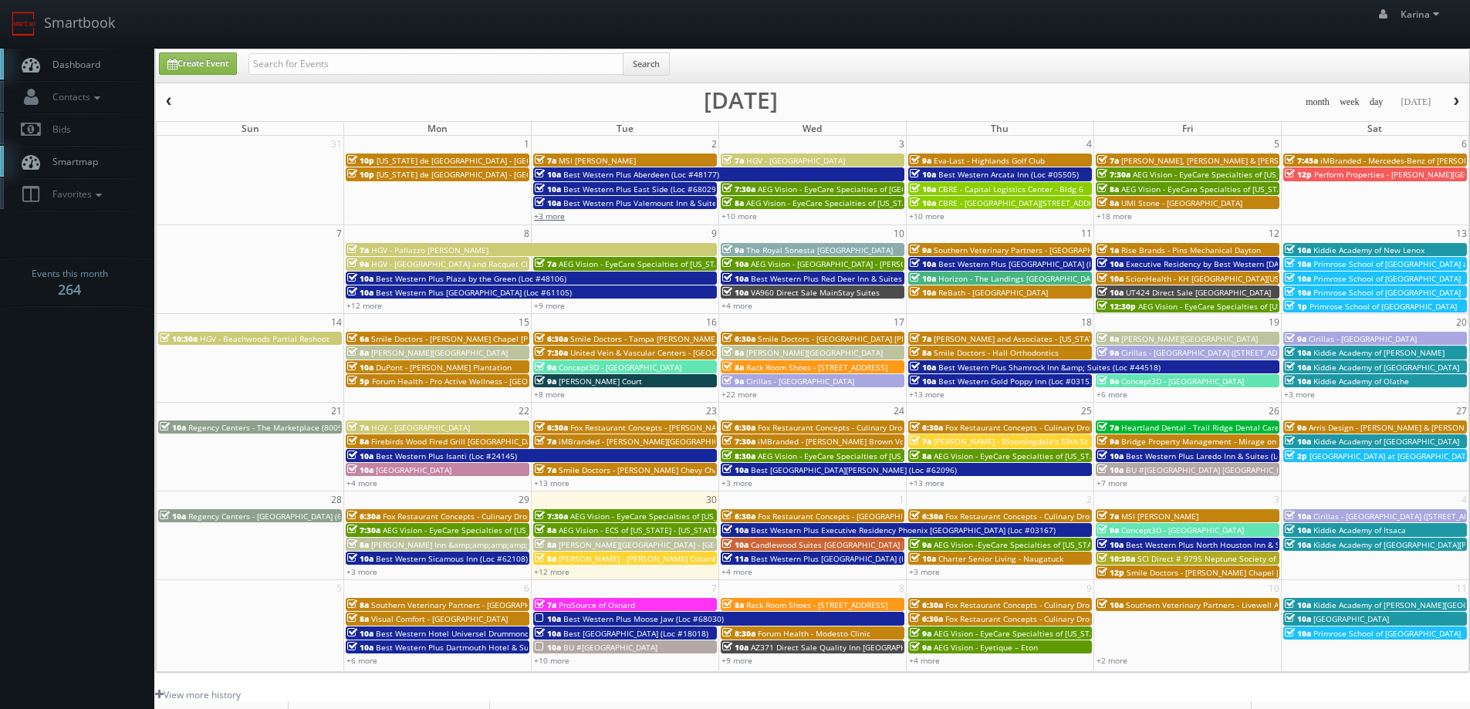
click at [558, 217] on link "+3 more" at bounding box center [549, 216] width 31 height 11
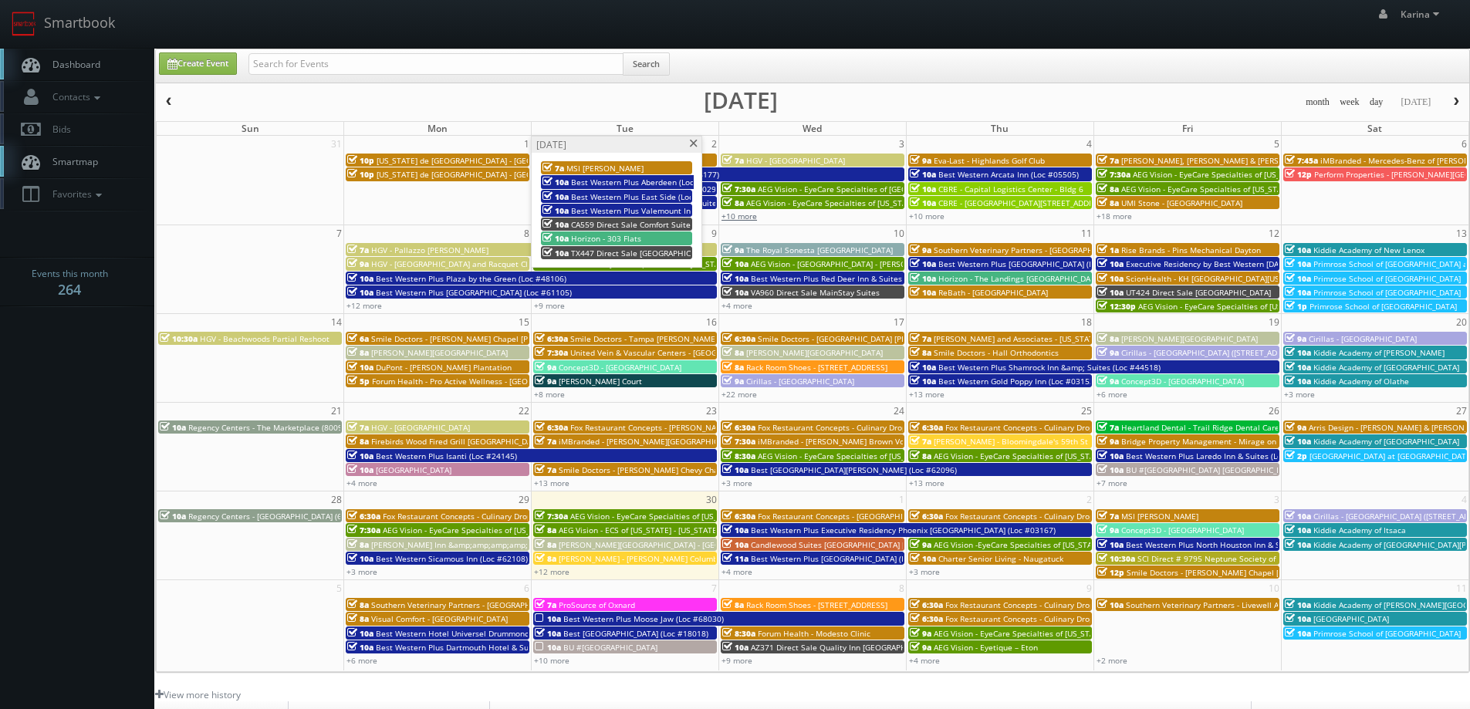
click at [745, 218] on link "+10 more" at bounding box center [738, 216] width 35 height 11
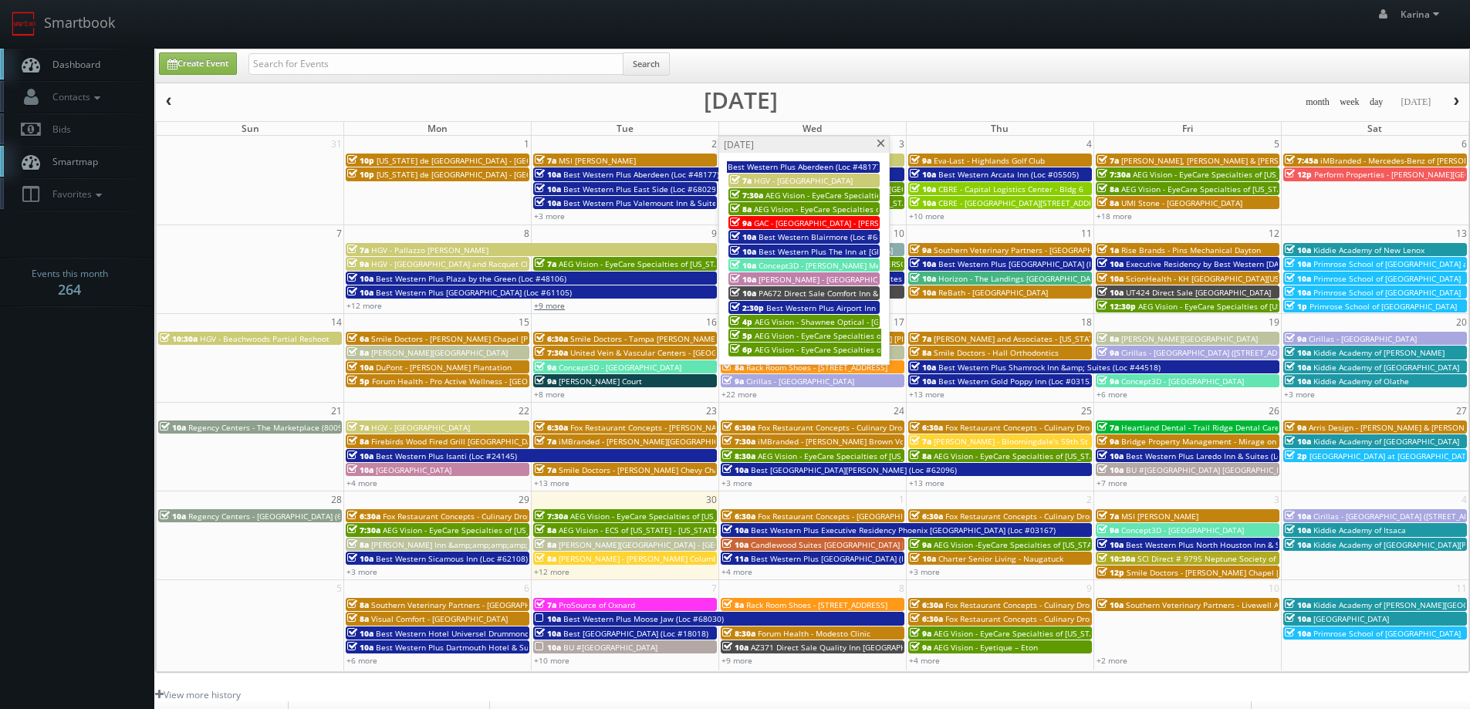
click at [549, 305] on link "+9 more" at bounding box center [549, 305] width 31 height 11
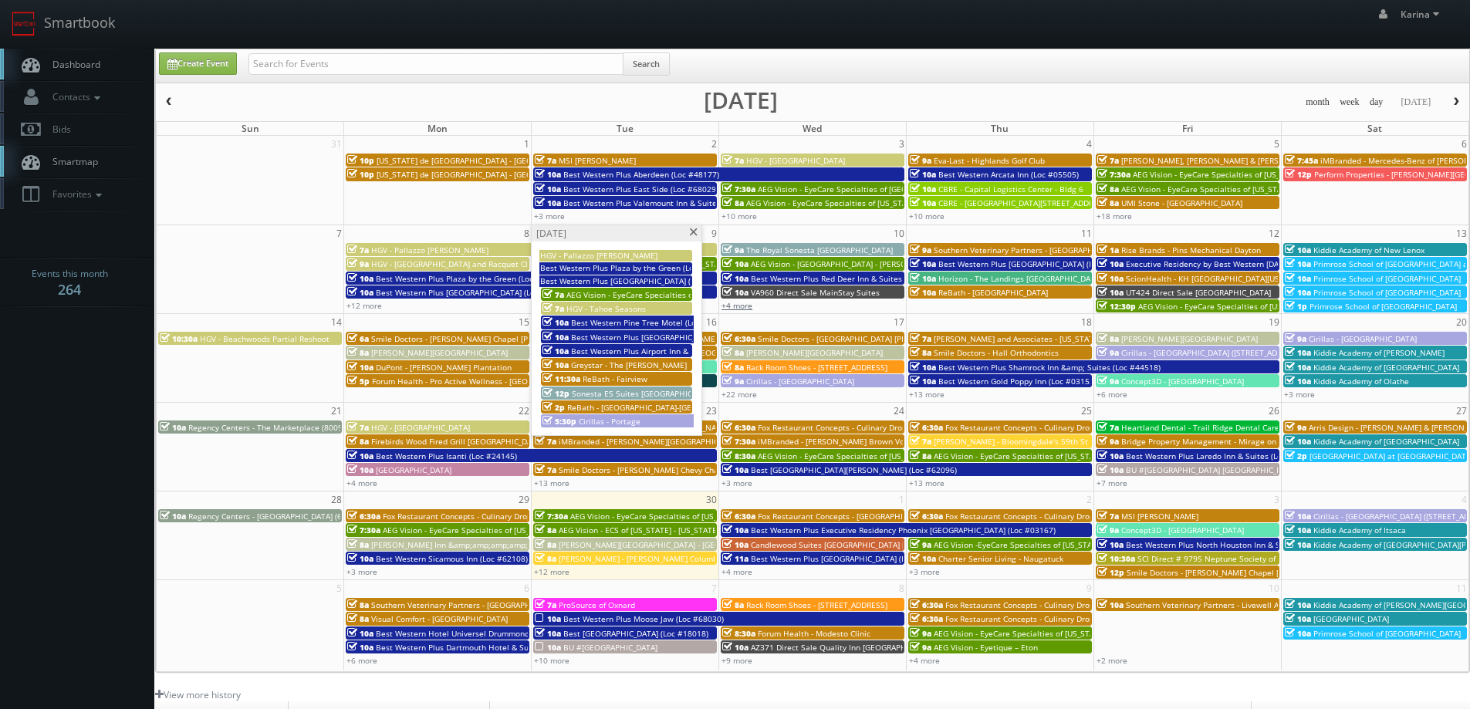
click at [748, 306] on link "+4 more" at bounding box center [736, 305] width 31 height 11
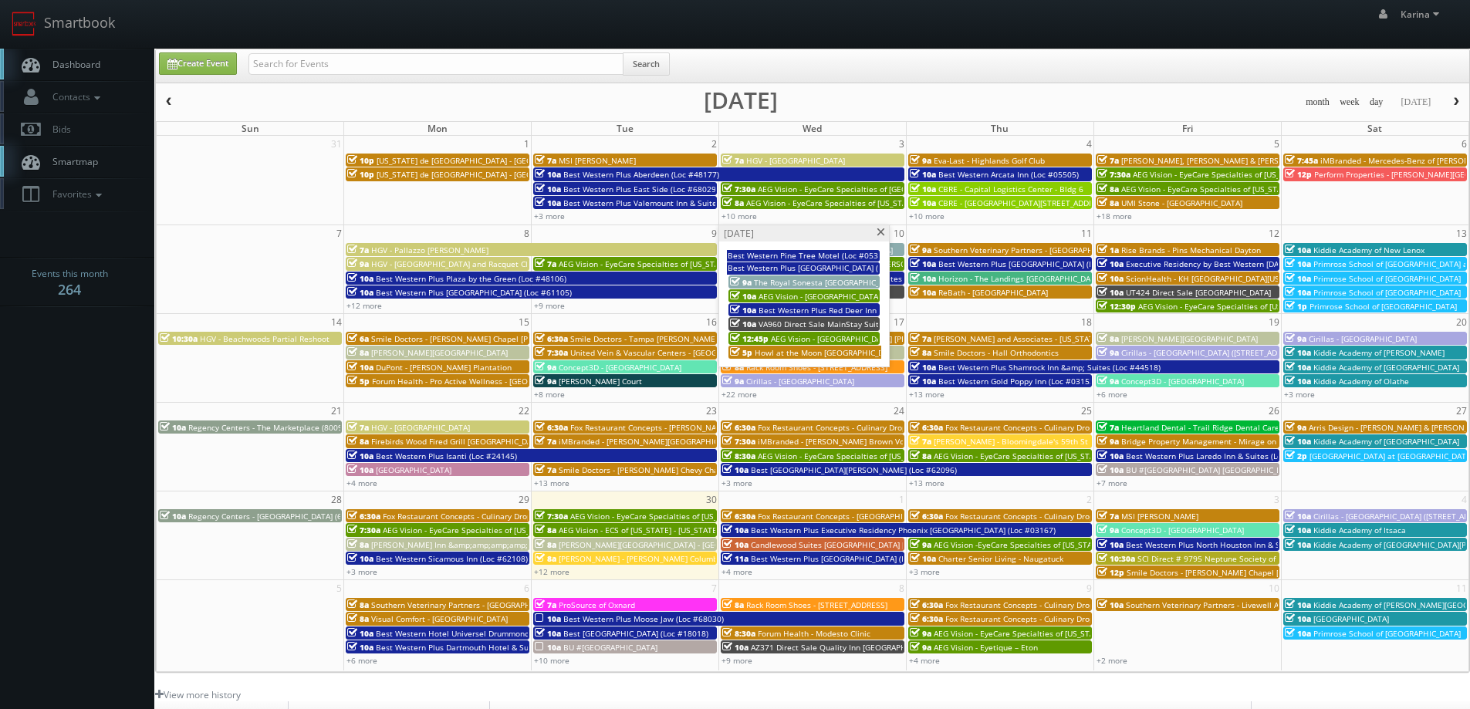
click at [840, 349] on span "Howl at the Moon [GEOGRAPHIC_DATA]" at bounding box center [827, 352] width 145 height 11
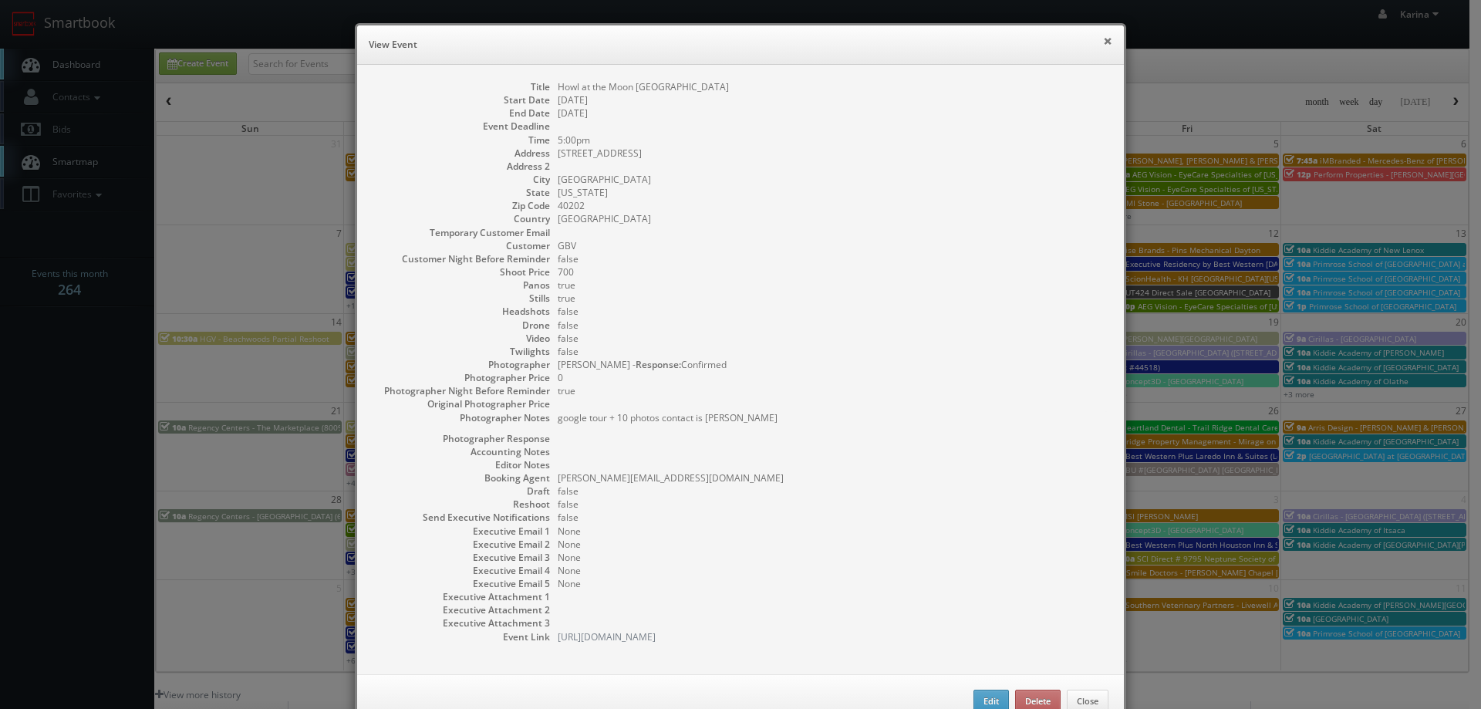
click at [1104, 39] on button "×" at bounding box center [1107, 40] width 9 height 11
